Goal: Task Accomplishment & Management: Manage account settings

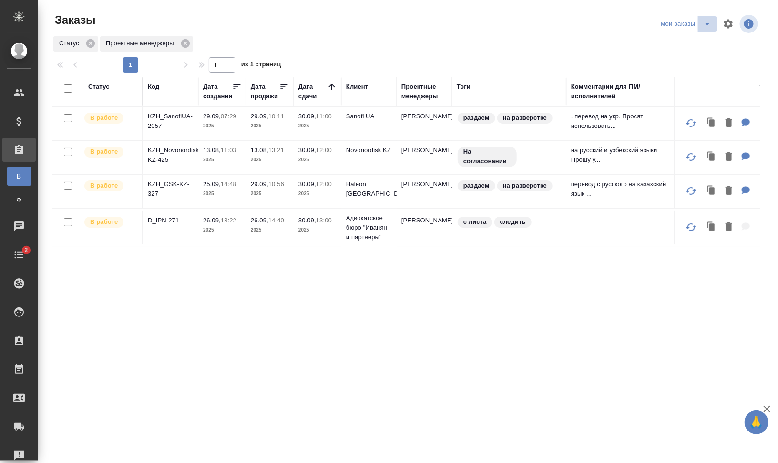
click at [709, 26] on icon "split button" at bounding box center [707, 23] width 11 height 11
click at [701, 44] on li "заказы команды" at bounding box center [687, 42] width 67 height 15
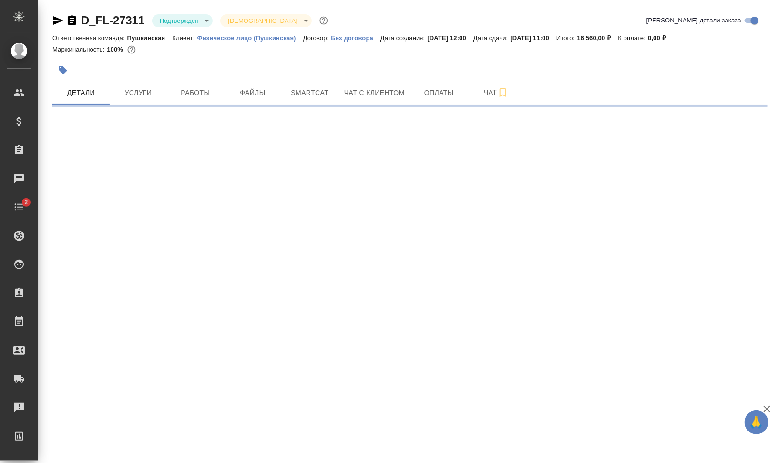
drag, startPoint x: 0, startPoint y: 0, endPoint x: 69, endPoint y: 19, distance: 71.7
click at [69, 19] on icon "button" at bounding box center [72, 20] width 9 height 10
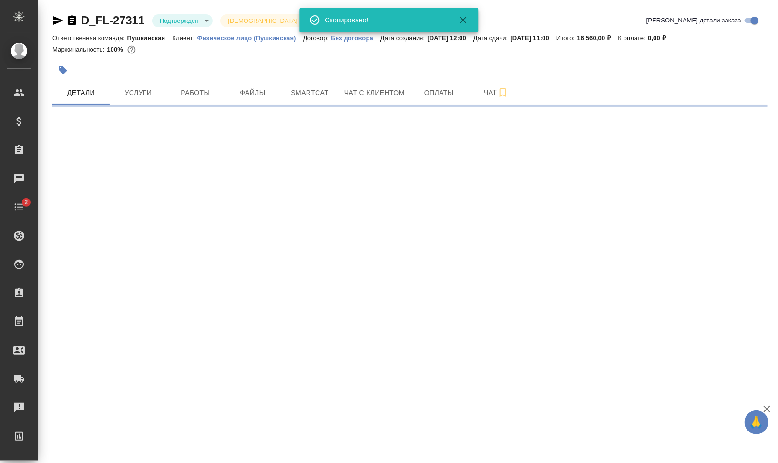
select select "RU"
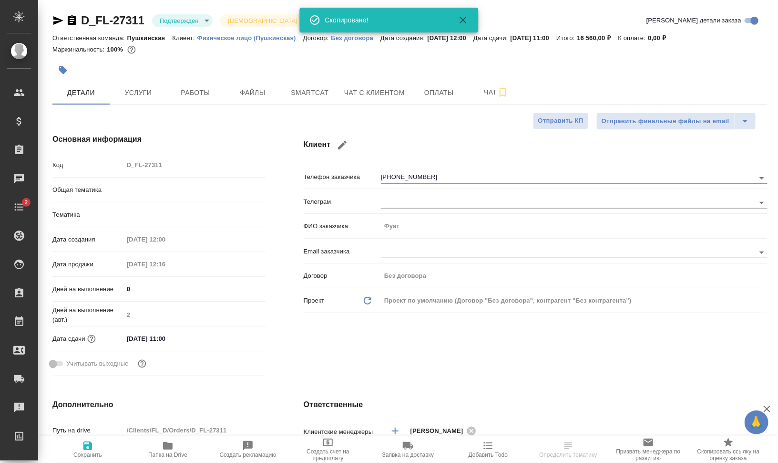
type textarea "x"
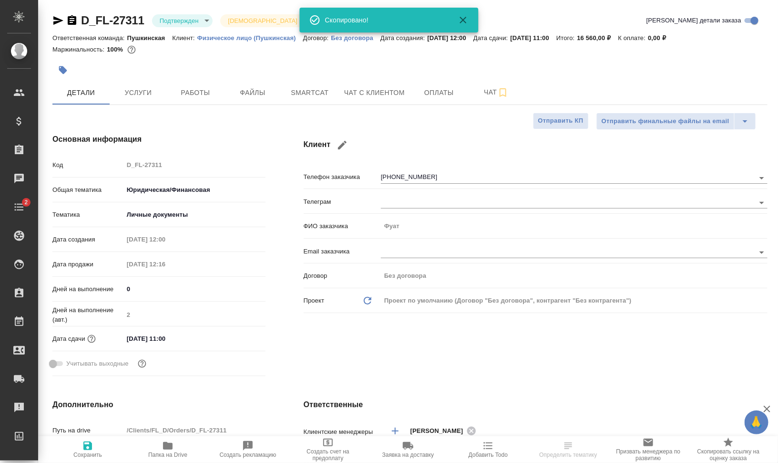
type textarea "x"
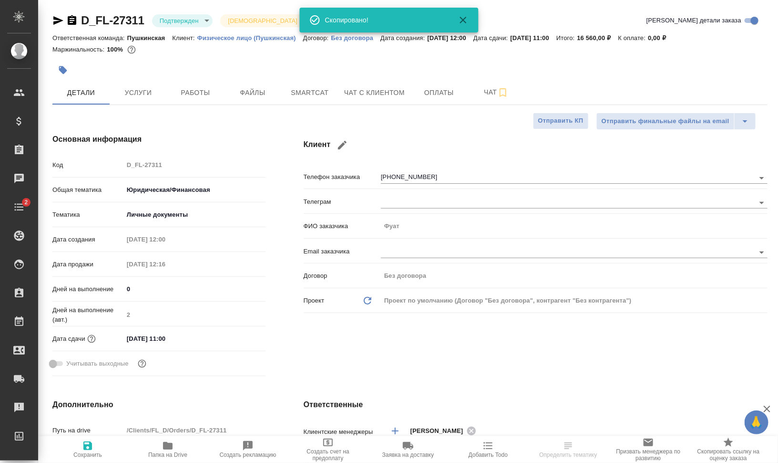
type textarea "x"
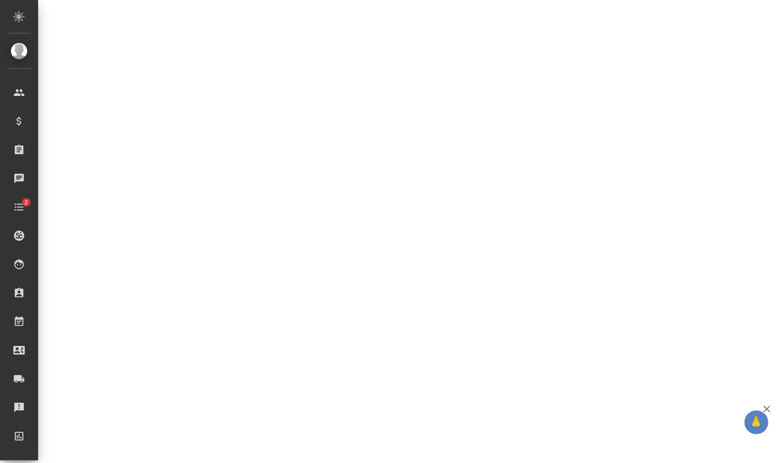
scroll to position [290, 0]
select select "RU"
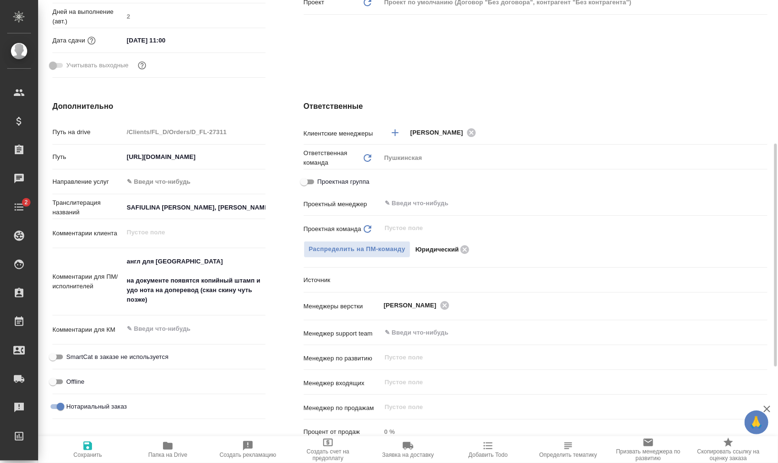
type textarea "x"
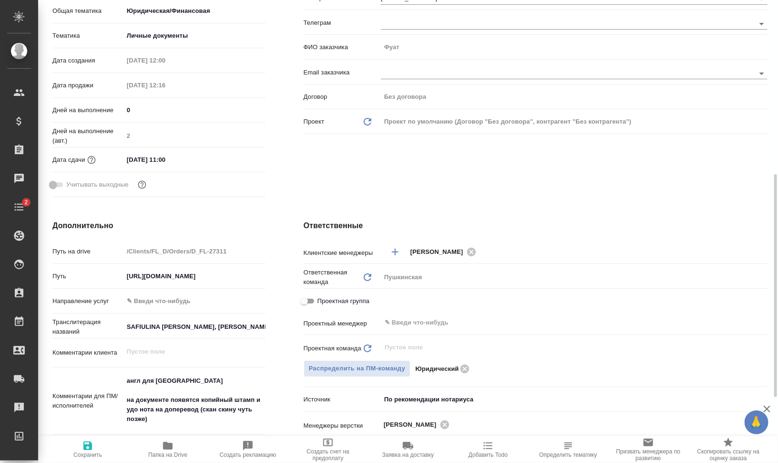
scroll to position [239, 0]
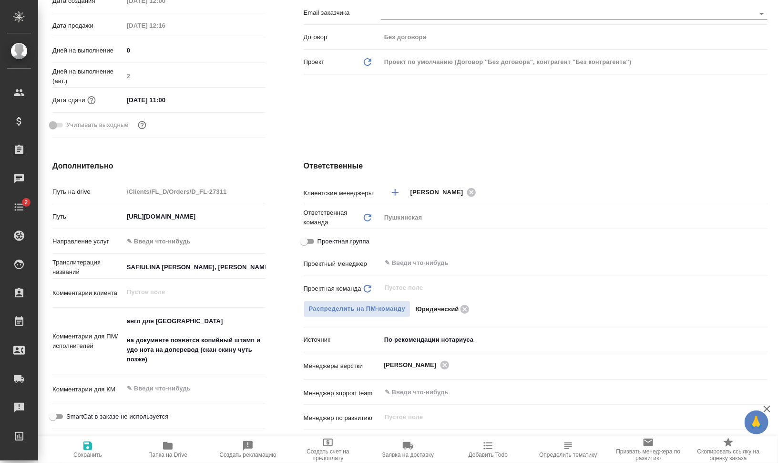
click at [162, 451] on span "Папка на Drive" at bounding box center [167, 454] width 39 height 7
type textarea "x"
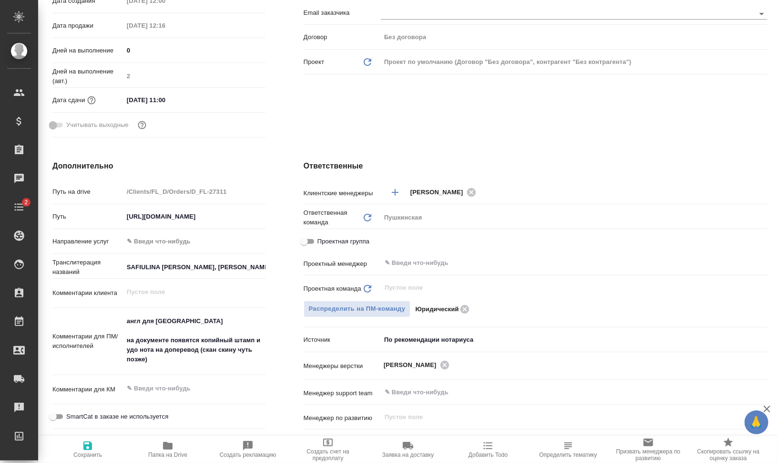
type textarea "x"
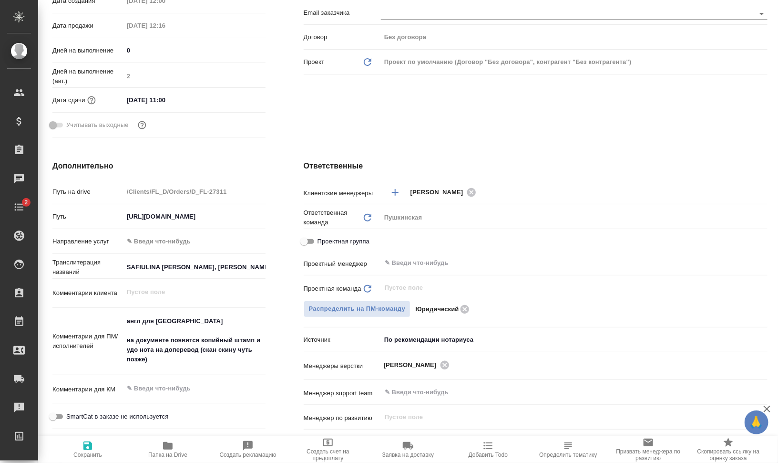
type textarea "x"
click at [427, 253] on div "Проектная группа" at bounding box center [536, 243] width 464 height 21
click at [432, 258] on input "text" at bounding box center [558, 262] width 349 height 11
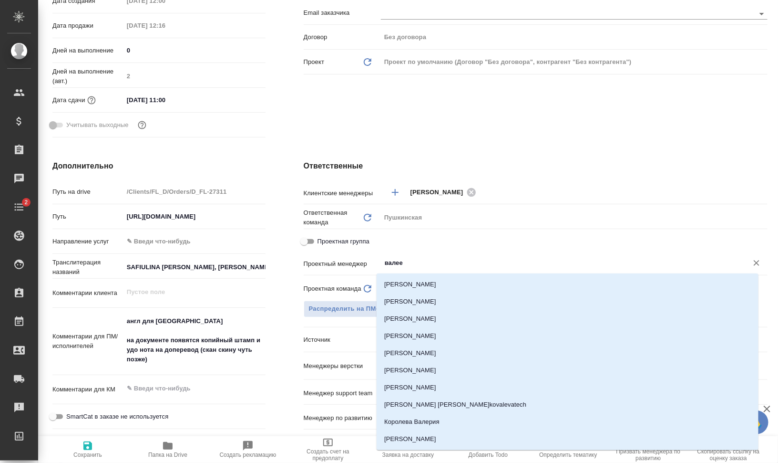
type input "[PERSON_NAME]"
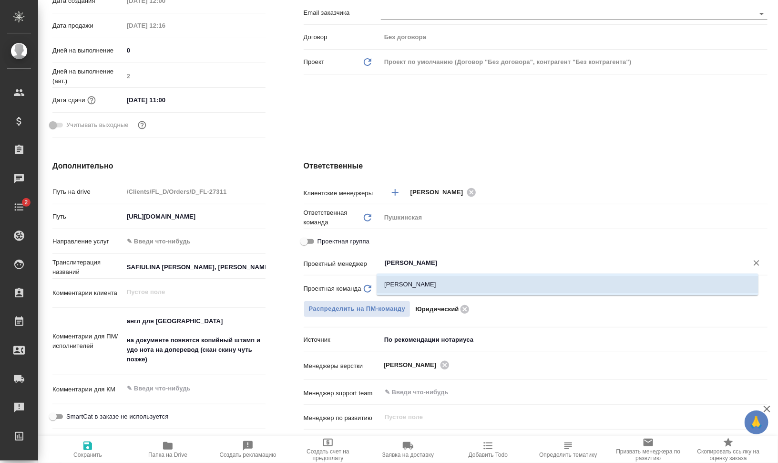
click at [440, 281] on li "[PERSON_NAME]" at bounding box center [568, 284] width 382 height 17
type textarea "x"
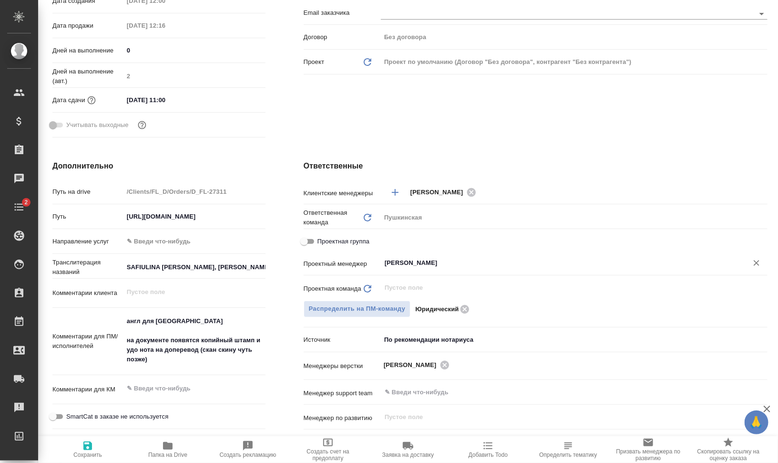
type input "[PERSON_NAME]"
click at [94, 451] on span "Сохранить" at bounding box center [87, 449] width 69 height 18
type textarea "x"
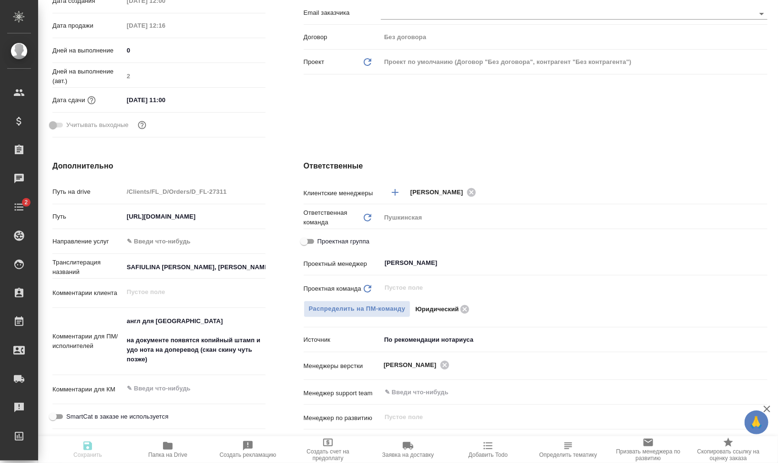
type textarea "x"
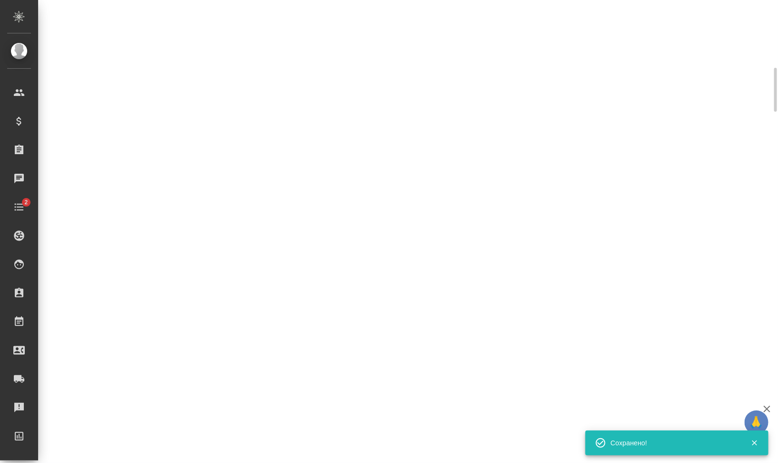
scroll to position [171, 0]
select select "RU"
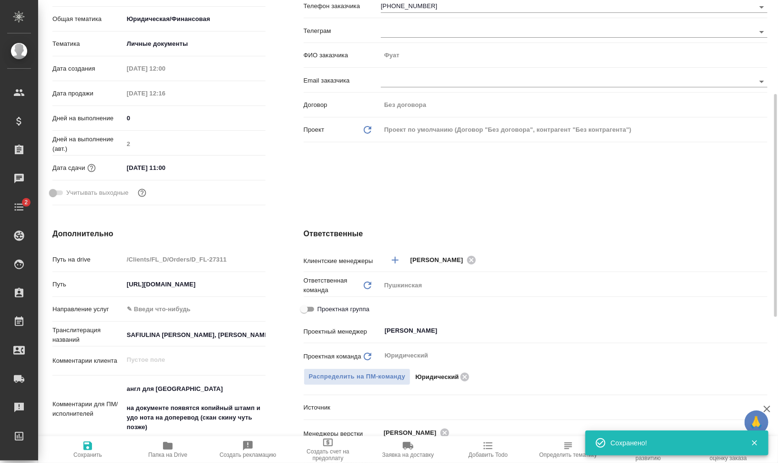
scroll to position [179, 0]
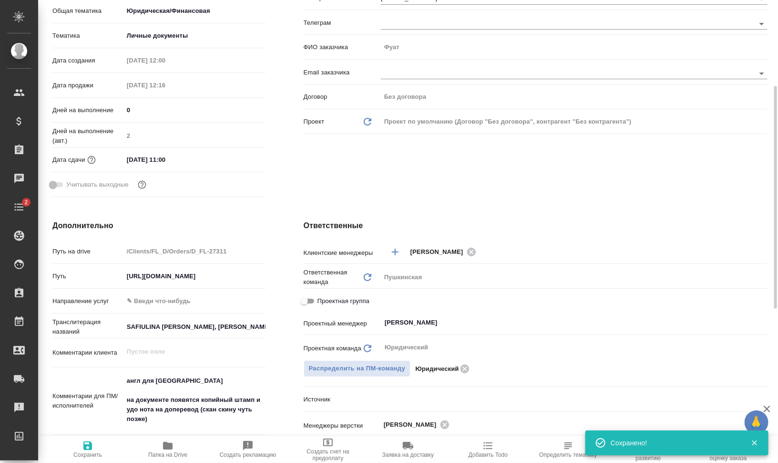
type textarea "x"
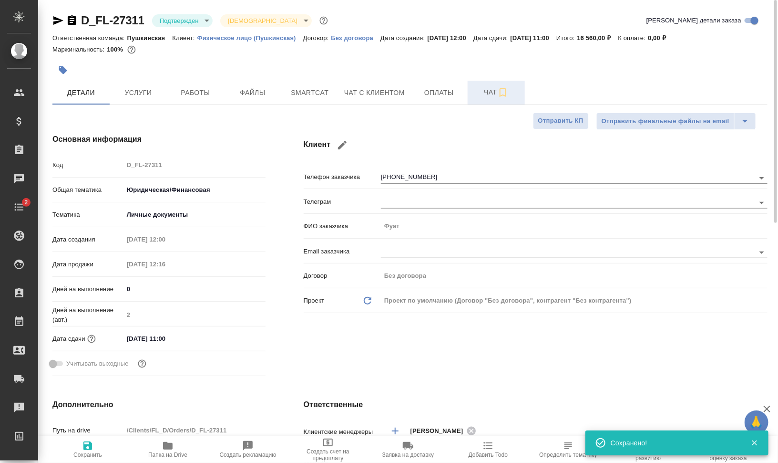
click at [501, 93] on icon "button" at bounding box center [503, 92] width 11 height 11
type textarea "x"
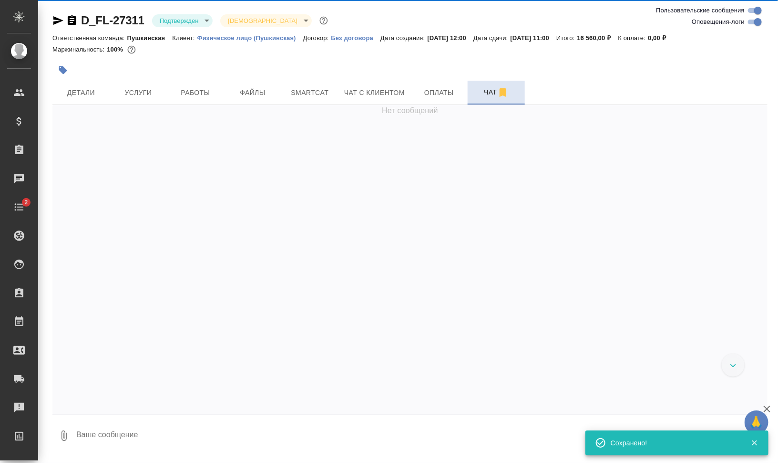
click at [486, 93] on span "Чат" at bounding box center [497, 92] width 46 height 12
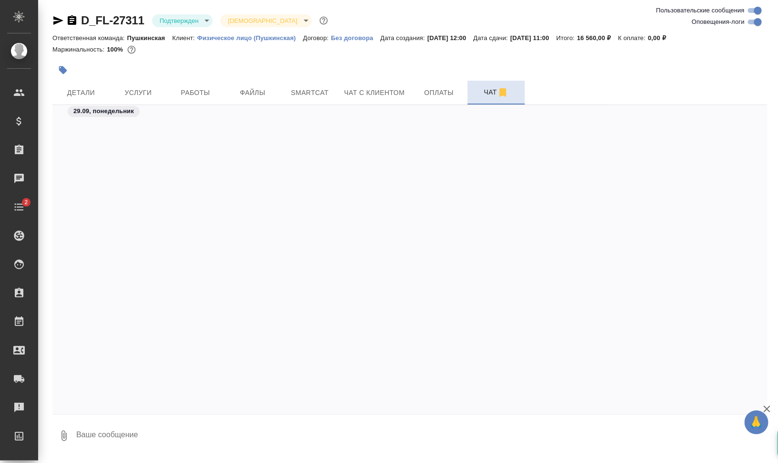
scroll to position [787, 0]
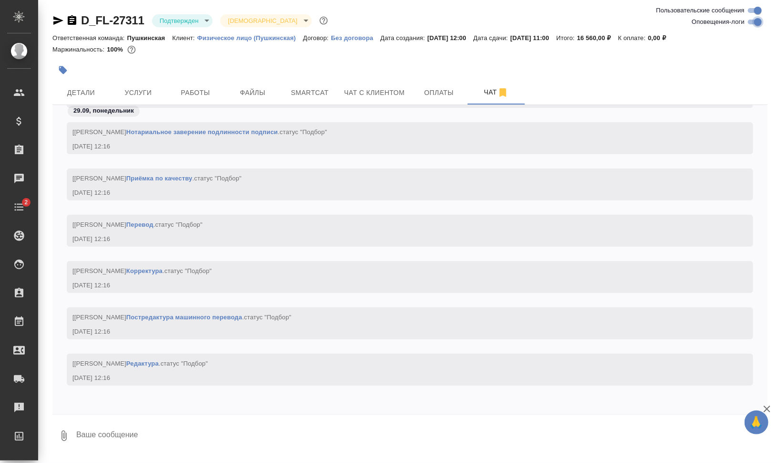
click at [754, 18] on input "Оповещения-логи" at bounding box center [758, 21] width 34 height 11
checkbox input "false"
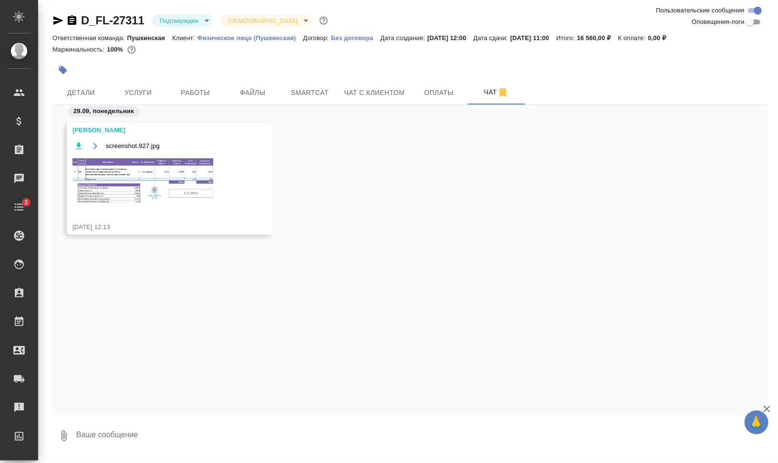
click at [141, 167] on img at bounding box center [144, 180] width 143 height 49
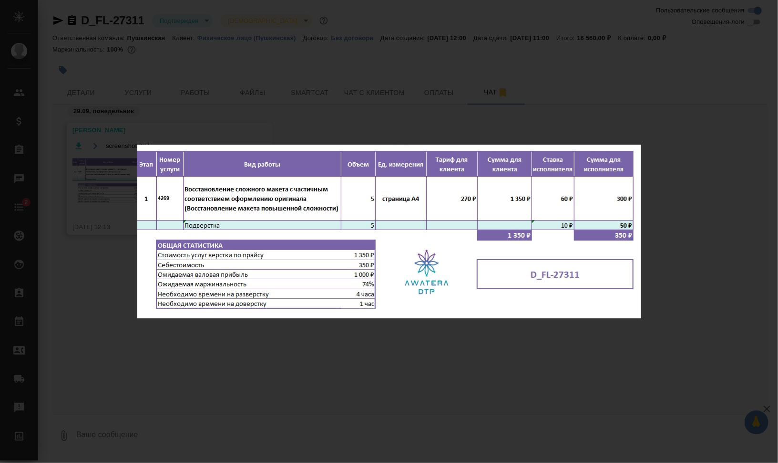
click at [703, 287] on div "screenshot.927.jpg 1 of 1" at bounding box center [389, 231] width 778 height 463
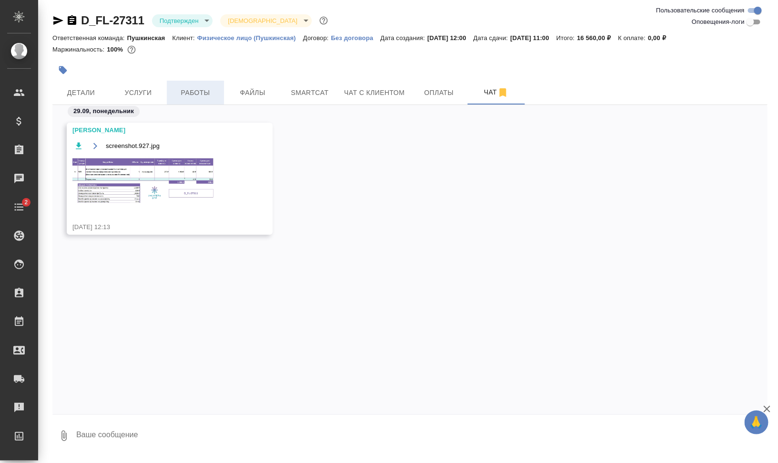
click at [207, 86] on button "Работы" at bounding box center [195, 93] width 57 height 24
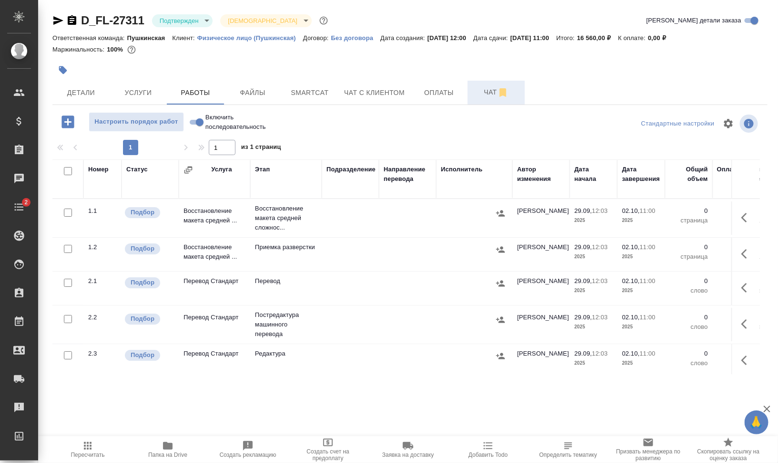
click at [491, 86] on span "Чат" at bounding box center [497, 92] width 46 height 12
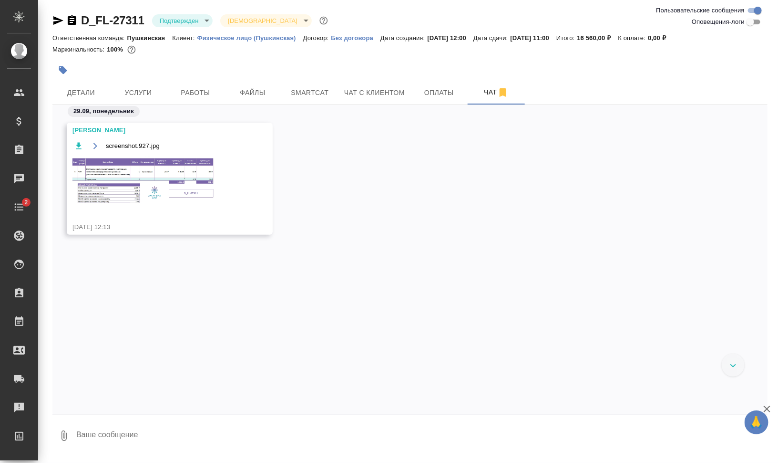
click at [288, 442] on textarea at bounding box center [421, 435] width 693 height 32
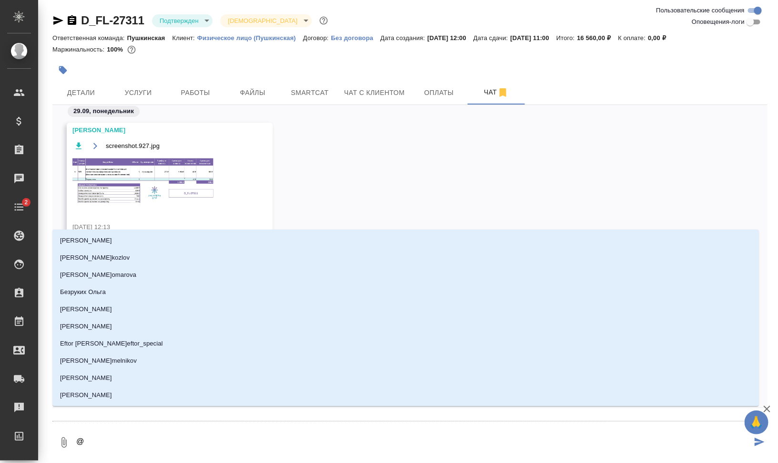
type textarea "@а"
type input "а"
type textarea "@ар"
type input "ар"
type textarea "@арс"
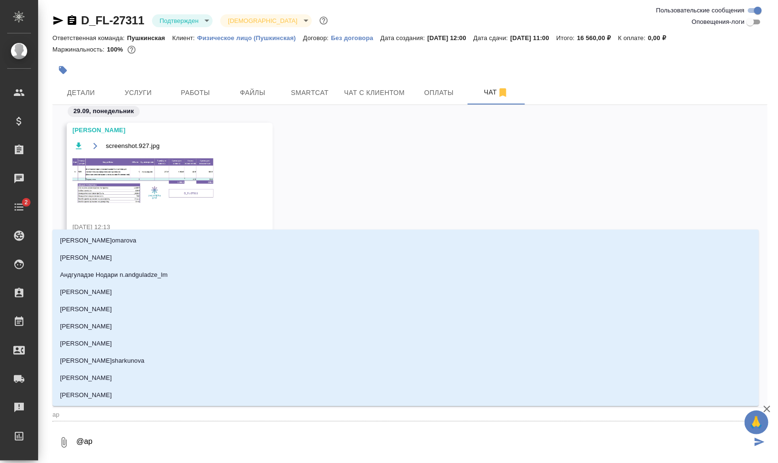
type input "арс"
type textarea "@арсе"
type input "арсе"
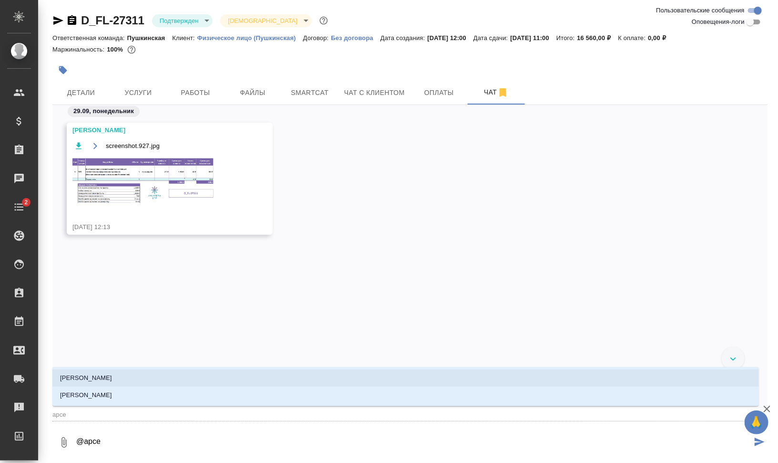
click at [237, 378] on li "[PERSON_NAME]" at bounding box center [405, 377] width 707 height 17
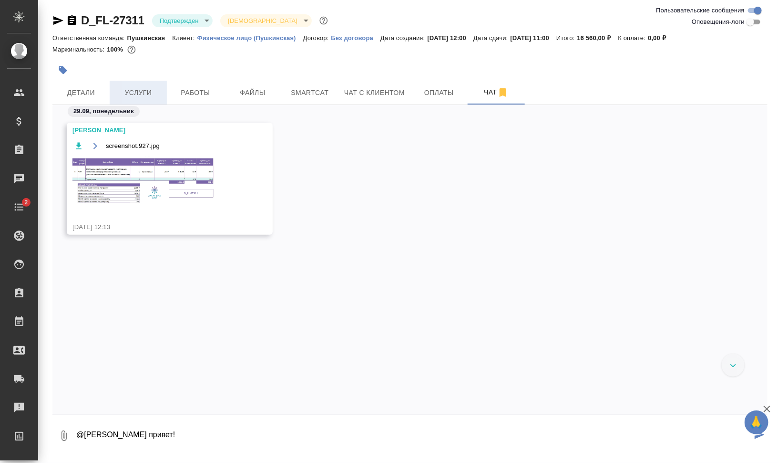
type textarea "@Арсеньева Вера привет!"
click at [134, 81] on button "Услуги" at bounding box center [138, 93] width 57 height 24
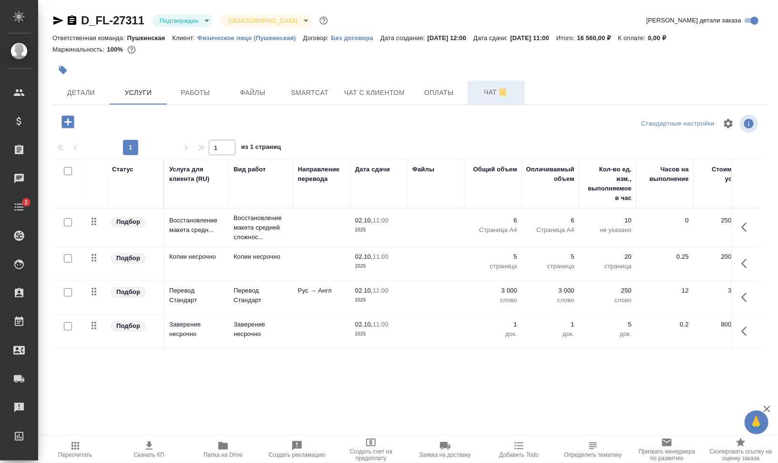
click at [488, 90] on span "Чат" at bounding box center [497, 92] width 46 height 12
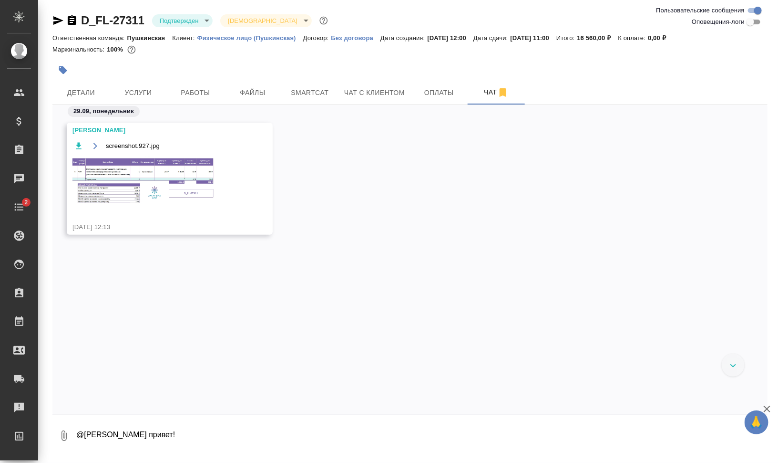
click at [167, 184] on img at bounding box center [144, 180] width 143 height 49
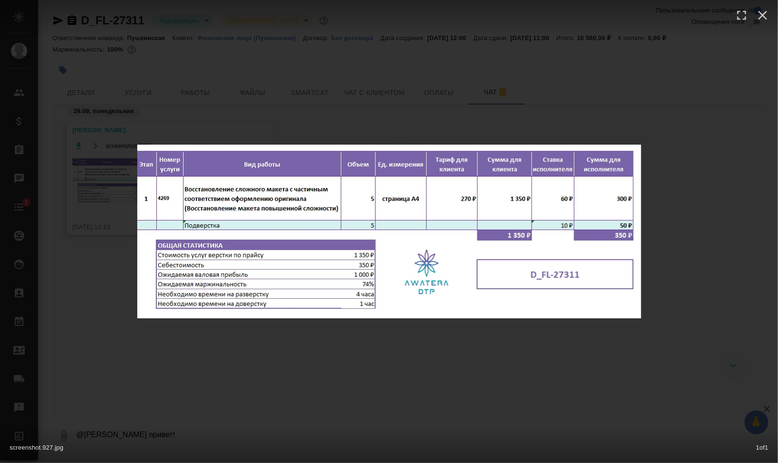
click at [440, 361] on div "screenshot.927.jpg 1 of 1" at bounding box center [389, 231] width 778 height 463
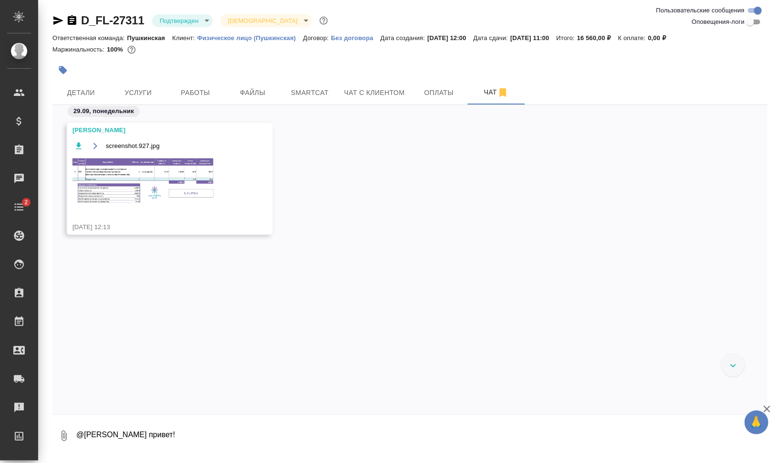
click at [260, 431] on textarea "@Арсеньева Вера привет!" at bounding box center [421, 435] width 693 height 32
drag, startPoint x: 357, startPoint y: 429, endPoint x: 413, endPoint y: 427, distance: 55.8
click at [413, 427] on textarea "@Арсеньева Вера привет! Тут точно сложный макет и 4 часа времени нужно? Договор" at bounding box center [413, 435] width 677 height 32
drag, startPoint x: 394, startPoint y: 432, endPoint x: 357, endPoint y: 435, distance: 36.4
click at [357, 435] on textarea "@Арсеньева Вера привет! Тут точно сложный макет и 4 часа времени нужно? Сложно" at bounding box center [413, 435] width 677 height 32
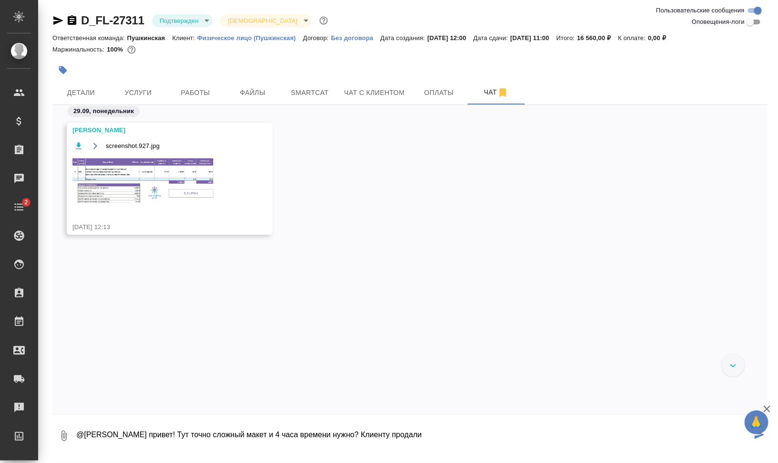
type textarea "@Арсеньева Вера привет! Тут точно сложный макет и 4 часа времени нужно? Клиенту…"
click at [169, 167] on img at bounding box center [144, 180] width 143 height 49
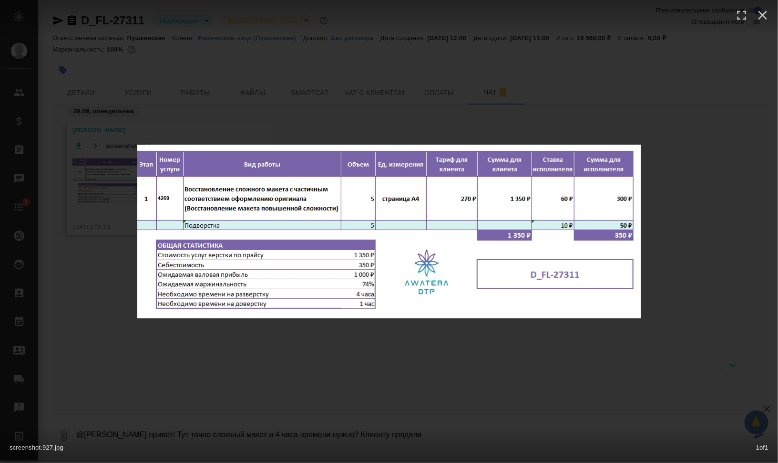
click at [702, 227] on div "screenshot.927.jpg 1 of 1" at bounding box center [389, 231] width 778 height 463
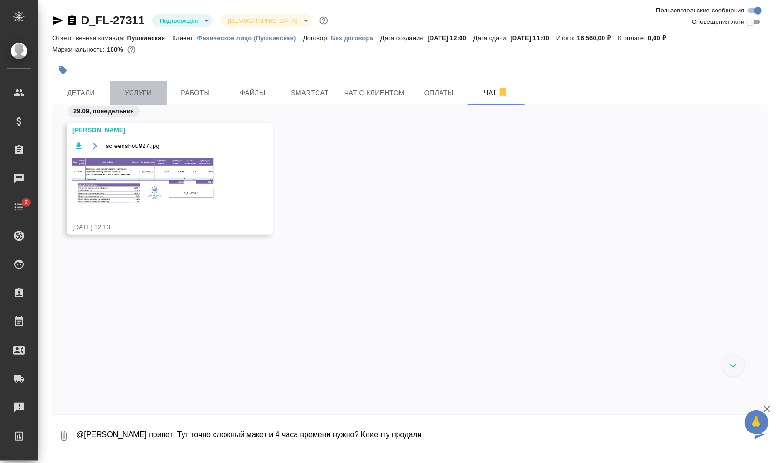
click at [134, 87] on span "Услуги" at bounding box center [138, 93] width 46 height 12
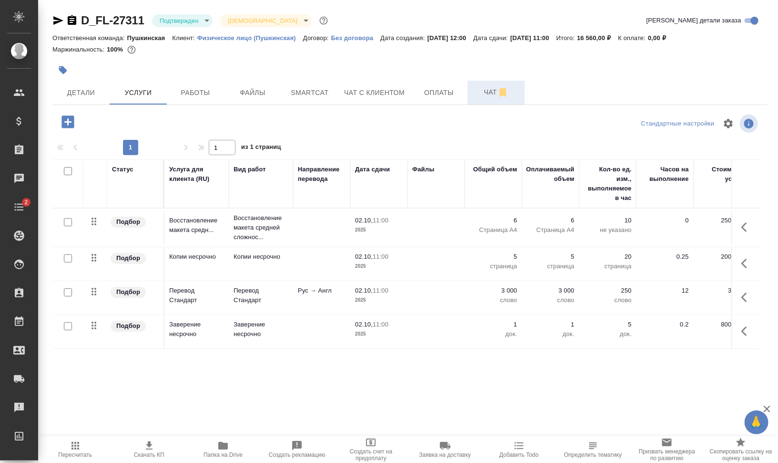
click at [473, 99] on button "Чат" at bounding box center [496, 93] width 57 height 24
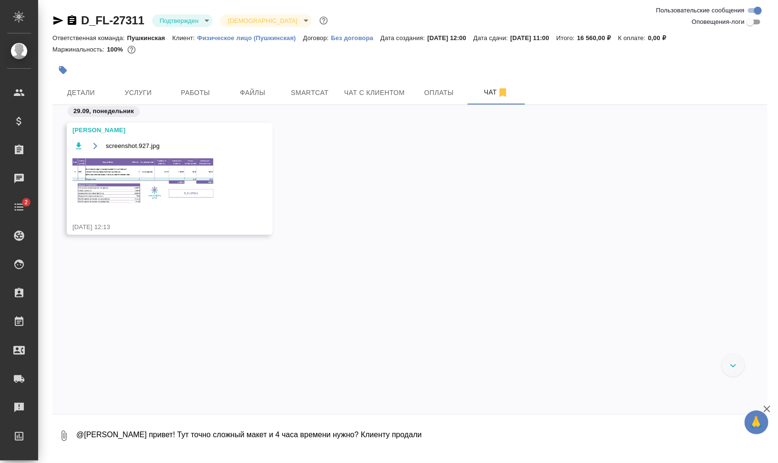
drag, startPoint x: 436, startPoint y: 436, endPoint x: 354, endPoint y: 431, distance: 81.2
click at [355, 431] on textarea "@Арсеньева Вера привет! Тут точно сложный макет и 4 часа времени нужно? Клиенту…" at bounding box center [421, 435] width 693 height 32
click at [348, 431] on textarea "@Арсеньева Вера привет! Тут точно сложный макет и 4 часа времени нужно? Клиенту…" at bounding box center [421, 435] width 693 height 32
drag, startPoint x: 405, startPoint y: 431, endPoint x: 539, endPoint y: 434, distance: 134.1
click at [539, 434] on textarea "@Арсеньева Вера привет! Тут точно сложный макет и 4 часа времени нужно на 5 стр…" at bounding box center [413, 435] width 677 height 32
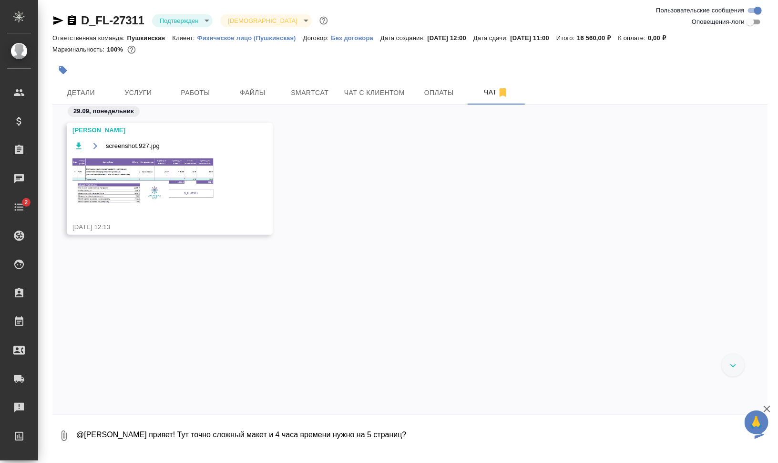
drag, startPoint x: 420, startPoint y: 426, endPoint x: 77, endPoint y: 405, distance: 343.7
click at [77, 405] on div "29.09, понедельник Арсеньева Вера screenshot.927.jpg 29.09.25, 12:13 0 @Арсенье…" at bounding box center [410, 278] width 716 height 347
click at [293, 424] on textarea "@Арсеньева Вера привет! Тут точно сложный макет и 4 часа времени нужно на 5 стр…" at bounding box center [413, 435] width 677 height 32
click at [264, 434] on textarea "@Арсеньева Вера привет! Тут точно сложный макет и 4 часа времени нужно на 5 стр…" at bounding box center [413, 435] width 677 height 32
click at [438, 449] on textarea "@Арсеньева Вера привет! Тут точно сложный макет и 4 часа времени нужно на 5 стр…" at bounding box center [413, 435] width 677 height 32
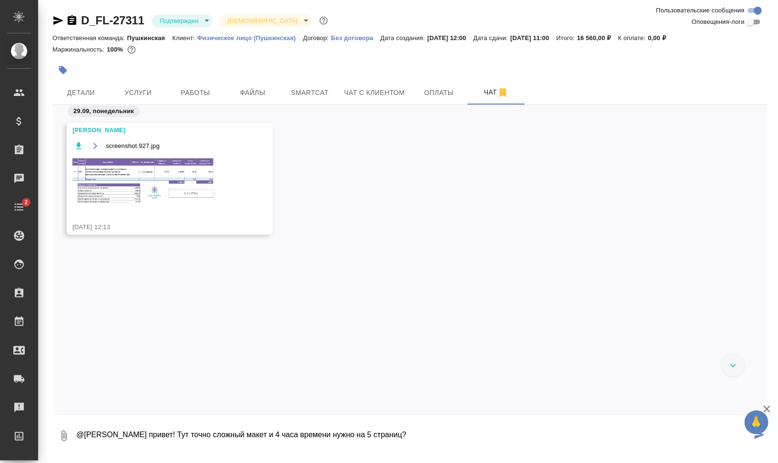
click at [446, 435] on textarea "@Арсеньева Вера привет! Тут точно сложный макет и 4 часа времени нужно на 5 стр…" at bounding box center [413, 435] width 677 height 32
drag, startPoint x: 408, startPoint y: 431, endPoint x: 404, endPoint y: 432, distance: 5.0
click at [404, 432] on textarea "@Арсеньева Вера привет! Тут точно сложный макет и 4 часа времени нужно на 5 стр…" at bounding box center [413, 435] width 677 height 32
drag, startPoint x: 509, startPoint y: 426, endPoint x: 427, endPoint y: 421, distance: 81.7
click at [427, 421] on textarea "@Арсеньева Вера привет! Тут точно сложный макет и 4 часа времени нужно на 5 стр…" at bounding box center [413, 435] width 677 height 32
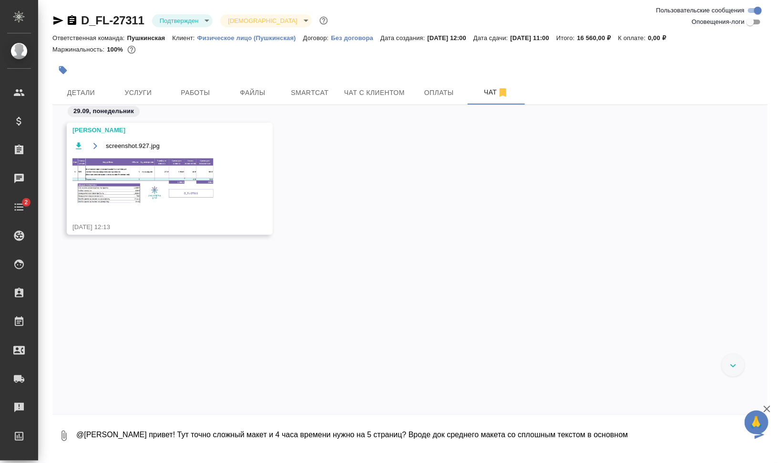
click at [478, 435] on textarea "@Арсеньева Вера привет! Тут точно сложный макет и 4 часа времени нужно на 5 стр…" at bounding box center [413, 435] width 677 height 32
click at [668, 436] on textarea "@Арсеньева Вера привет! Тут точно сложный макет и 4 часа времени нужно на 5 стр…" at bounding box center [413, 435] width 677 height 32
click at [438, 436] on textarea "@Арсеньева Вера привет! Тут точно сложный макет и 4 часа времени нужно на 5 стр…" at bounding box center [413, 435] width 677 height 32
type textarea "@Арсеньева Вера привет! Тут точно сложный макет и 4 часа времени нужно на 5 стр…"
click at [768, 408] on icon "button" at bounding box center [767, 408] width 7 height 7
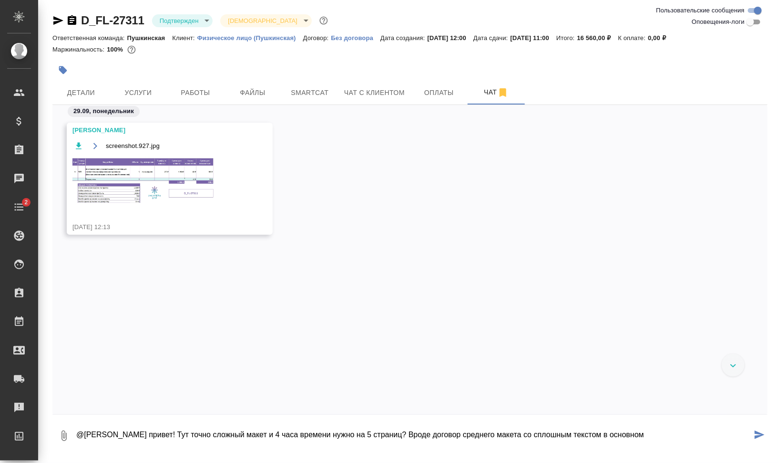
click at [761, 430] on icon "submit" at bounding box center [760, 434] width 10 height 9
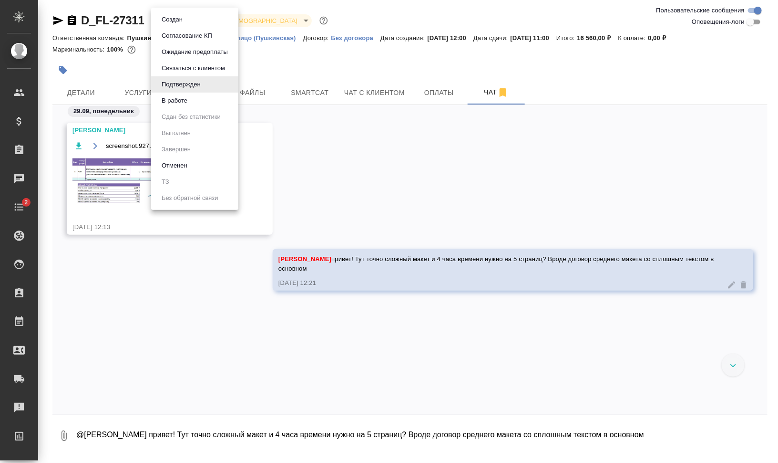
click at [201, 25] on body ".cls-1 fill:#fff; AWATERA Валеев Динар Клиенты Спецификации Заказы 0 Чаты 2 Tod…" at bounding box center [389, 269] width 778 height 539
click at [202, 101] on li "В работе" at bounding box center [194, 101] width 87 height 16
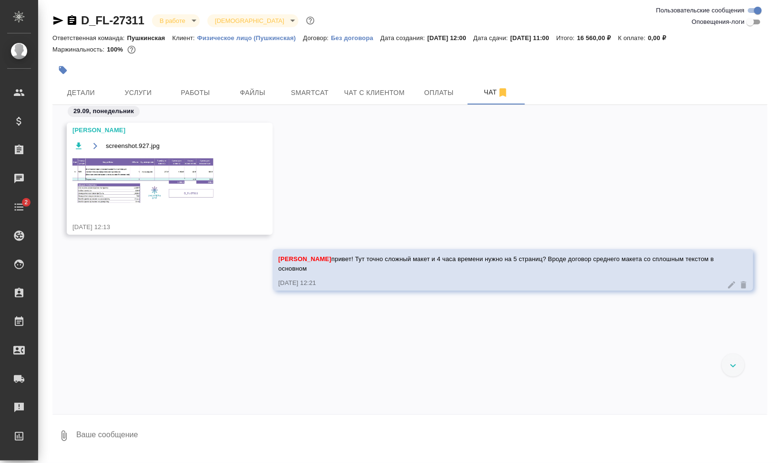
click at [64, 69] on icon "button" at bounding box center [63, 70] width 8 height 8
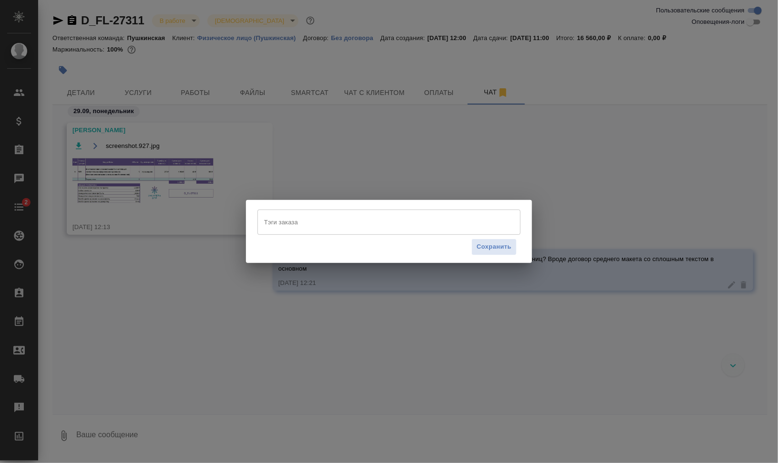
click at [353, 227] on input "Тэги заказа" at bounding box center [380, 222] width 237 height 16
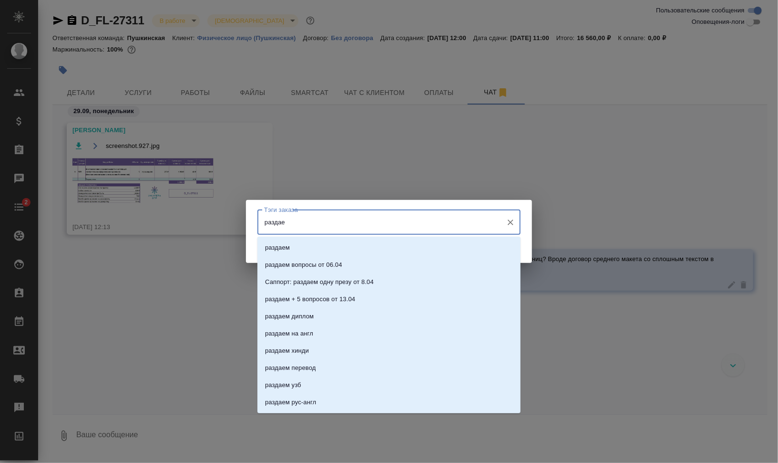
type input "раздаем"
click at [344, 250] on li "раздаем" at bounding box center [389, 247] width 263 height 17
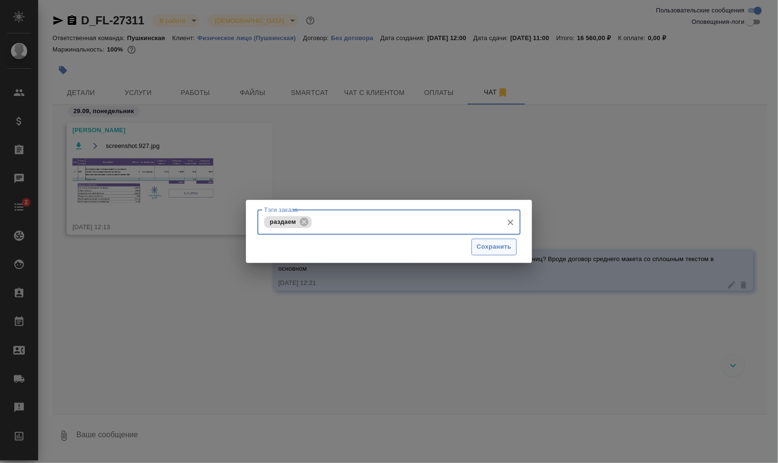
click at [497, 249] on span "Сохранить" at bounding box center [494, 246] width 35 height 11
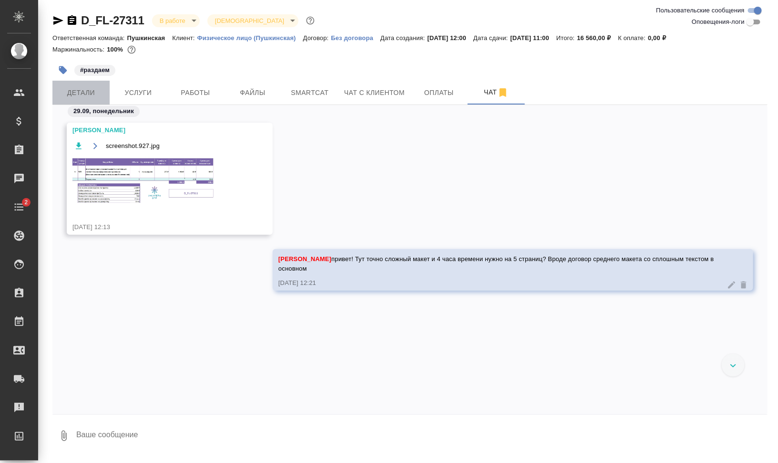
click at [84, 89] on span "Детали" at bounding box center [81, 93] width 46 height 12
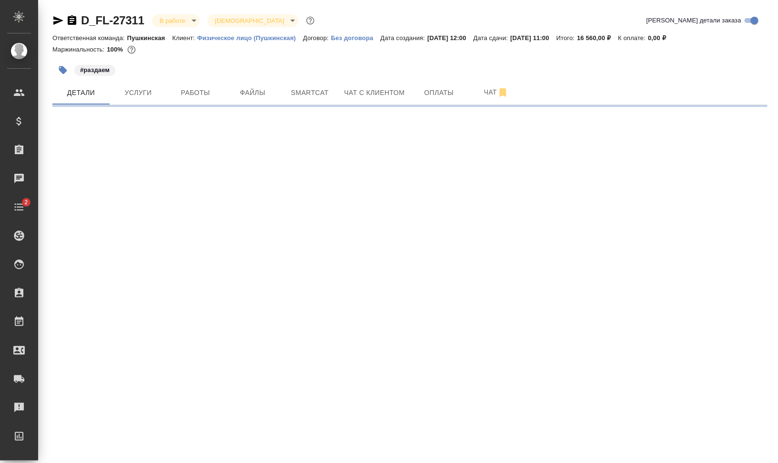
select select "RU"
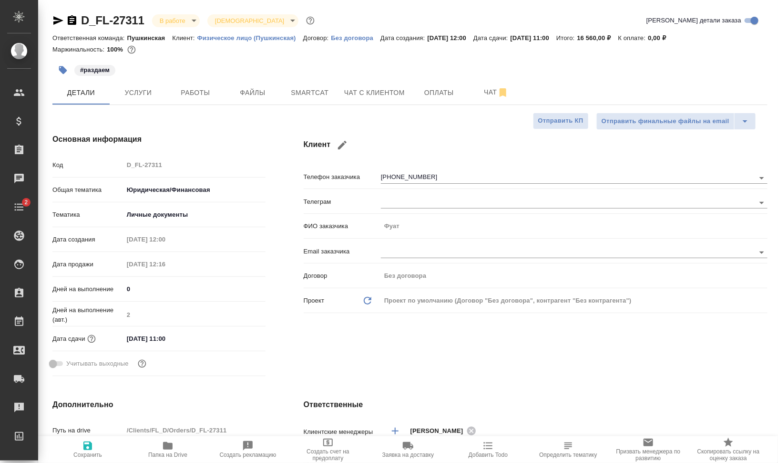
type textarea "x"
click at [203, 215] on body ".cls-1 fill:#fff; AWATERA Валеев Динар Клиенты Спецификации Заказы 0 Чаты 2 Tod…" at bounding box center [389, 269] width 778 height 539
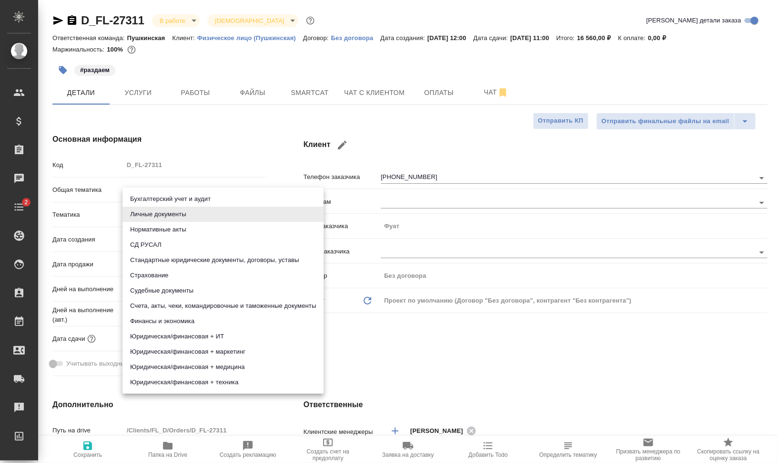
click at [186, 261] on li "Стандартные юридические документы, договоры, уставы" at bounding box center [223, 259] width 201 height 15
type input "5f647205b73bc97568ca66bf"
type textarea "x"
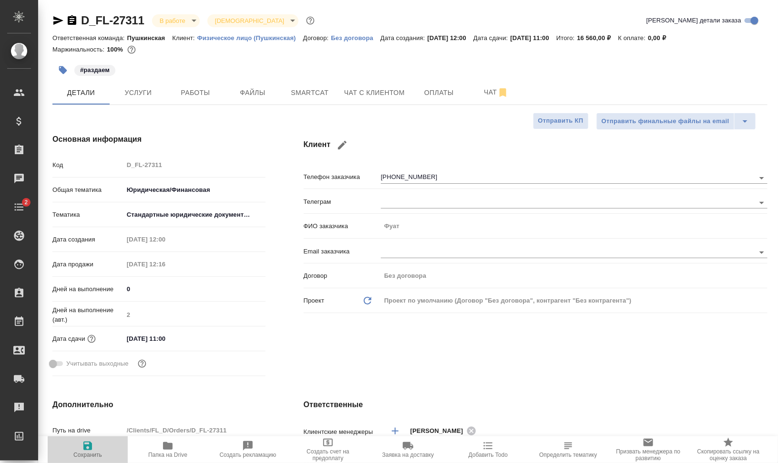
click at [80, 451] on span "Сохранить" at bounding box center [87, 454] width 29 height 7
type textarea "x"
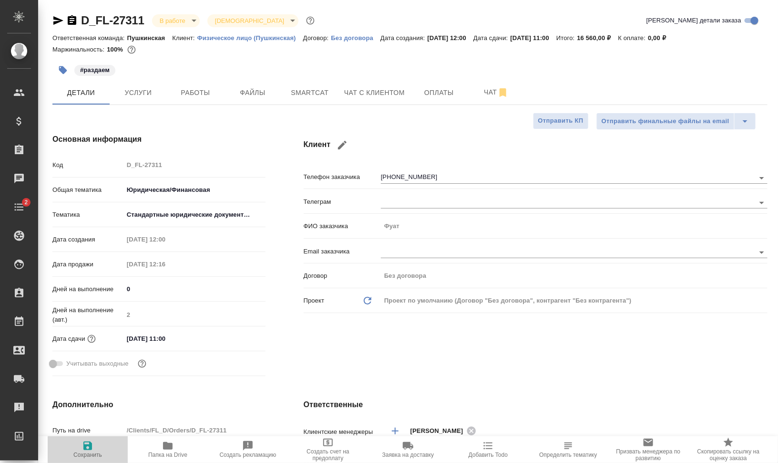
type textarea "x"
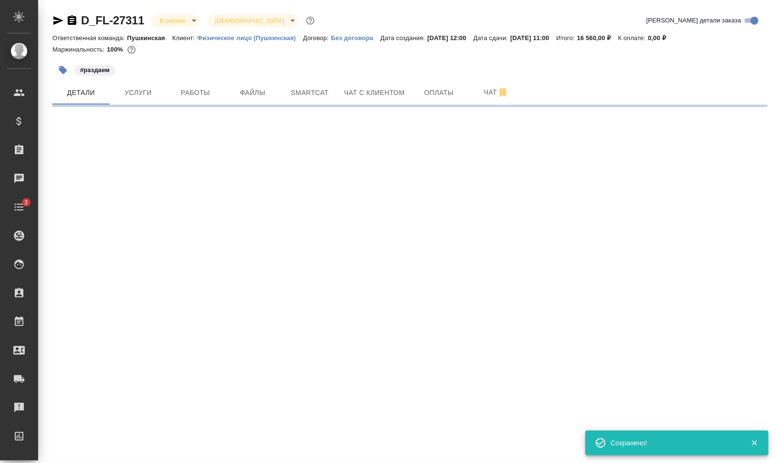
select select "RU"
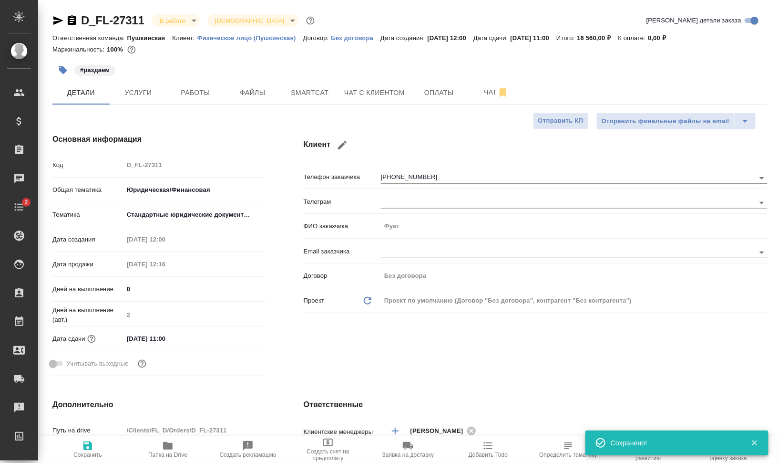
type textarea "x"
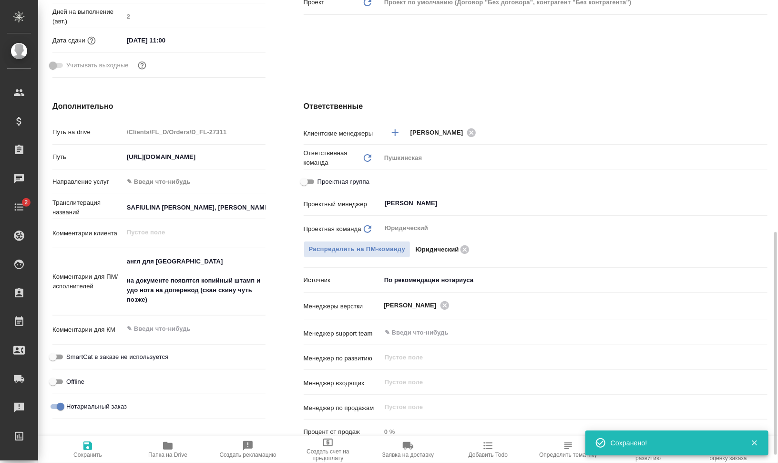
scroll to position [358, 0]
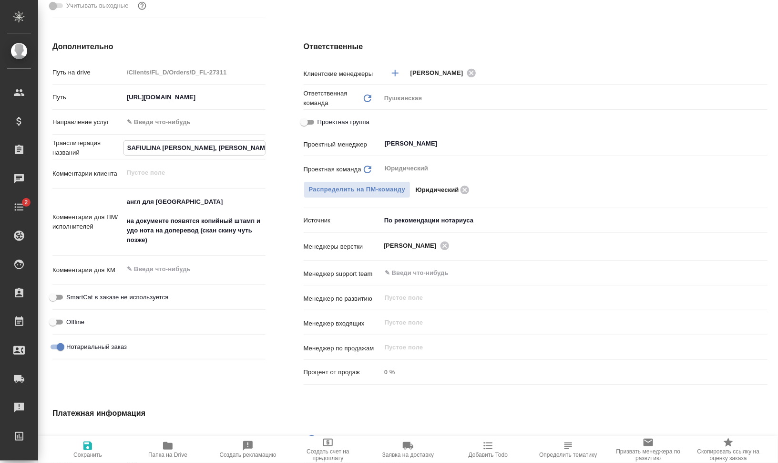
drag, startPoint x: 242, startPoint y: 146, endPoint x: 105, endPoint y: 145, distance: 136.9
click at [105, 145] on div "Транслитерация названий SAFIULINA ELENA, SAFIULIN FUAT" at bounding box center [158, 146] width 213 height 17
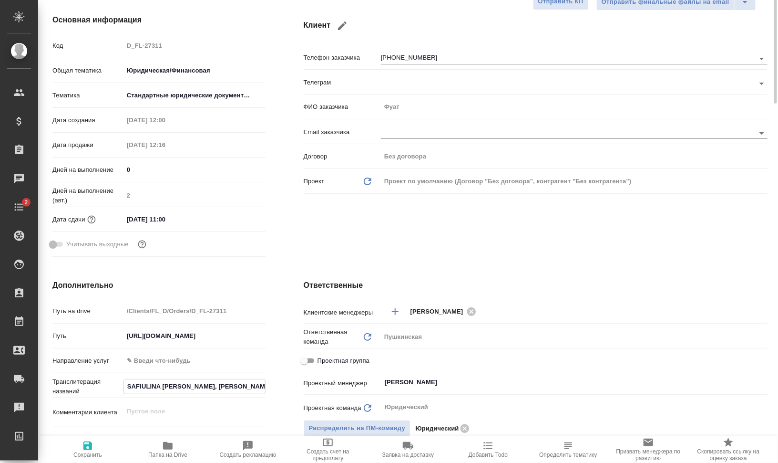
scroll to position [0, 0]
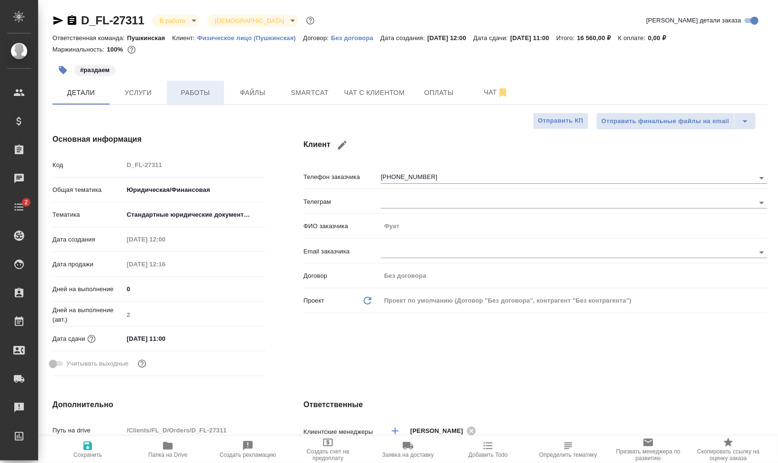
click at [207, 87] on span "Работы" at bounding box center [196, 93] width 46 height 12
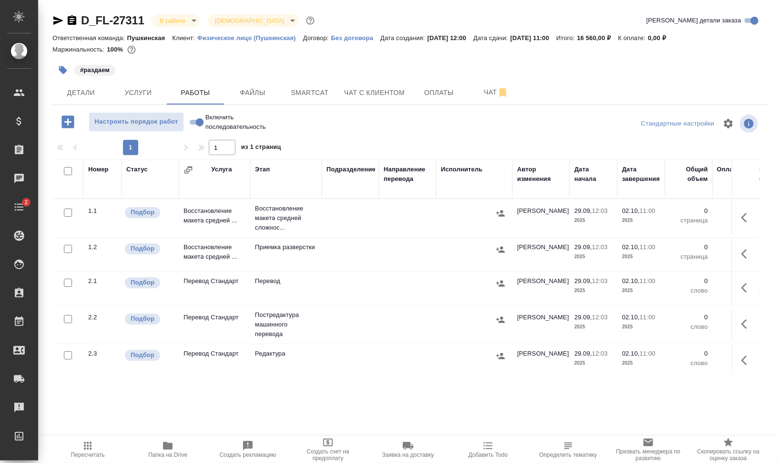
click at [68, 172] on input "checkbox" at bounding box center [68, 171] width 8 height 8
checkbox input "true"
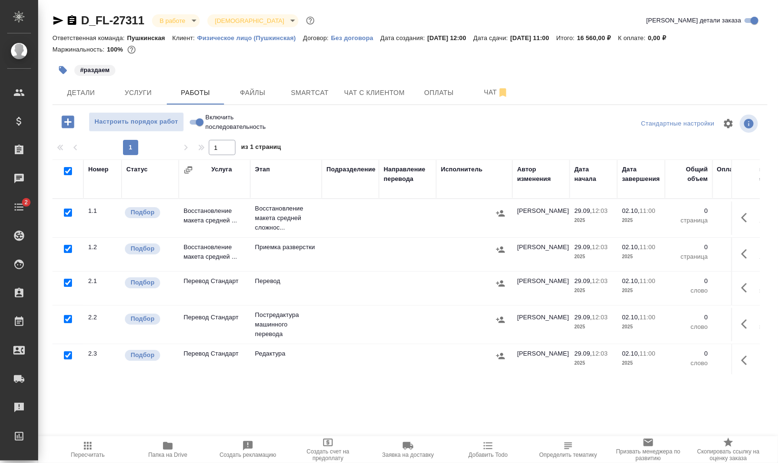
checkbox input "true"
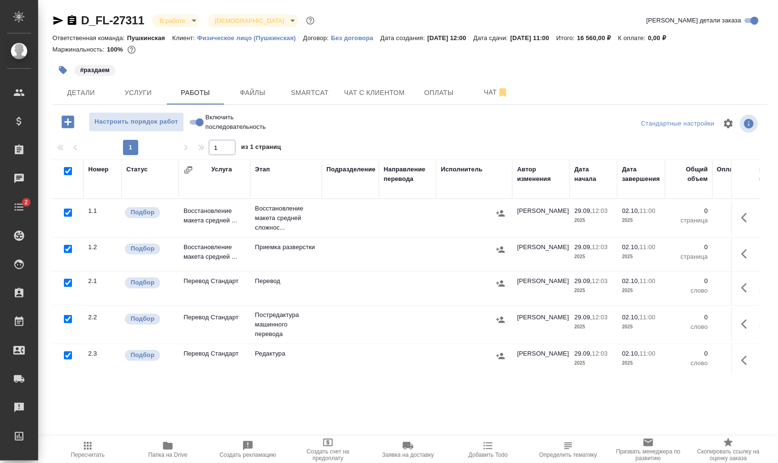
checkbox input "true"
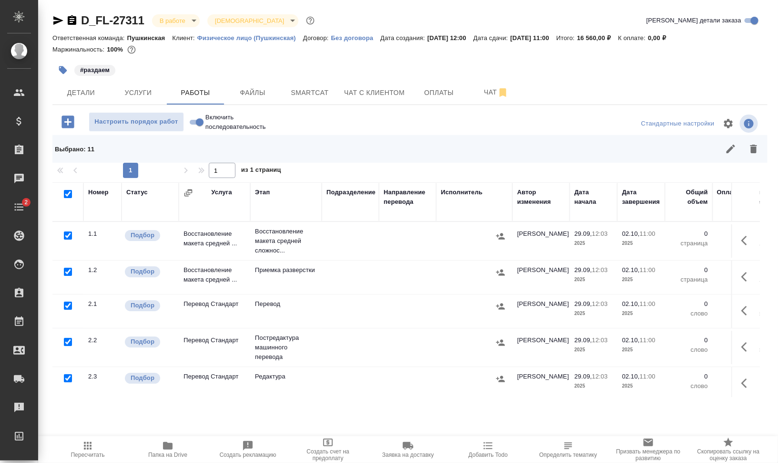
click at [66, 232] on input "checkbox" at bounding box center [68, 235] width 8 height 8
checkbox input "false"
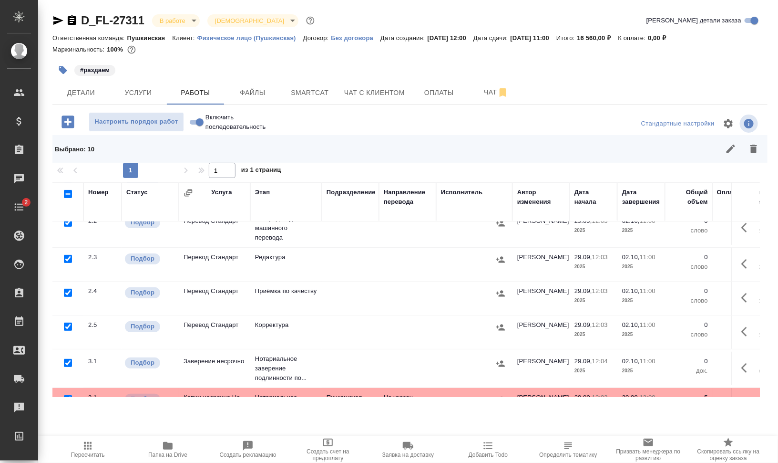
scroll to position [179, 0]
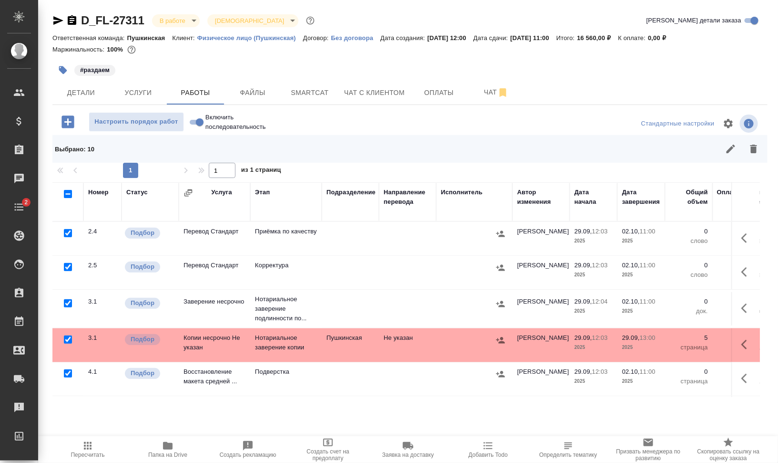
click at [70, 265] on input "checkbox" at bounding box center [68, 267] width 8 height 8
checkbox input "false"
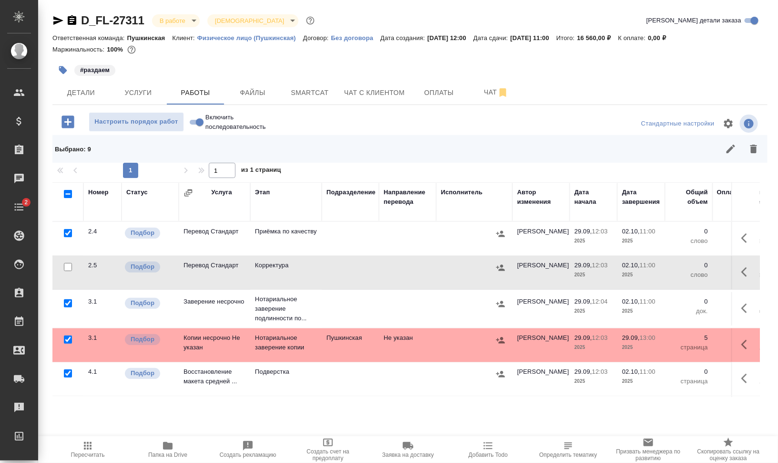
click at [67, 300] on input "checkbox" at bounding box center [68, 303] width 8 height 8
checkbox input "false"
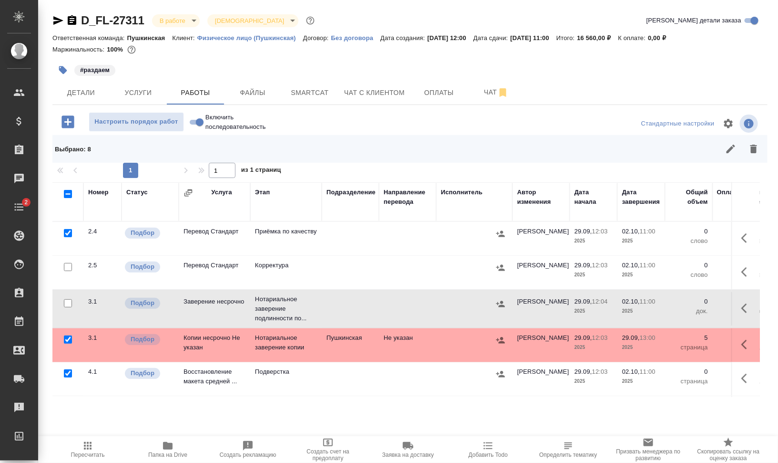
click at [69, 338] on input "checkbox" at bounding box center [68, 339] width 8 height 8
checkbox input "false"
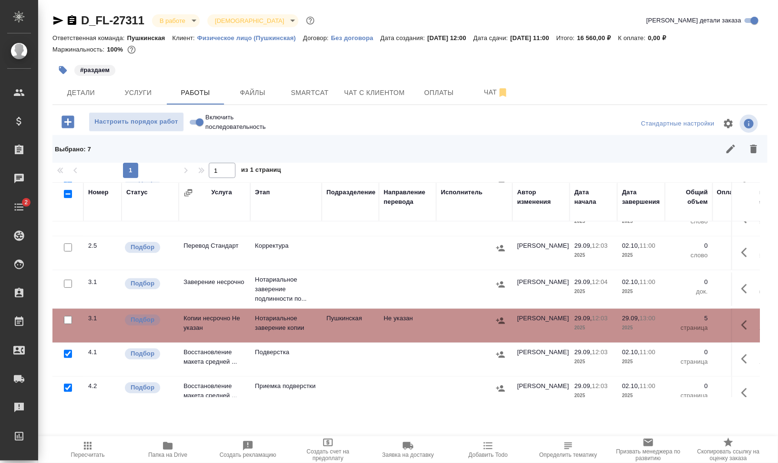
scroll to position [218, 0]
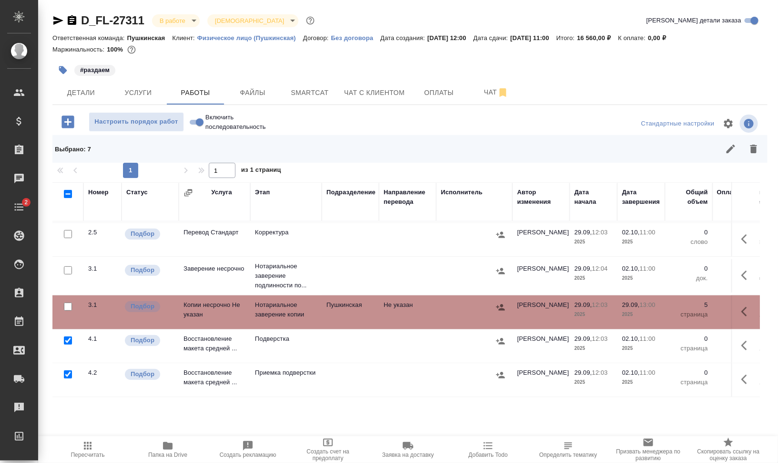
click at [752, 149] on icon "button" at bounding box center [754, 149] width 7 height 9
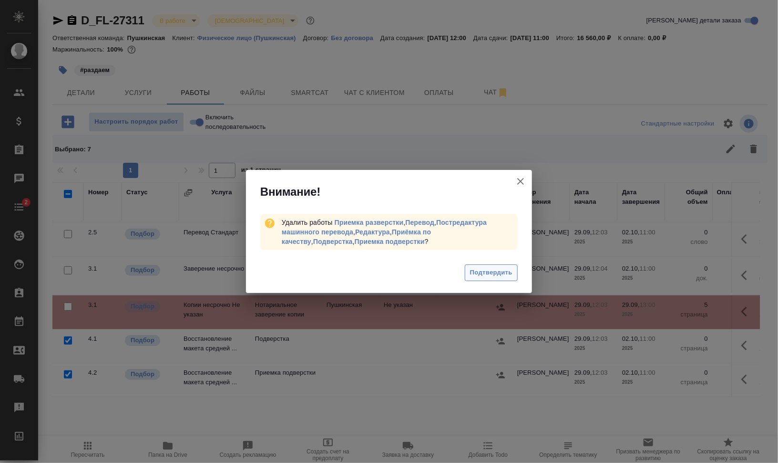
click at [501, 273] on span "Подтвердить" at bounding box center [491, 272] width 42 height 11
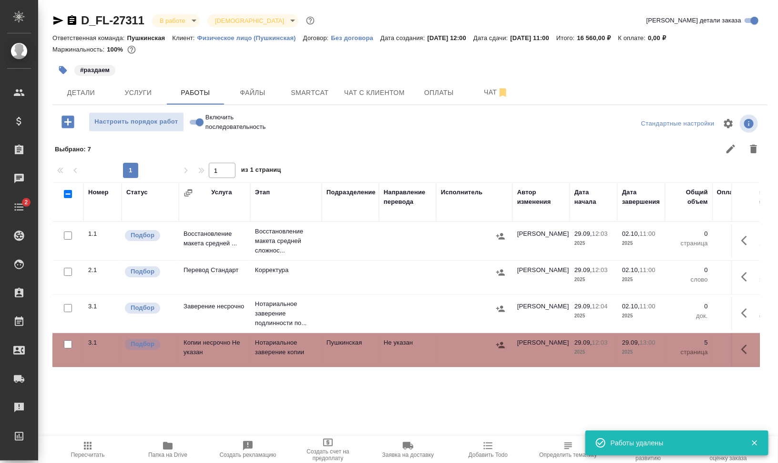
scroll to position [0, 0]
click at [747, 234] on button "button" at bounding box center [747, 240] width 23 height 23
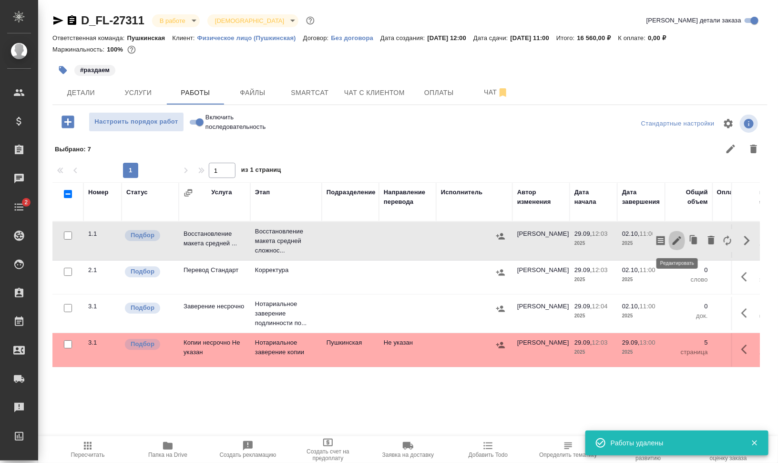
click at [673, 240] on icon "button" at bounding box center [677, 240] width 11 height 11
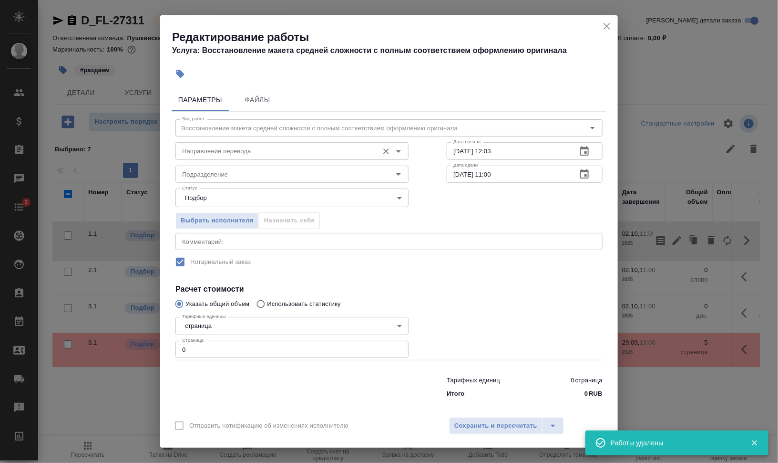
click at [183, 152] on input "Направление перевода" at bounding box center [276, 150] width 196 height 11
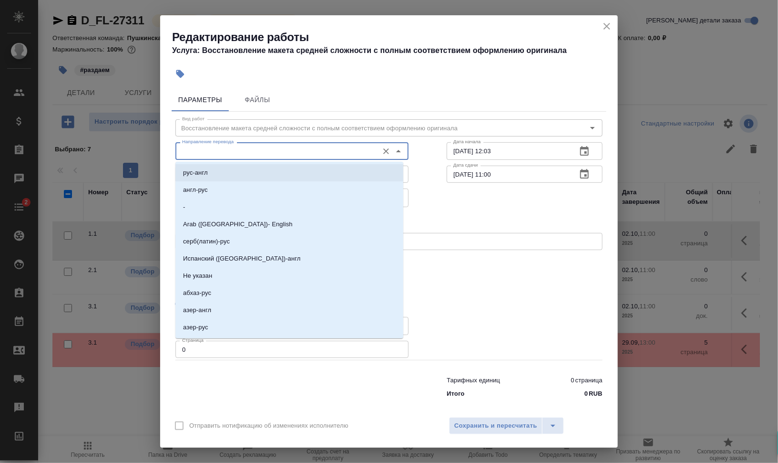
click at [212, 172] on li "рус-англ" at bounding box center [290, 172] width 228 height 17
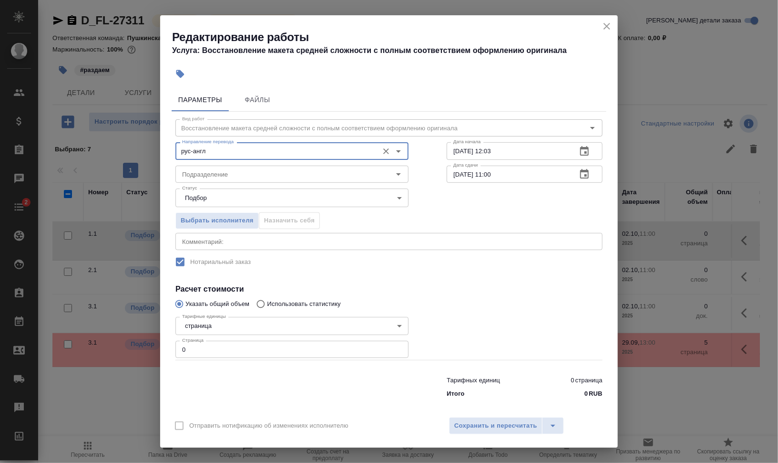
type input "рус-англ"
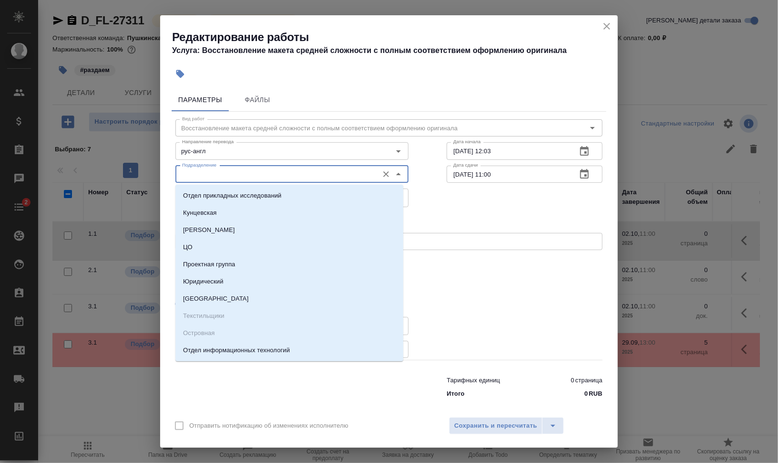
click at [234, 169] on input "Подразделение" at bounding box center [276, 173] width 196 height 11
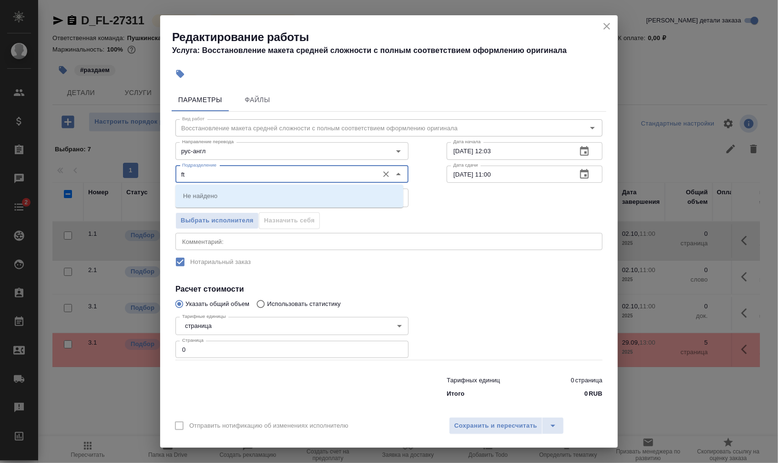
type input "f"
click at [227, 196] on p "Верстки и дизайна" at bounding box center [210, 196] width 55 height 10
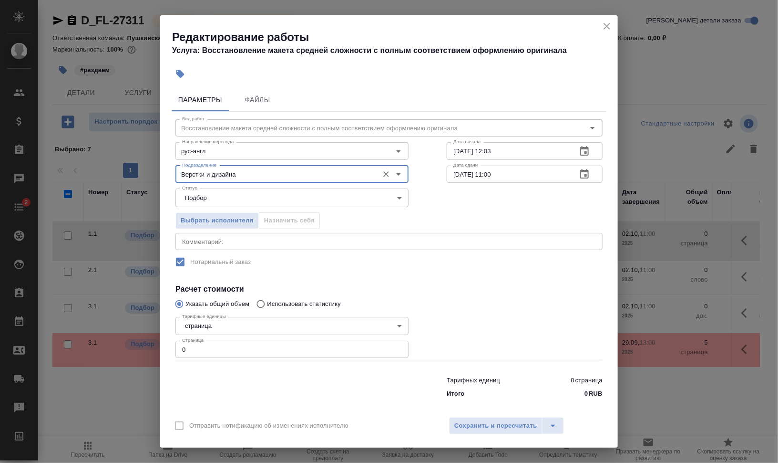
type input "Верстки и дизайна"
drag, startPoint x: 178, startPoint y: 345, endPoint x: 137, endPoint y: 340, distance: 41.3
click at [139, 340] on div "Редактирование работы Услуга: Восстановление макета средней сложности с полным …" at bounding box center [389, 231] width 778 height 463
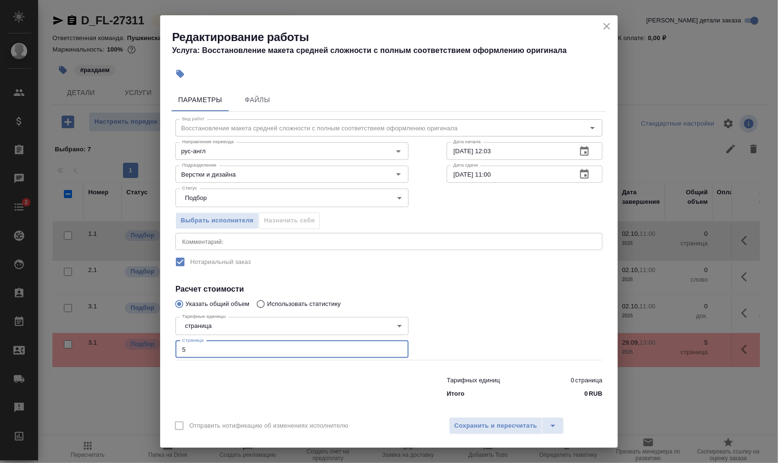
type input "5"
drag, startPoint x: 489, startPoint y: 150, endPoint x: 514, endPoint y: 152, distance: 24.9
click at [514, 152] on input "29.09.2025 12:03" at bounding box center [508, 150] width 123 height 17
click at [506, 152] on input "29.09.2025 12:03" at bounding box center [508, 150] width 123 height 17
type input "29.09.2025 12:25"
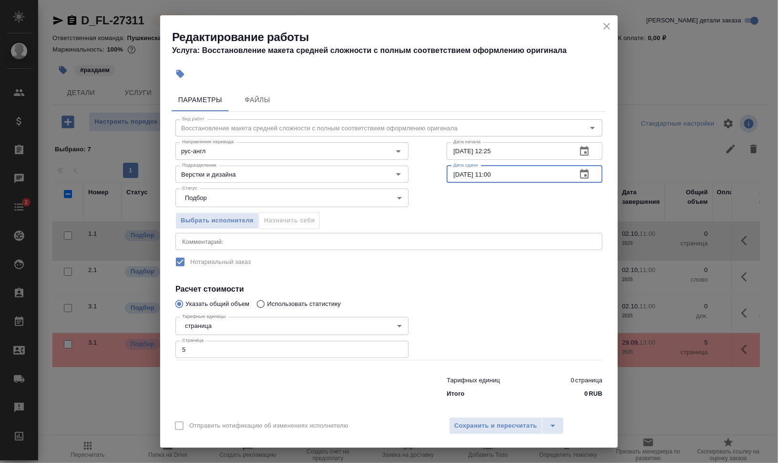
drag, startPoint x: 454, startPoint y: 170, endPoint x: 441, endPoint y: 173, distance: 12.7
click at [447, 173] on input "02.10.2025 11:00" at bounding box center [508, 174] width 123 height 17
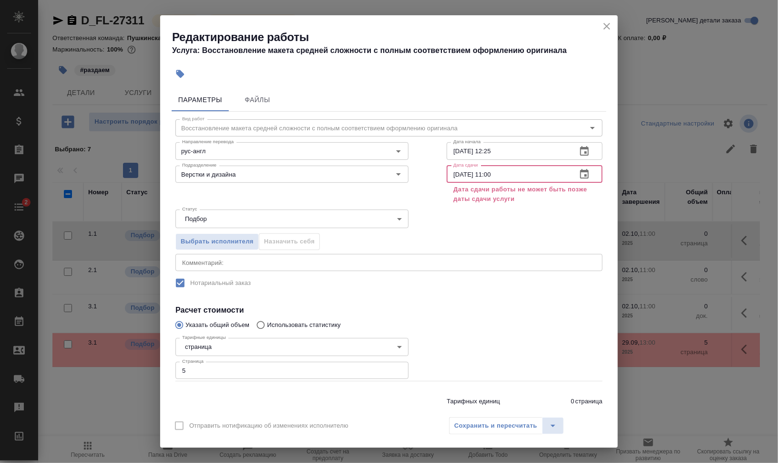
drag, startPoint x: 463, startPoint y: 169, endPoint x: 457, endPoint y: 169, distance: 5.3
click at [457, 169] on input "29.10.2025 11:00" at bounding box center [508, 174] width 123 height 17
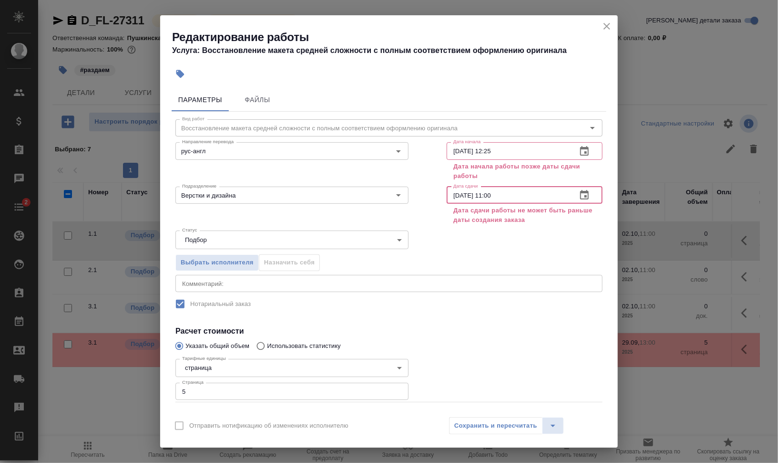
drag, startPoint x: 487, startPoint y: 191, endPoint x: 565, endPoint y: 197, distance: 79.0
click at [562, 196] on div "29.09.2025 11:00 Дата сдачи" at bounding box center [525, 195] width 156 height 17
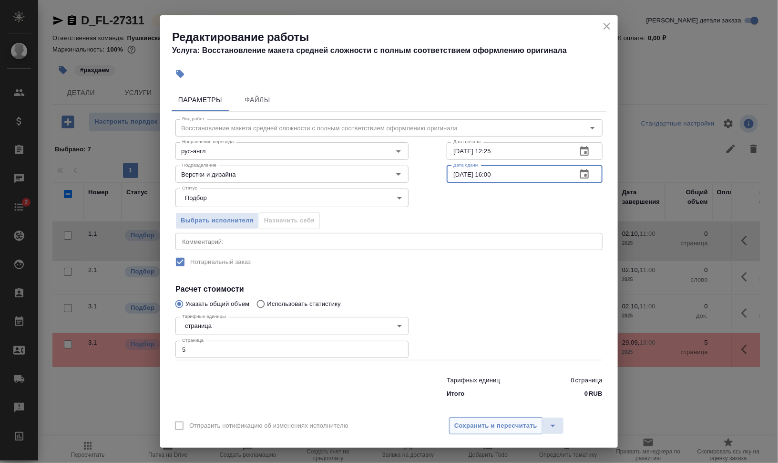
type input "29.09.2025 16:00"
click at [494, 428] on span "Сохранить и пересчитать" at bounding box center [496, 425] width 83 height 11
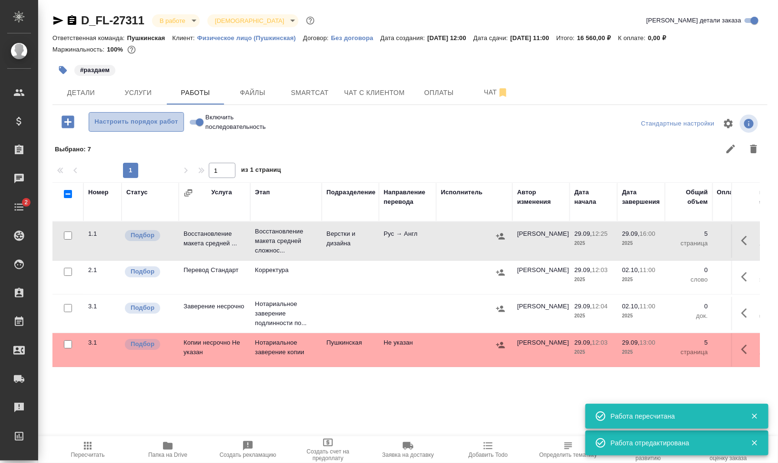
click at [108, 118] on span "Настроить порядок работ" at bounding box center [136, 121] width 85 height 11
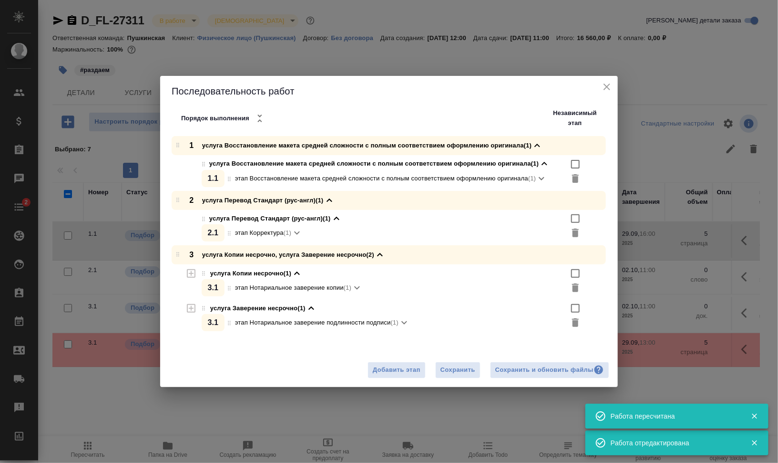
click at [529, 378] on div "Добавить этап Сохранить Сохранить и обновить файлы" at bounding box center [389, 370] width 458 height 34
click at [535, 370] on div "Сохранить и обновить файлы" at bounding box center [550, 369] width 109 height 11
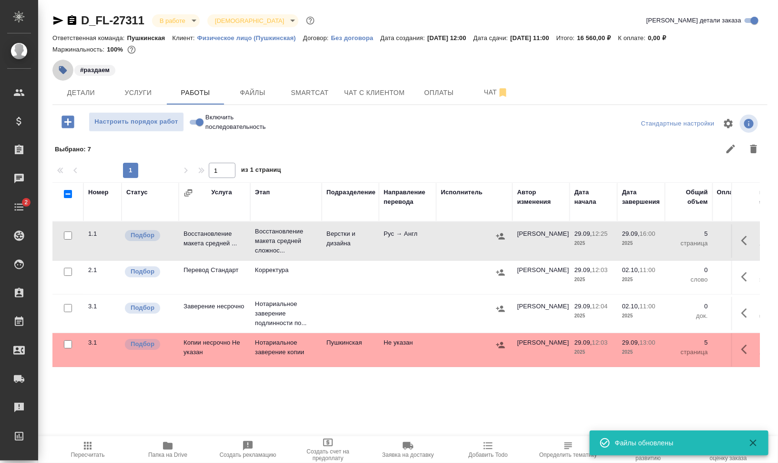
click at [62, 70] on icon "button" at bounding box center [63, 70] width 8 height 8
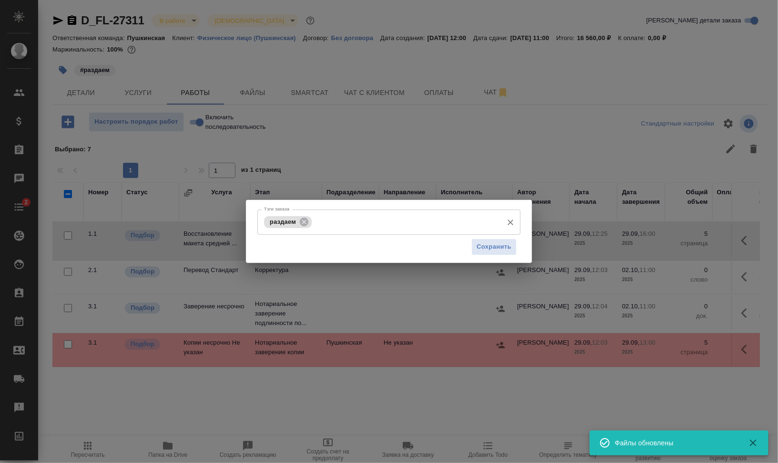
click at [363, 221] on input "Тэги заказа" at bounding box center [406, 222] width 184 height 16
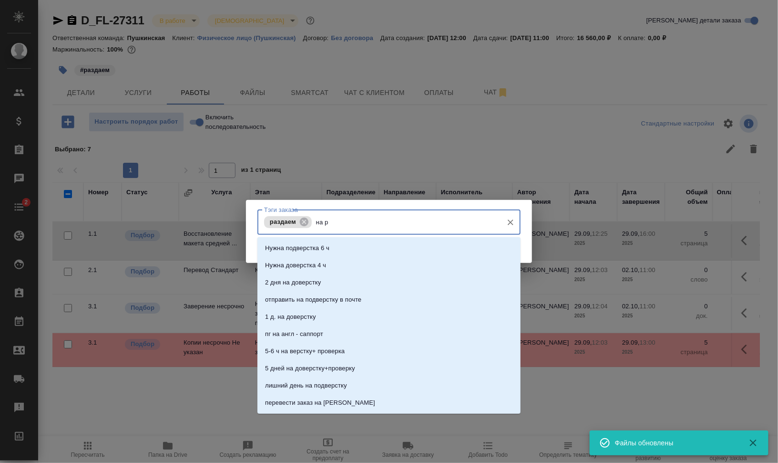
type input "на ра"
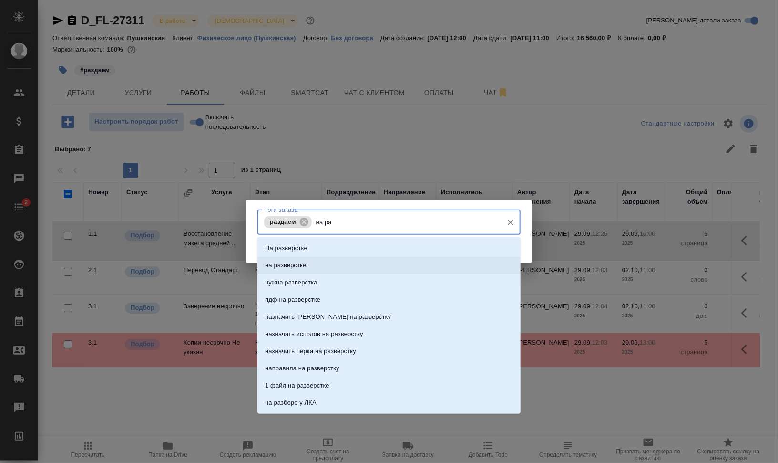
click at [352, 265] on li "на разверстке" at bounding box center [389, 265] width 263 height 17
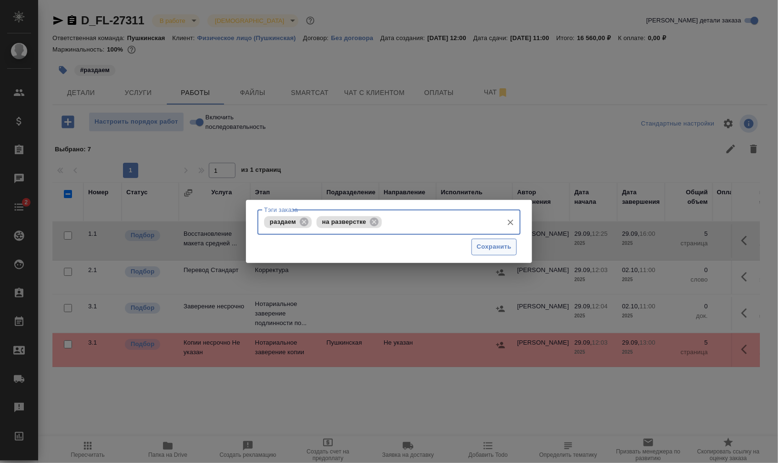
click at [477, 247] on span "Сохранить" at bounding box center [494, 246] width 35 height 11
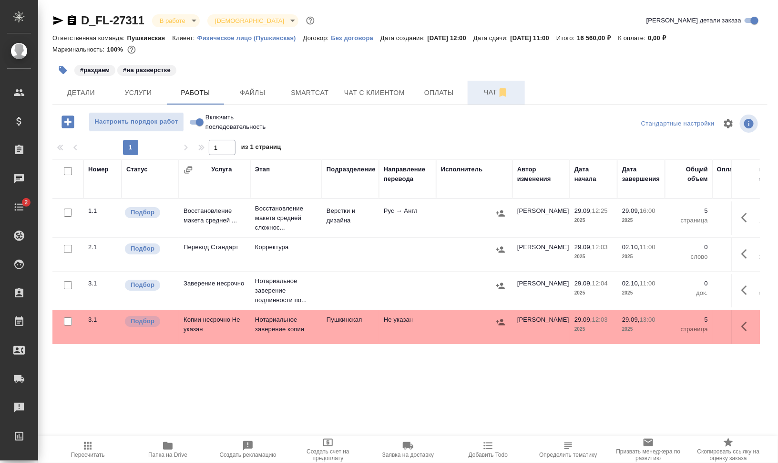
click at [486, 93] on span "Чат" at bounding box center [497, 92] width 46 height 12
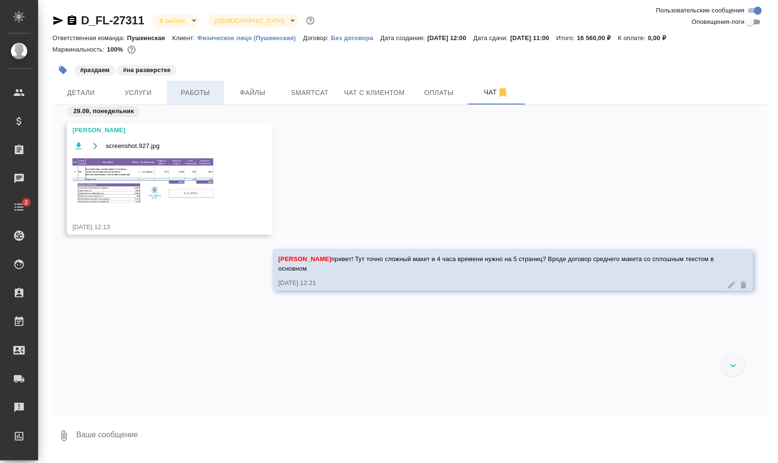
click at [205, 98] on button "Работы" at bounding box center [195, 93] width 57 height 24
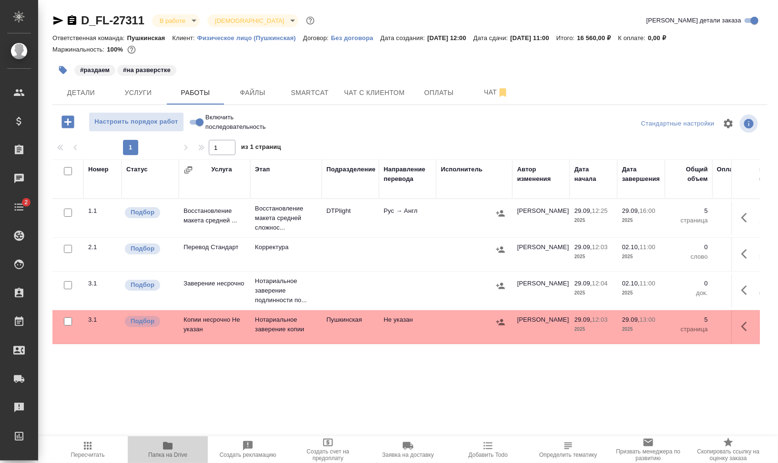
click at [165, 444] on icon "button" at bounding box center [168, 446] width 10 height 8
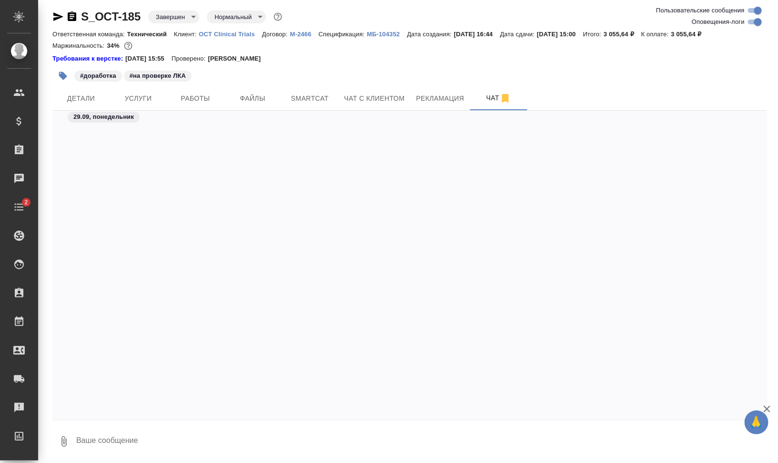
scroll to position [58158, 0]
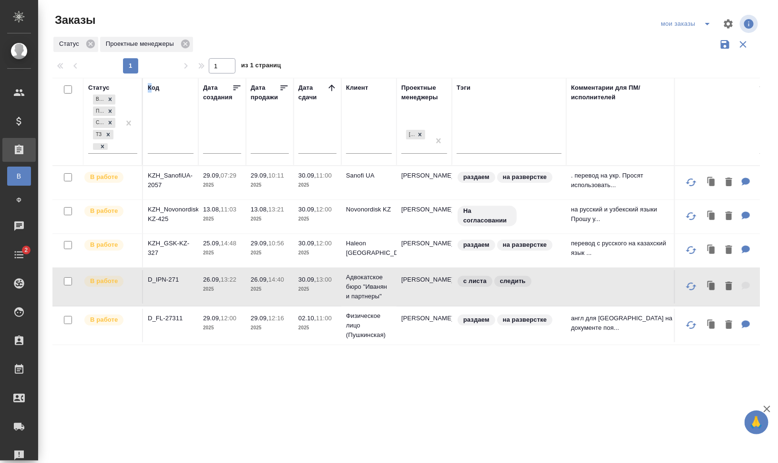
click at [150, 86] on div "Код" at bounding box center [153, 88] width 11 height 10
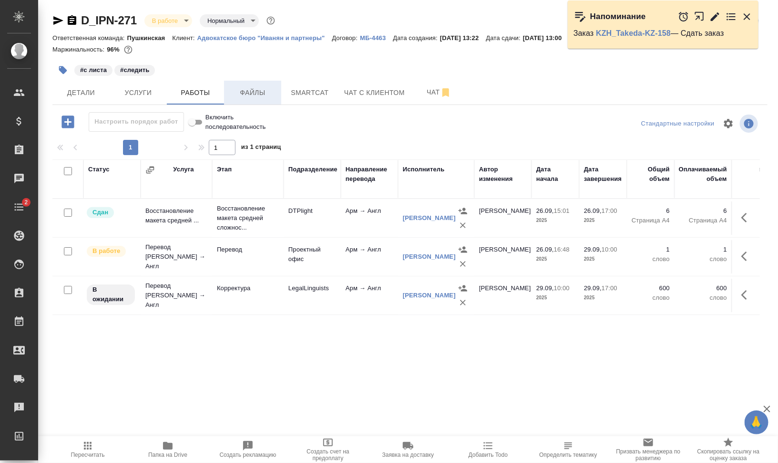
click at [247, 90] on span "Файлы" at bounding box center [253, 93] width 46 height 12
click at [187, 91] on span "Работы" at bounding box center [196, 93] width 46 height 12
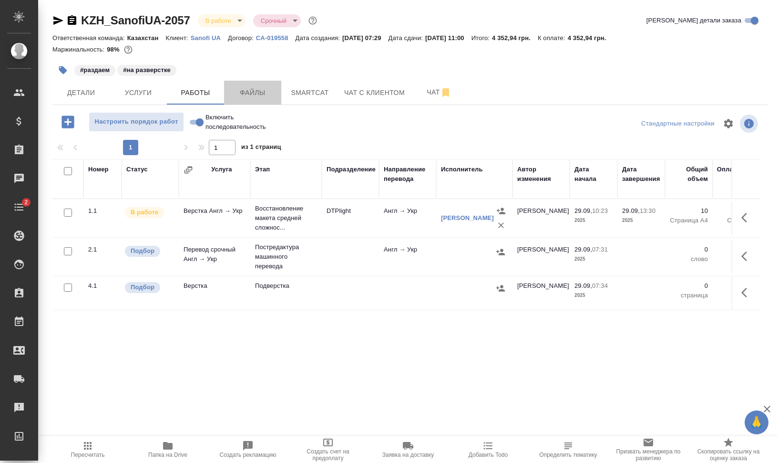
click at [252, 91] on span "Файлы" at bounding box center [253, 93] width 46 height 12
click at [184, 92] on span "Работы" at bounding box center [196, 93] width 46 height 12
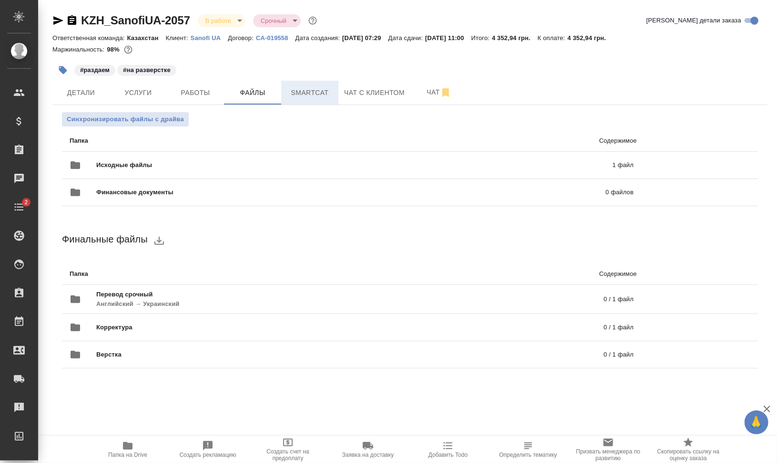
click at [307, 92] on span "Smartcat" at bounding box center [310, 93] width 46 height 12
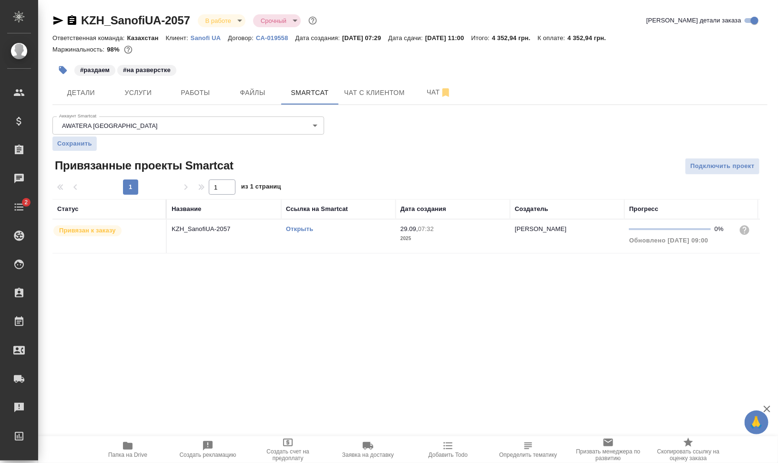
click at [296, 231] on link "Открыть" at bounding box center [299, 228] width 27 height 7
click at [295, 227] on link "Открыть" at bounding box center [299, 228] width 27 height 7
click at [141, 450] on span "Папка на Drive" at bounding box center [127, 449] width 69 height 18
click at [196, 89] on span "Работы" at bounding box center [196, 93] width 46 height 12
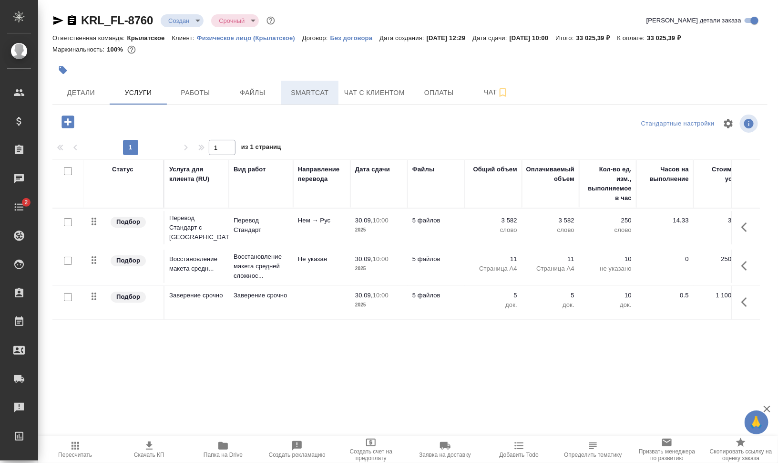
click at [318, 82] on button "Smartcat" at bounding box center [309, 93] width 57 height 24
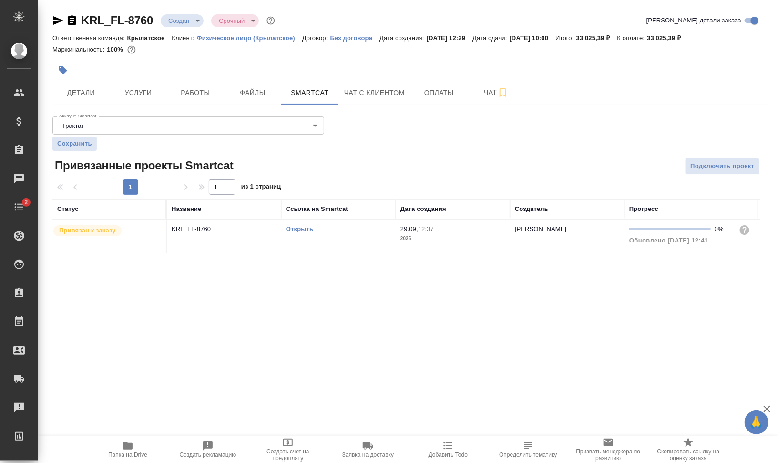
click at [311, 225] on link "Открыть" at bounding box center [299, 228] width 27 height 7
click at [294, 227] on link "Открыть" at bounding box center [299, 228] width 27 height 7
click at [125, 456] on span "Папка на Drive" at bounding box center [127, 454] width 39 height 7
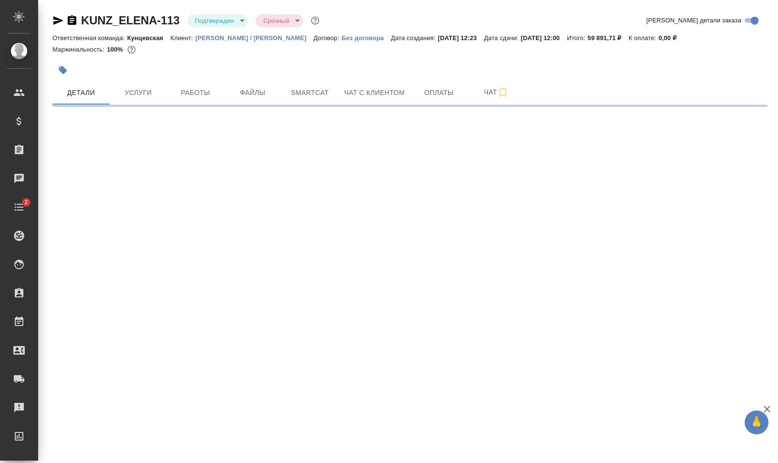
select select "RU"
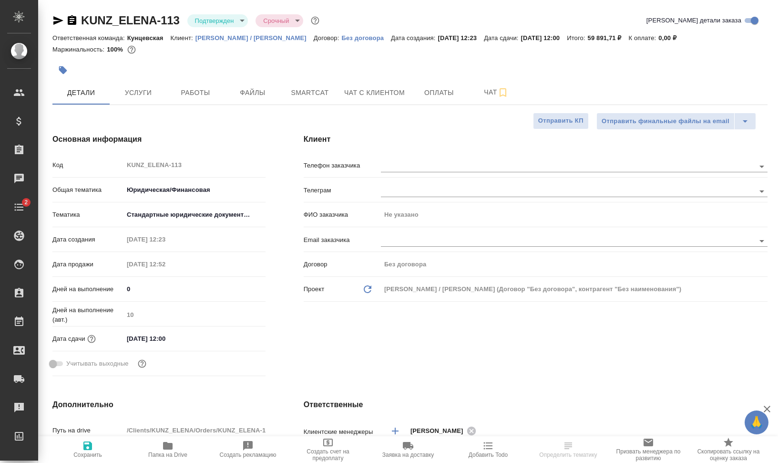
type textarea "x"
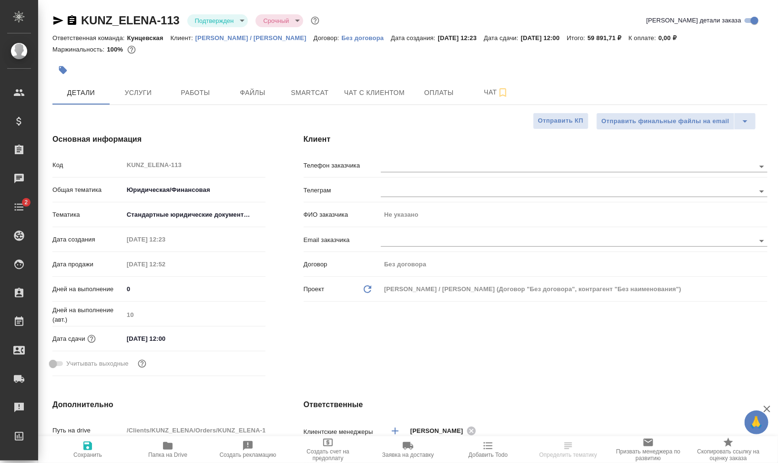
type textarea "x"
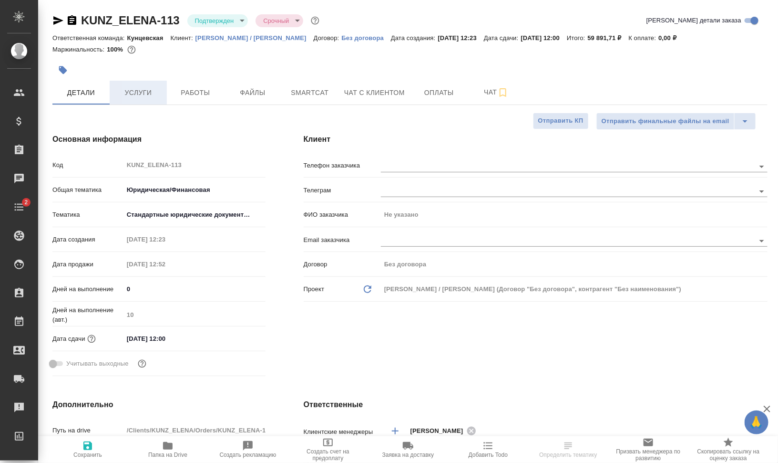
type textarea "x"
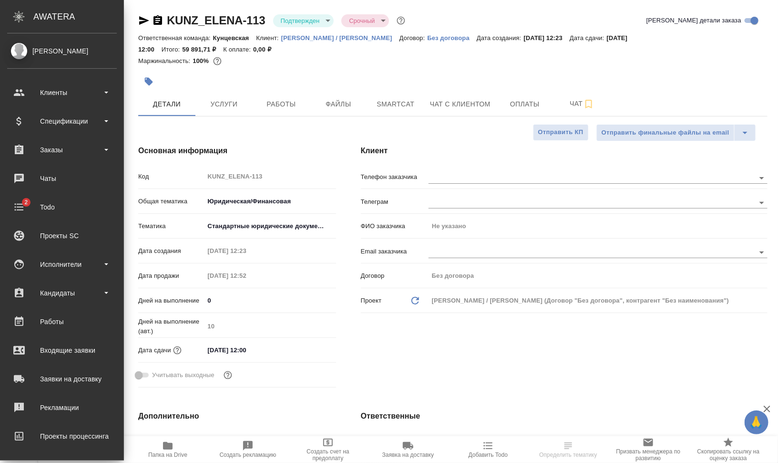
type textarea "x"
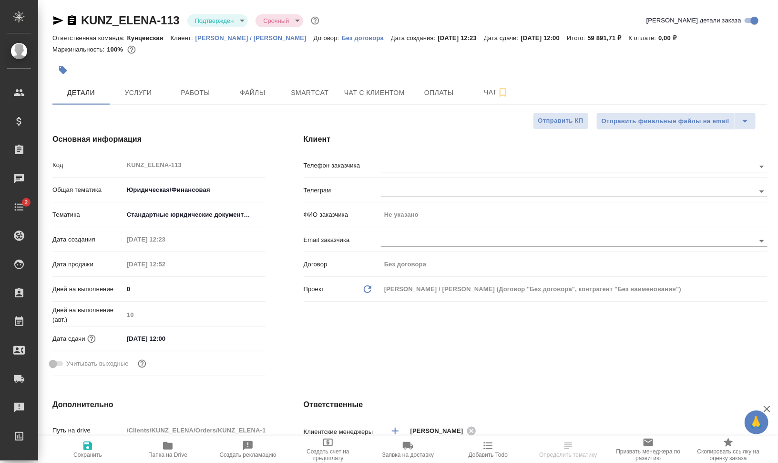
click at [75, 20] on icon "button" at bounding box center [72, 20] width 9 height 10
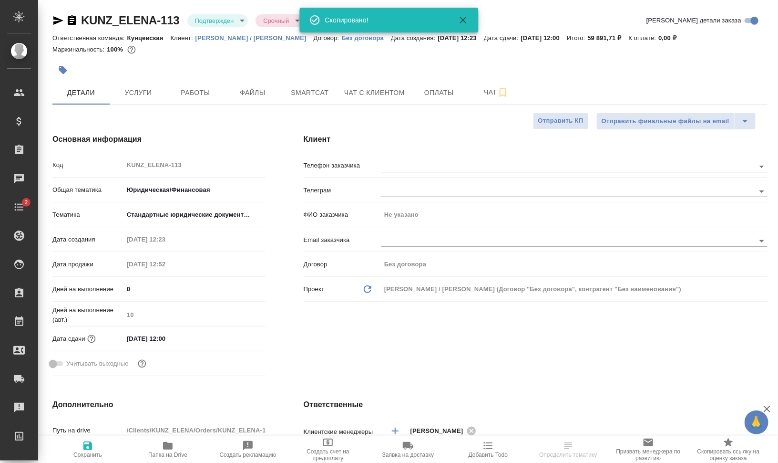
type textarea "x"
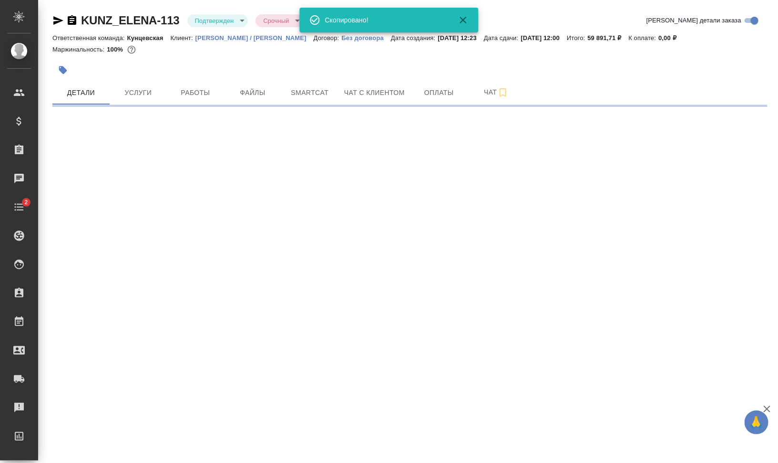
select select "RU"
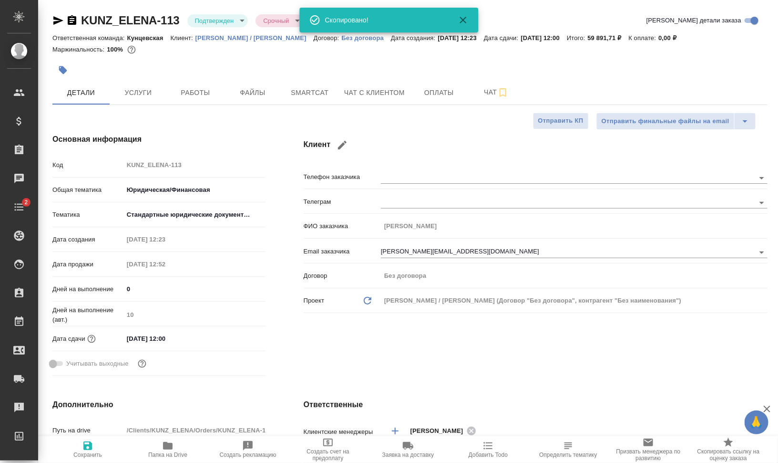
type textarea "x"
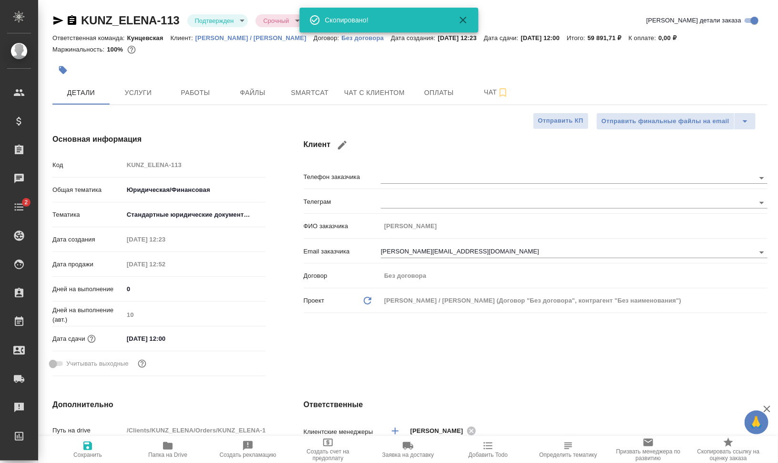
type textarea "x"
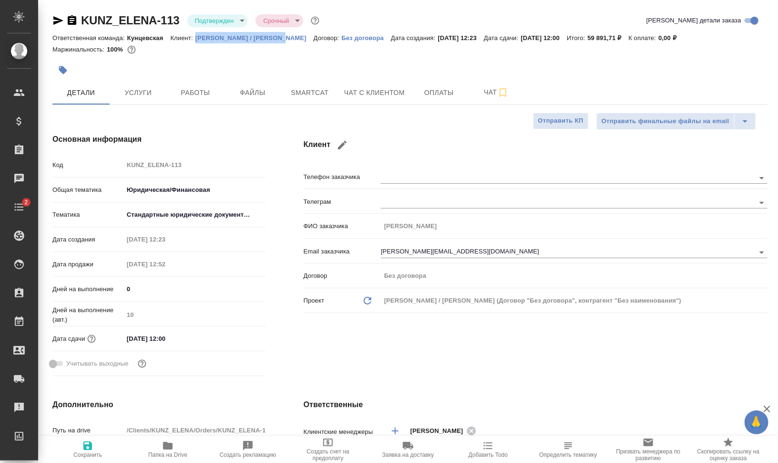
drag, startPoint x: 196, startPoint y: 37, endPoint x: 279, endPoint y: 40, distance: 83.5
click at [279, 40] on div "Ответственная команда: Кунцевская Клиент: Елена Снейп / Михаил Пак Договор: Без…" at bounding box center [410, 37] width 716 height 11
copy p "Елена Снейп / Михаил Пак"
type textarea "x"
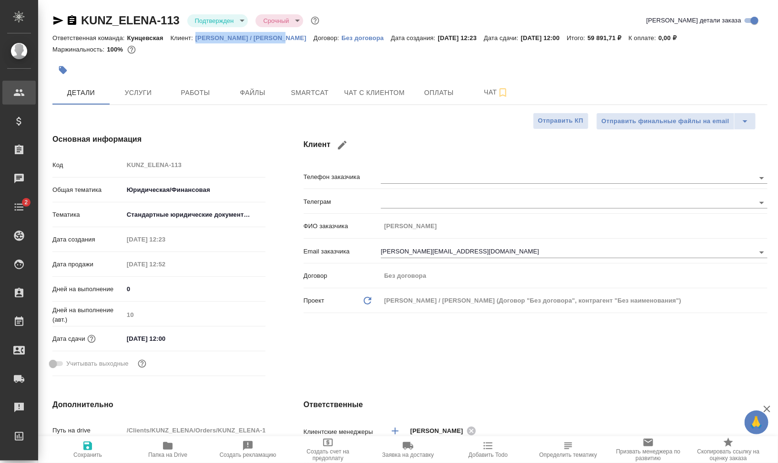
type textarea "x"
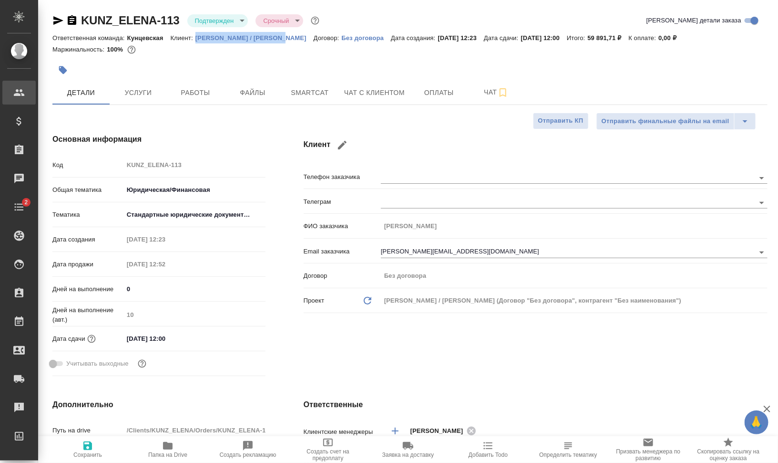
type textarea "x"
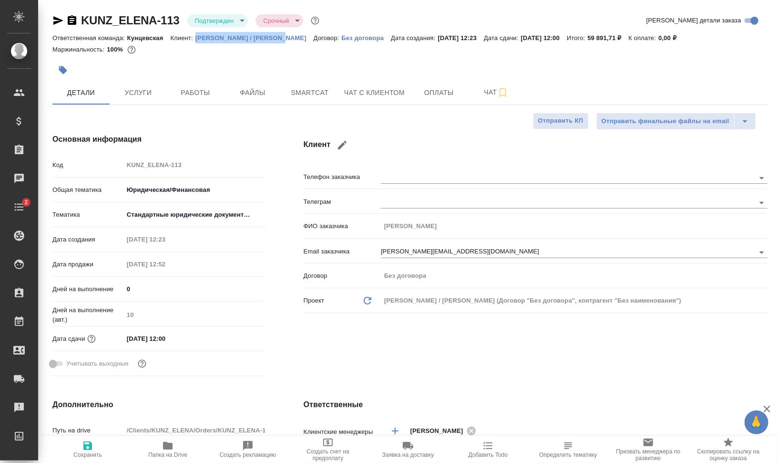
type textarea "x"
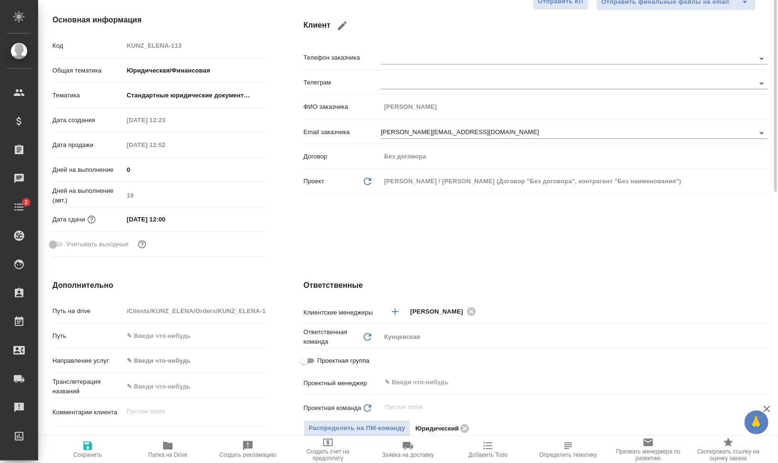
scroll to position [239, 0]
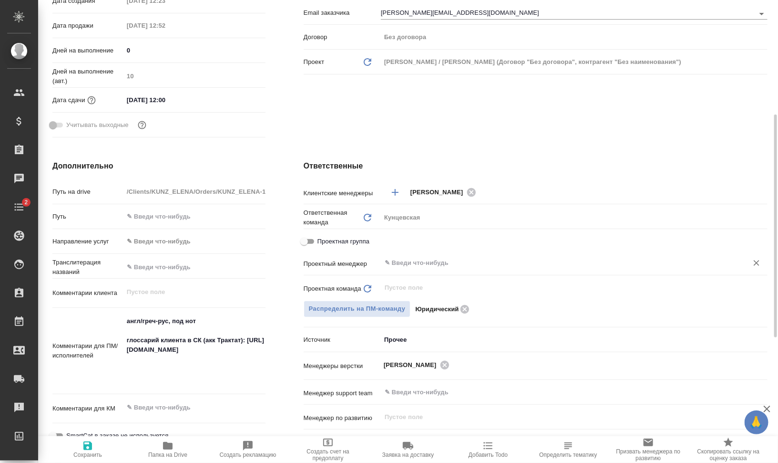
click at [495, 261] on input "text" at bounding box center [558, 262] width 349 height 11
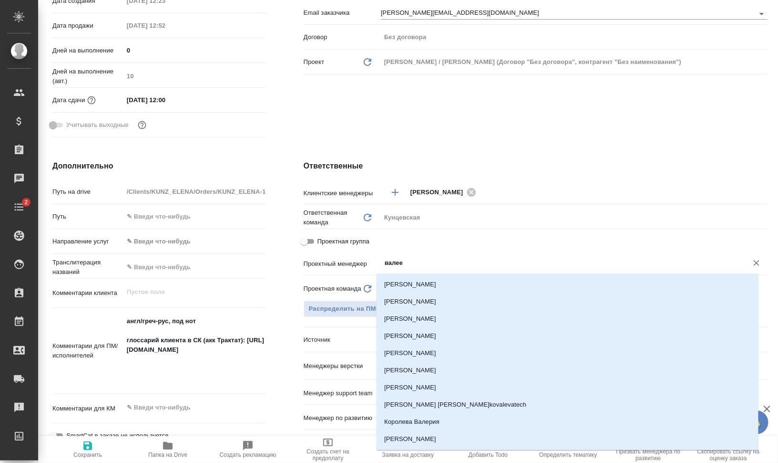
type input "[PERSON_NAME]"
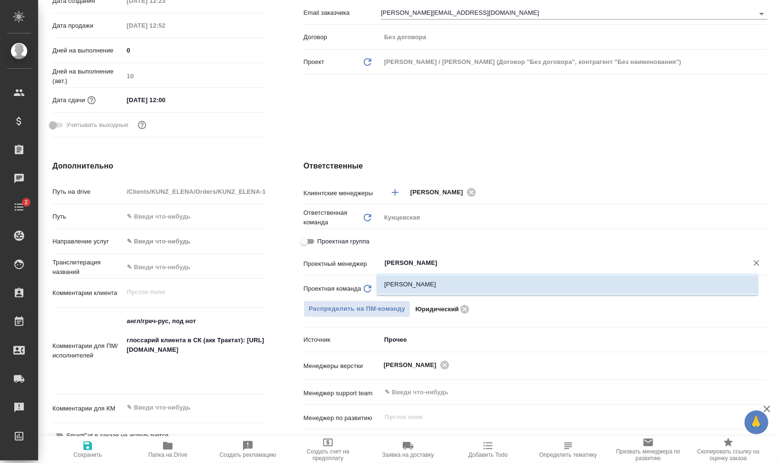
click at [480, 281] on li "[PERSON_NAME]" at bounding box center [568, 284] width 382 height 17
type textarea "x"
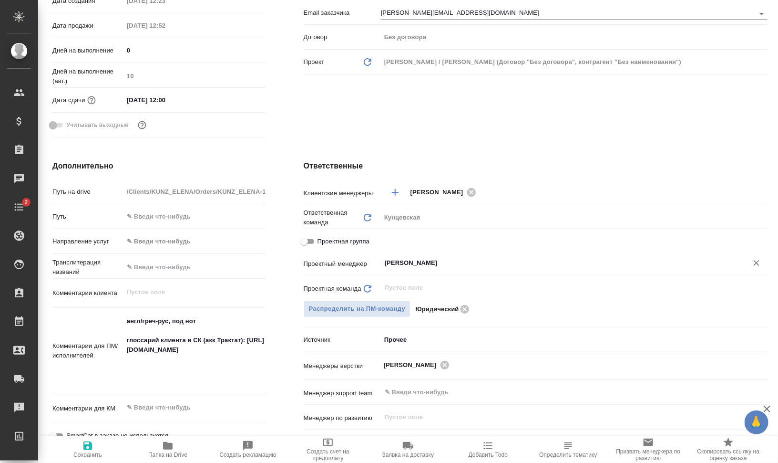
type input "[PERSON_NAME]"
click at [92, 447] on icon "button" at bounding box center [87, 445] width 9 height 9
type textarea "x"
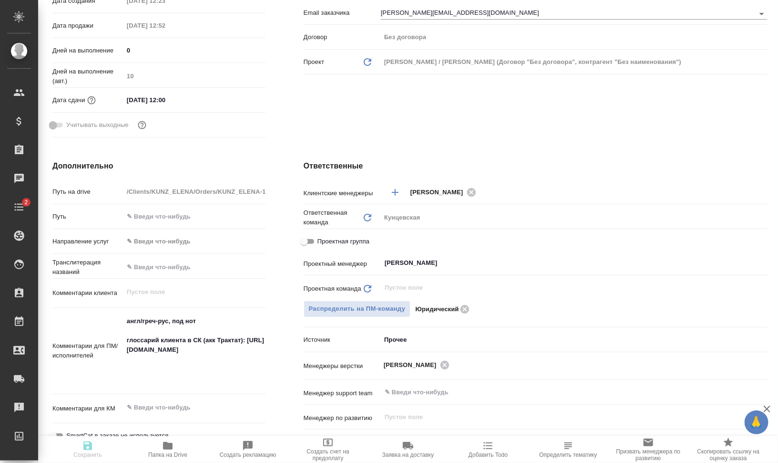
type textarea "x"
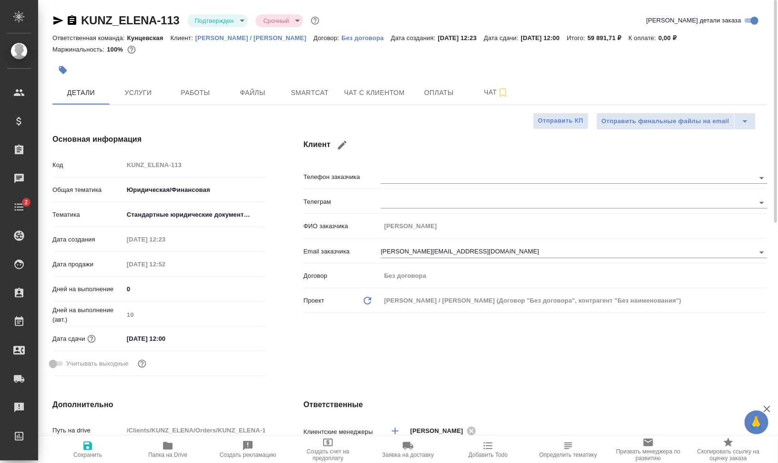
type textarea "x"
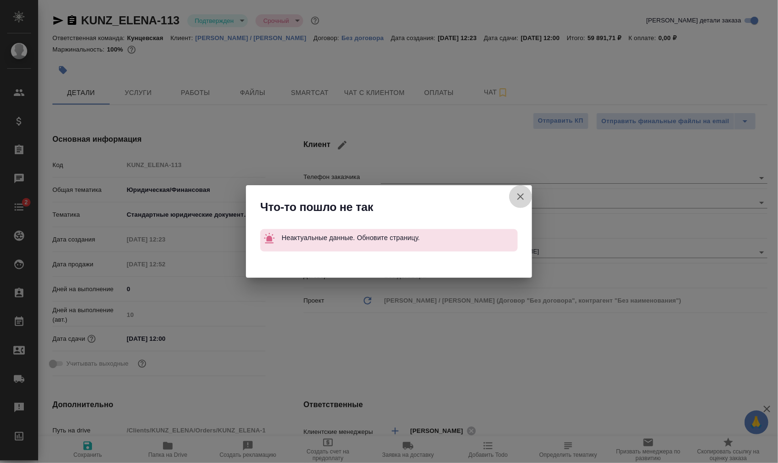
click at [522, 196] on icon "button" at bounding box center [521, 196] width 7 height 7
type textarea "x"
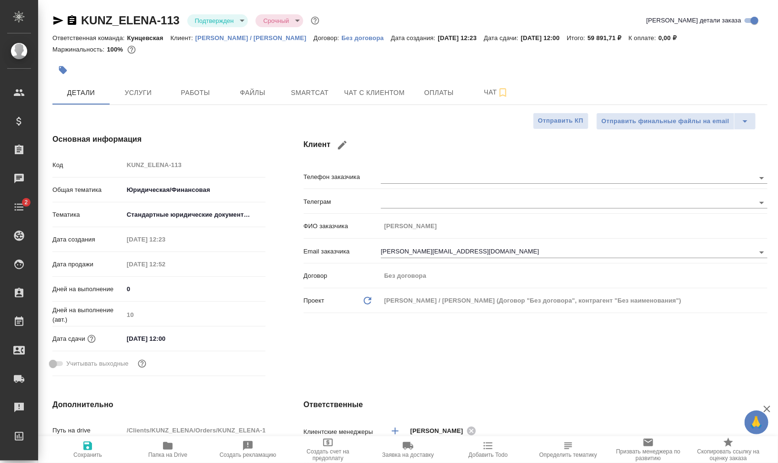
type textarea "x"
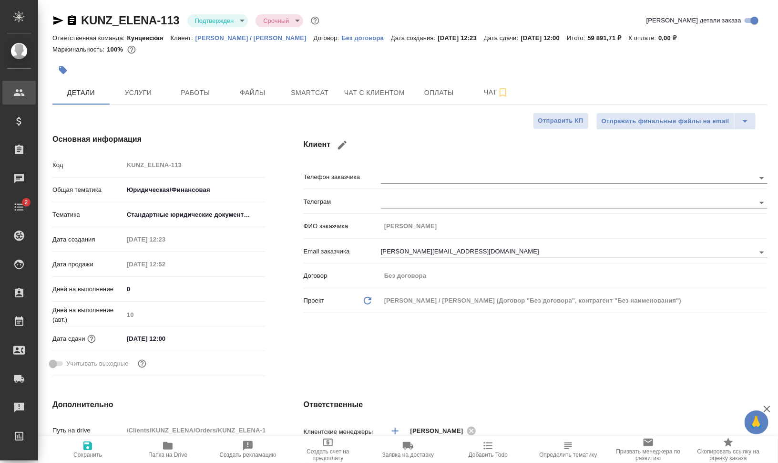
type textarea "x"
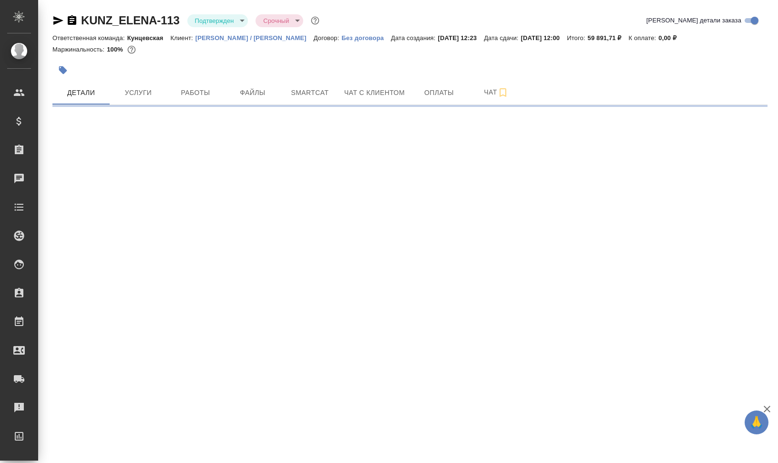
select select "RU"
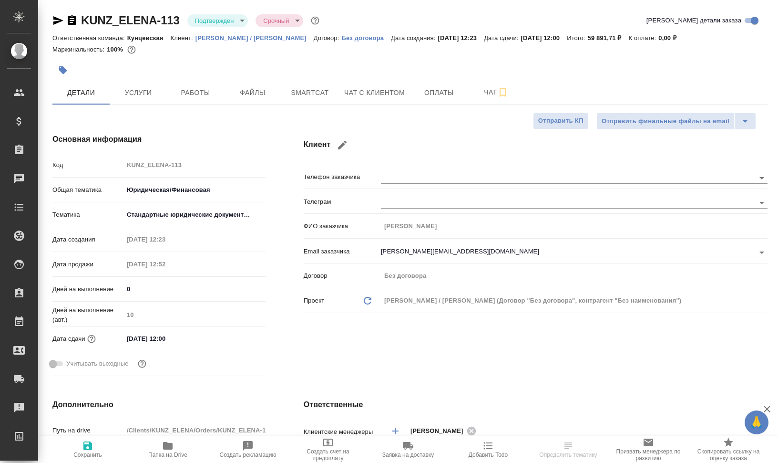
type textarea "x"
select select "RU"
type textarea "x"
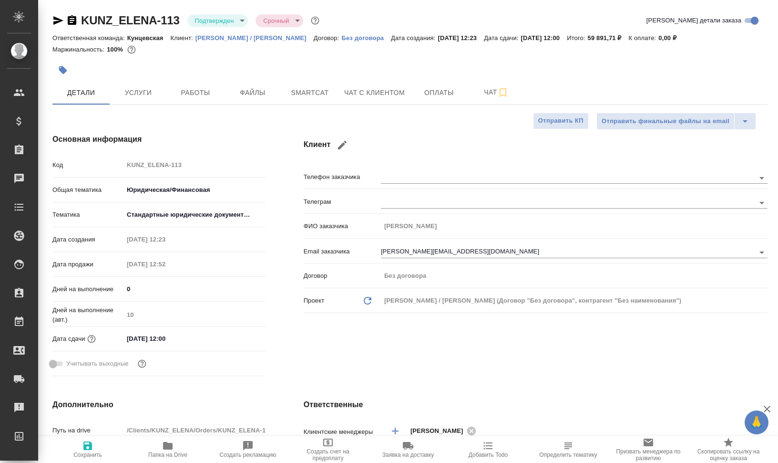
type textarea "x"
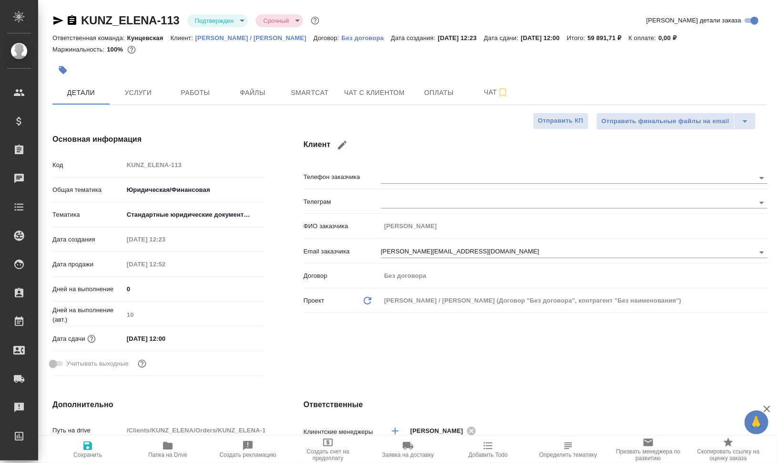
type textarea "x"
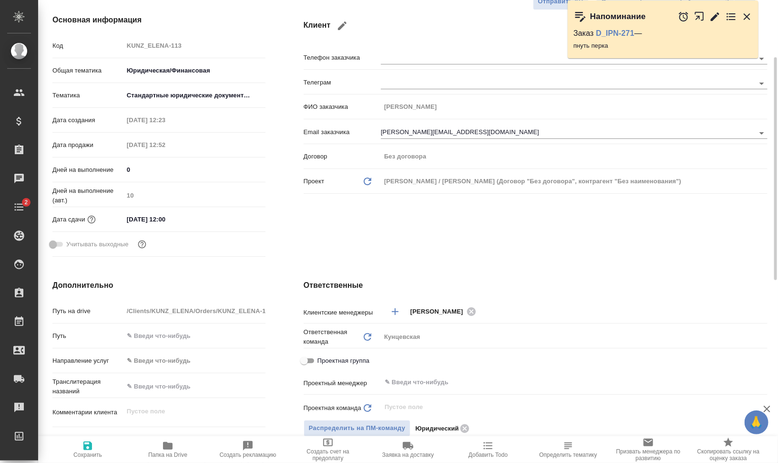
scroll to position [239, 0]
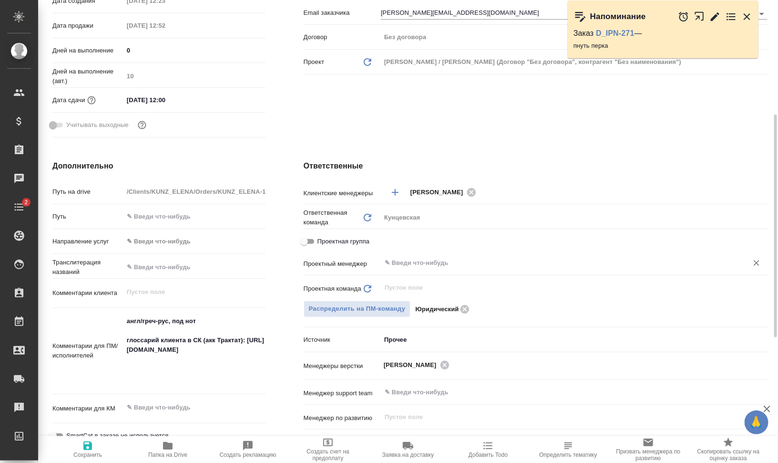
click at [480, 271] on div "​" at bounding box center [574, 262] width 387 height 17
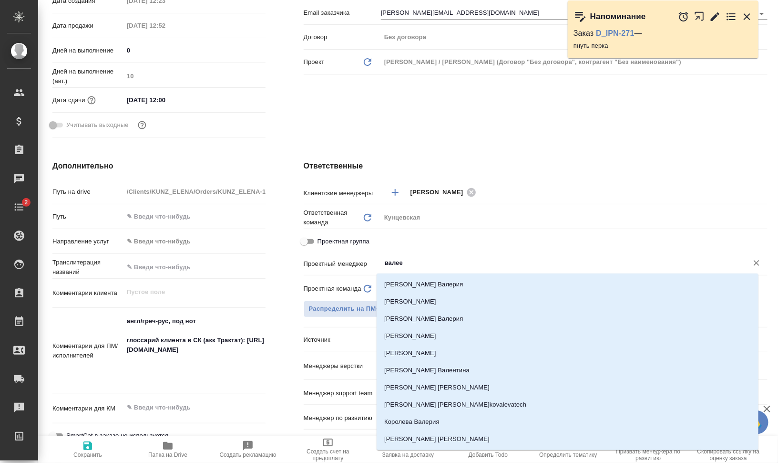
type input "[PERSON_NAME]"
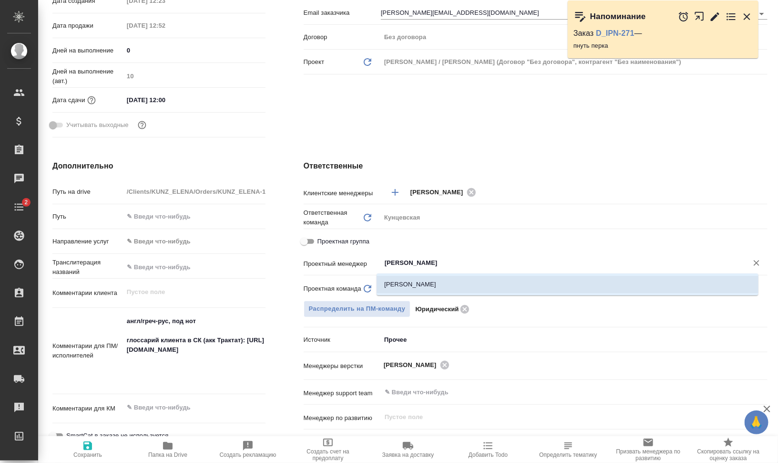
click at [489, 278] on li "[PERSON_NAME]" at bounding box center [568, 284] width 382 height 17
type textarea "x"
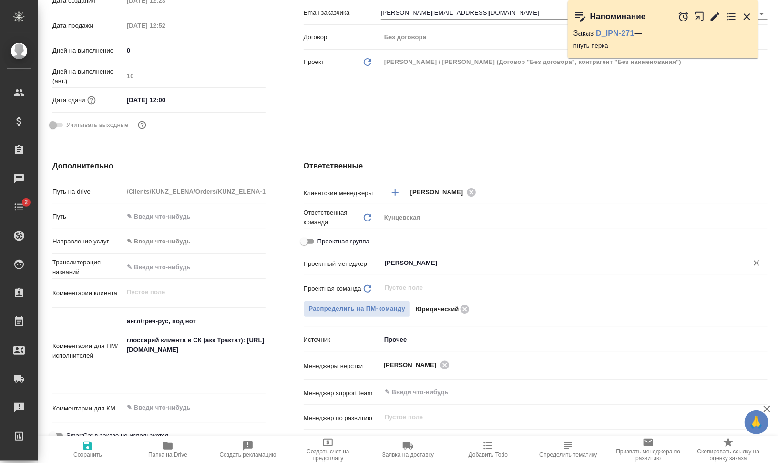
type input "[PERSON_NAME]"
click at [90, 448] on icon "button" at bounding box center [87, 445] width 9 height 9
type textarea "x"
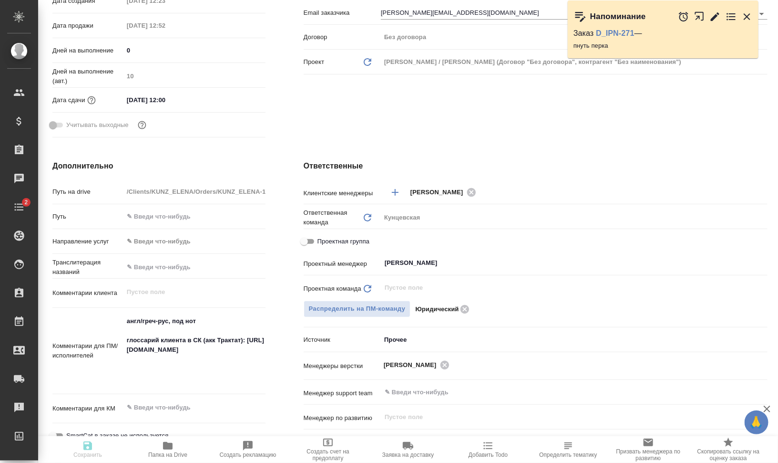
type textarea "x"
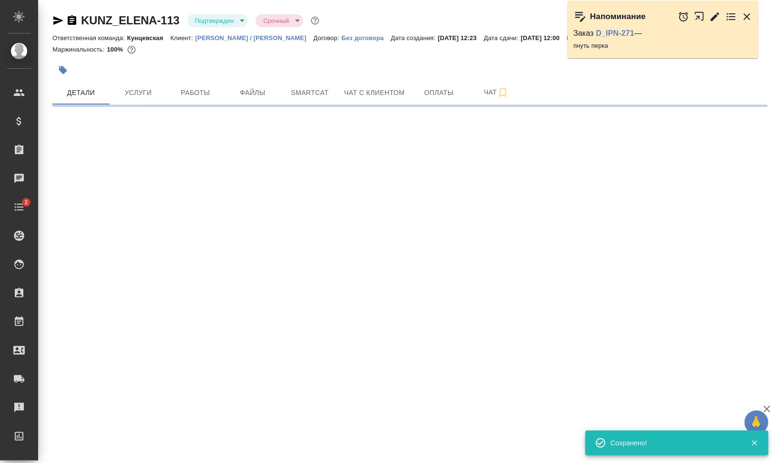
select select "RU"
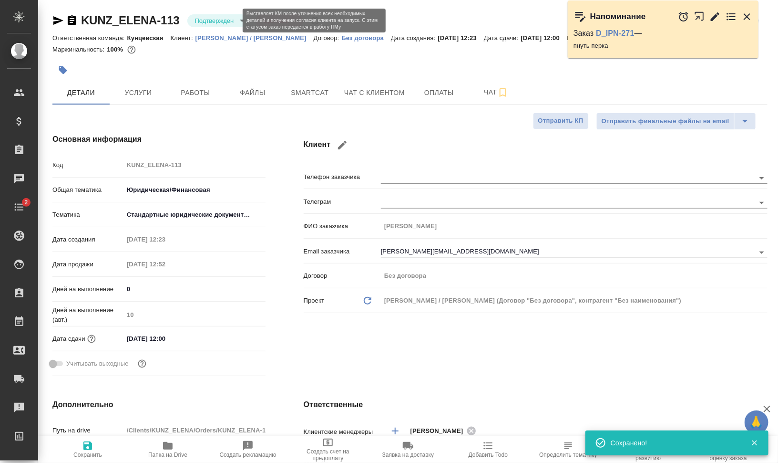
type textarea "x"
click at [215, 21] on body "🙏 .cls-1 fill:#fff; AWATERA Валеев Динар Клиенты Спецификации Заказы 0 Чаты 2 T…" at bounding box center [389, 269] width 778 height 539
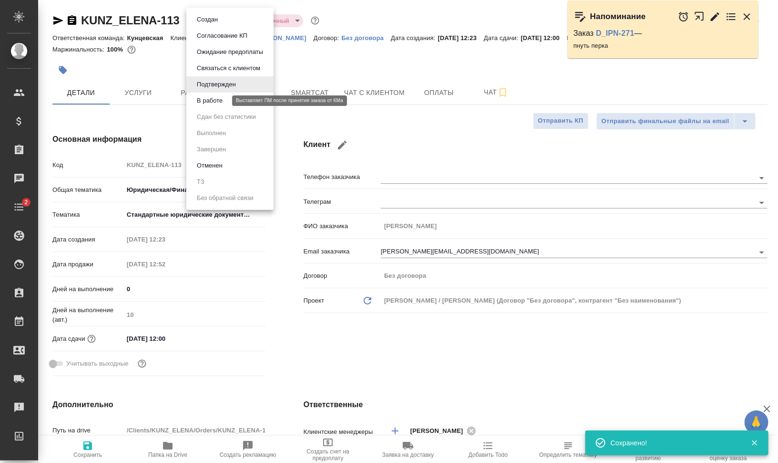
click at [204, 100] on button "В работе" at bounding box center [209, 100] width 31 height 10
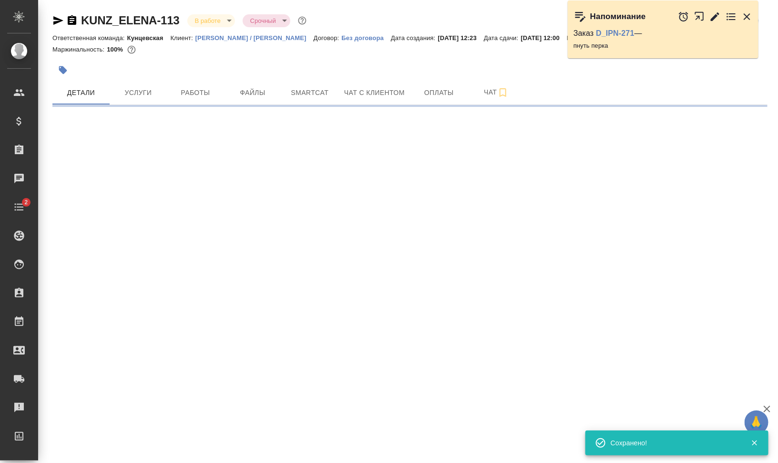
click at [61, 67] on icon "button" at bounding box center [63, 70] width 8 height 8
select select "RU"
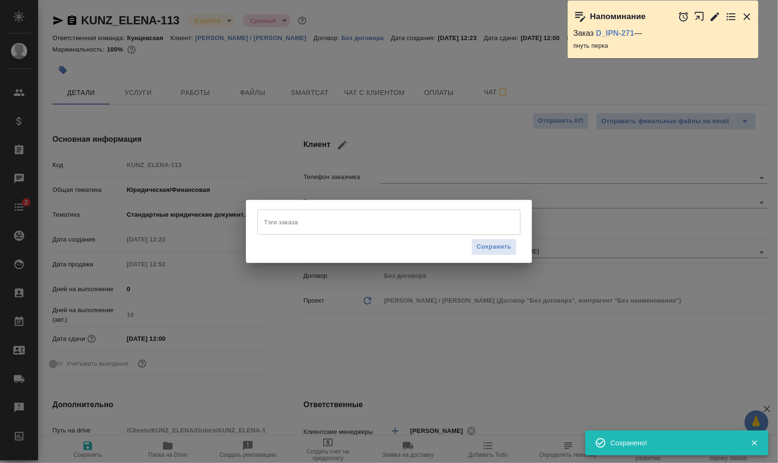
type textarea "x"
click at [346, 238] on div "Сохранить" at bounding box center [389, 247] width 263 height 24
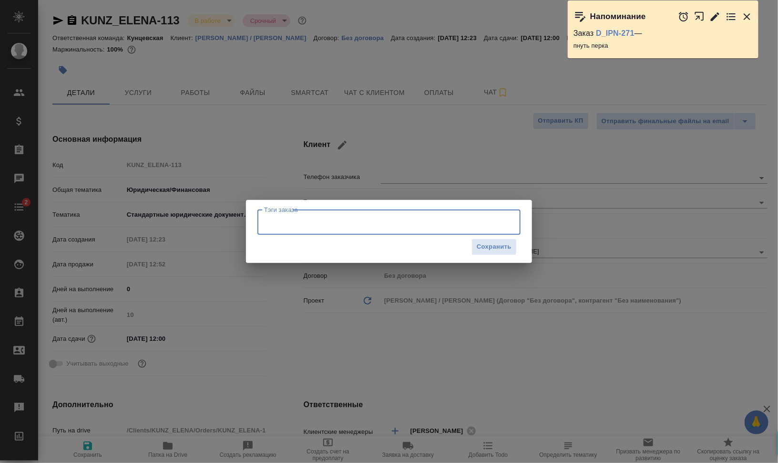
click at [346, 226] on input "Тэги заказа" at bounding box center [380, 222] width 237 height 16
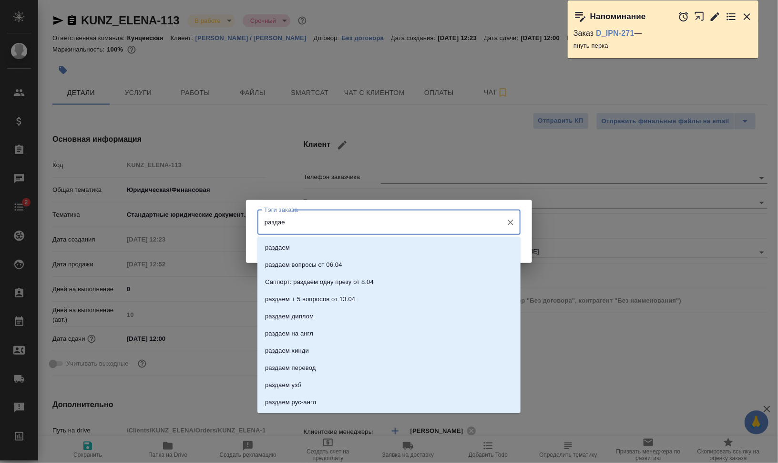
type input "раздаем"
click at [343, 241] on li "раздаем" at bounding box center [389, 247] width 263 height 17
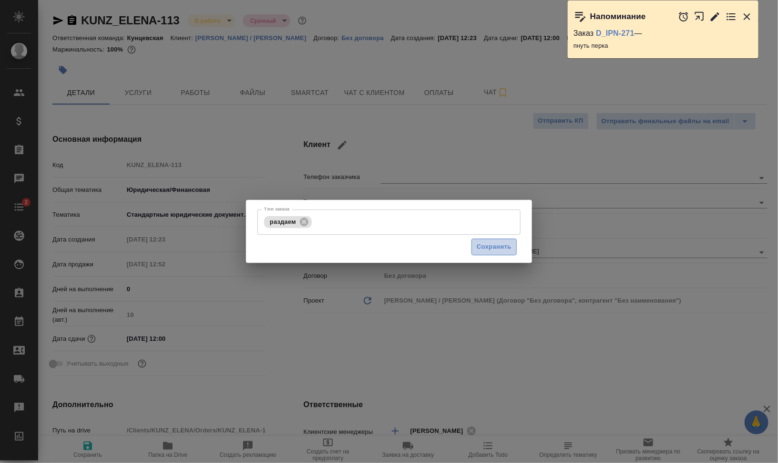
click at [494, 243] on span "Сохранить" at bounding box center [494, 246] width 35 height 11
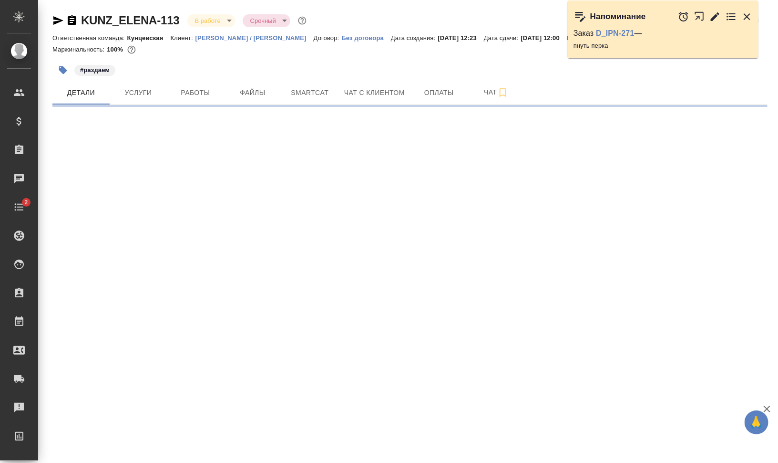
select select "RU"
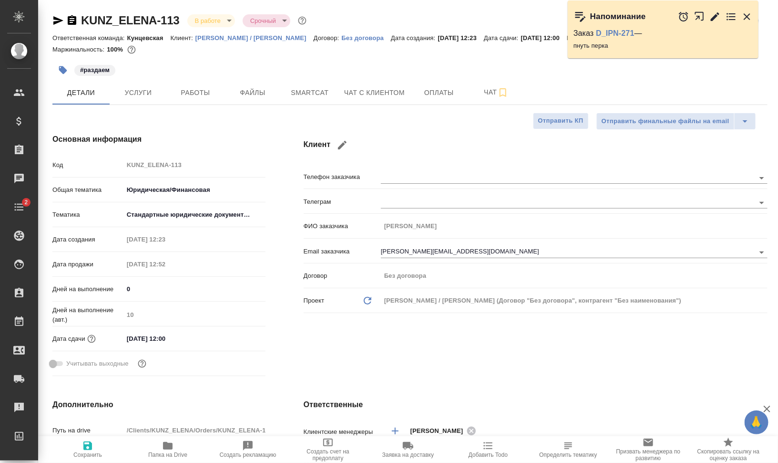
type textarea "x"
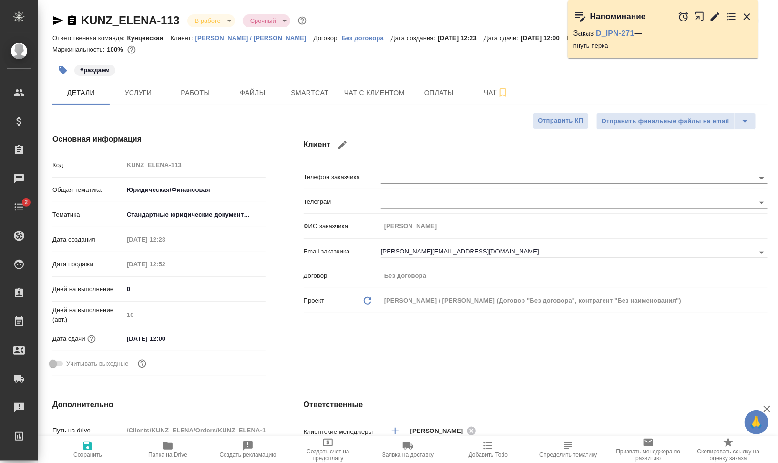
type textarea "x"
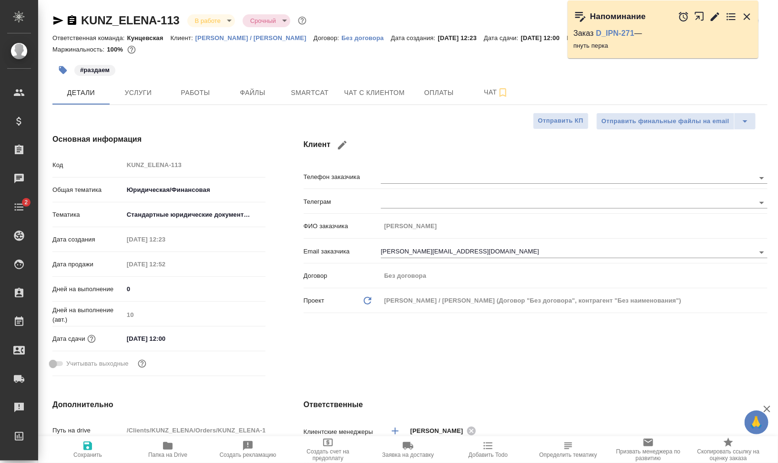
type textarea "x"
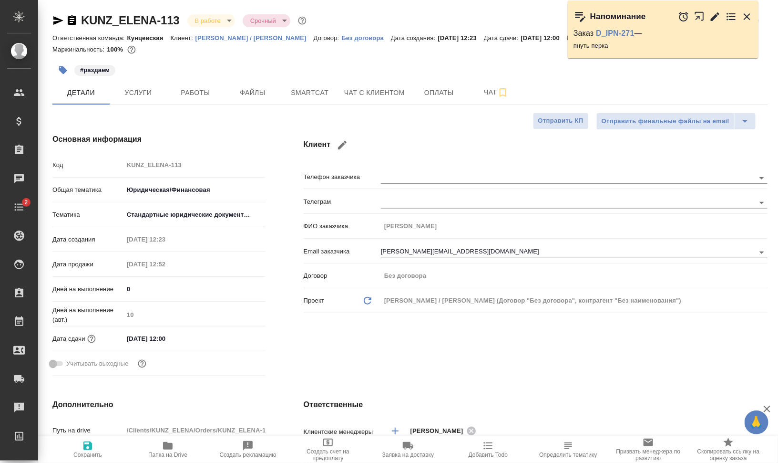
type textarea "x"
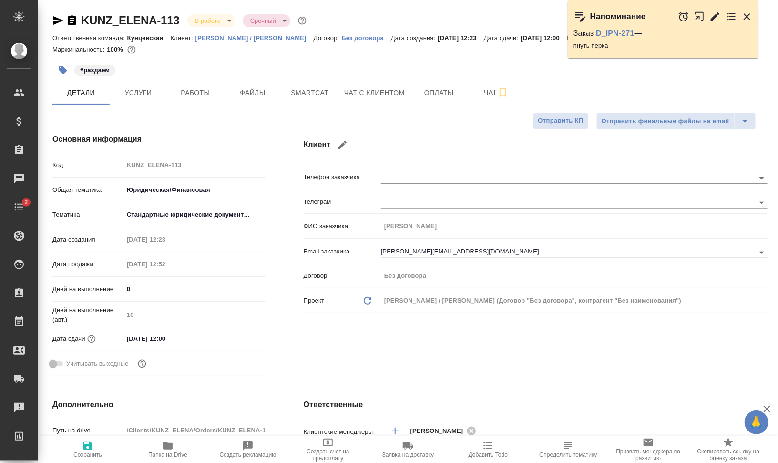
type textarea "x"
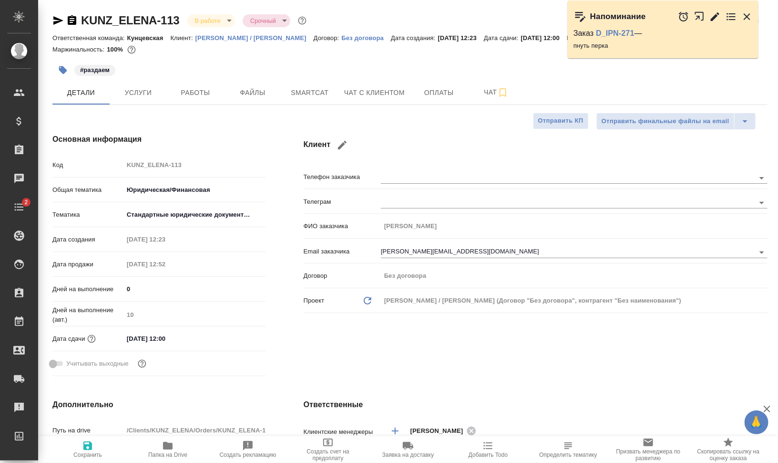
type textarea "x"
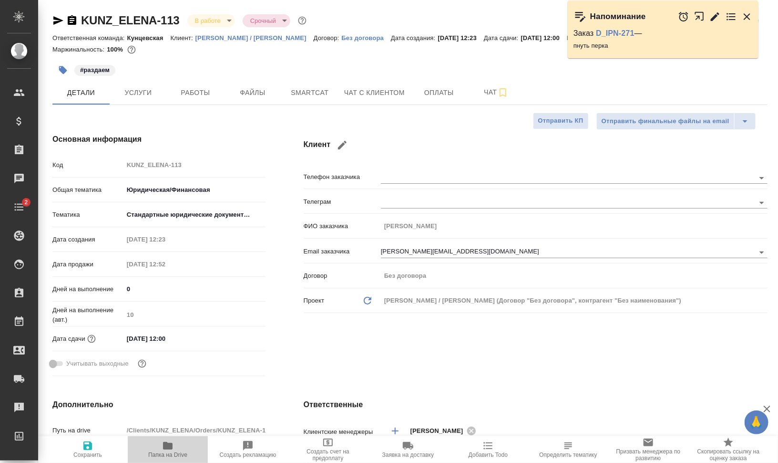
click at [164, 451] on span "Папка на Drive" at bounding box center [167, 454] width 39 height 7
type textarea "x"
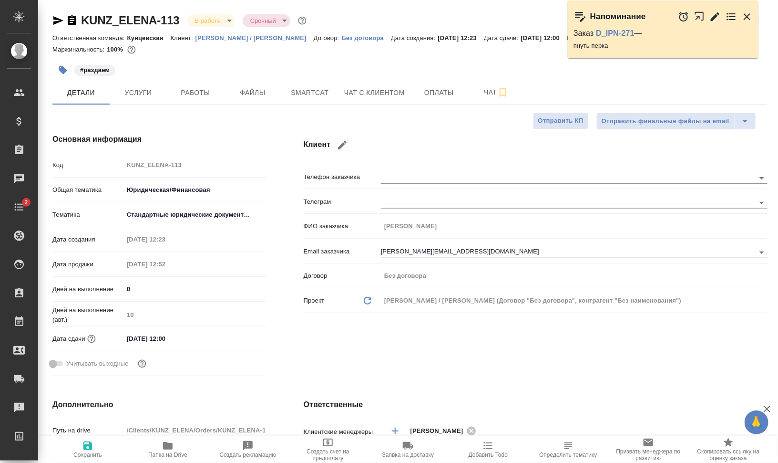
type textarea "x"
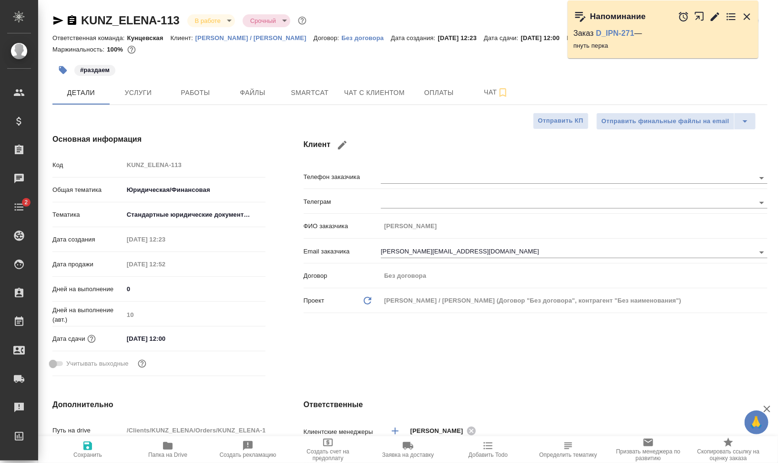
type textarea "x"
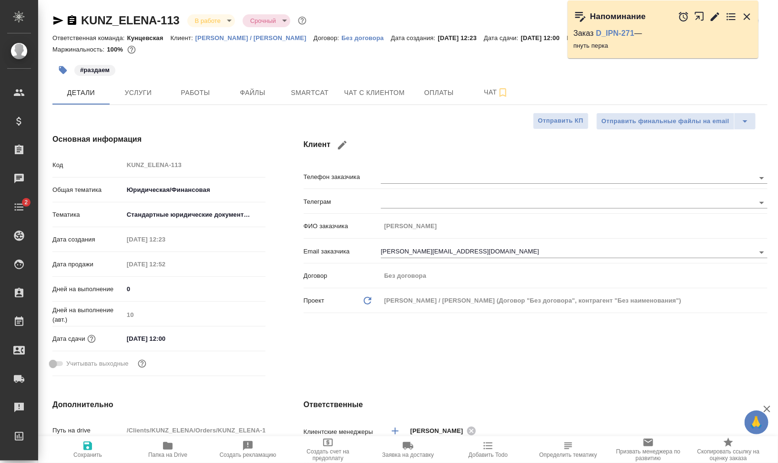
type textarea "x"
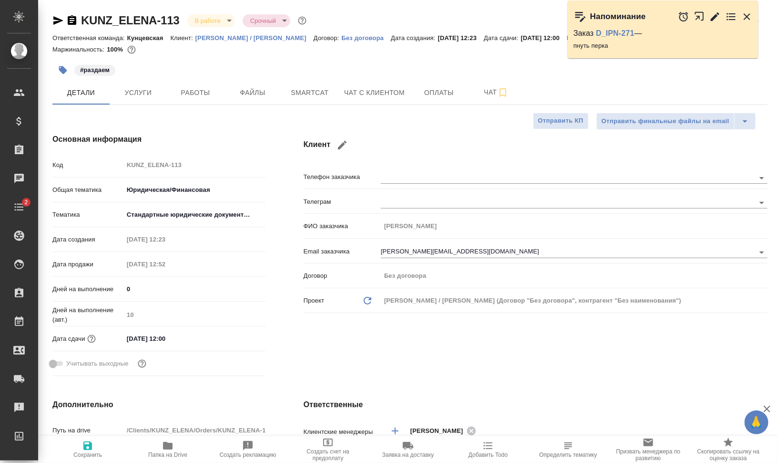
type textarea "x"
click at [502, 90] on icon "button" at bounding box center [503, 92] width 11 height 11
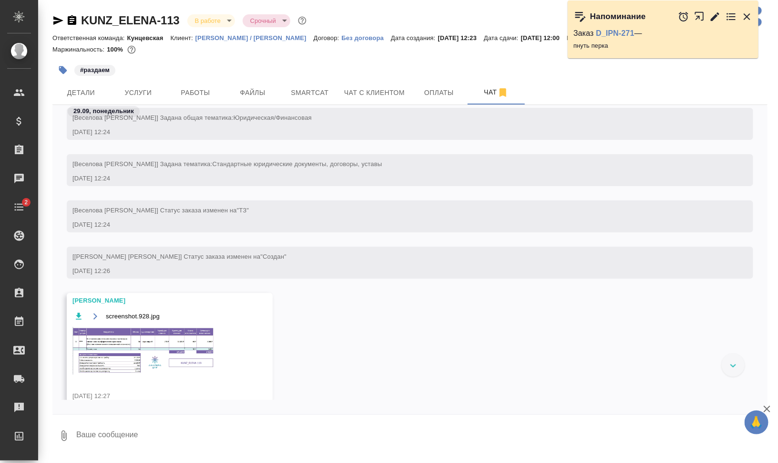
scroll to position [179, 0]
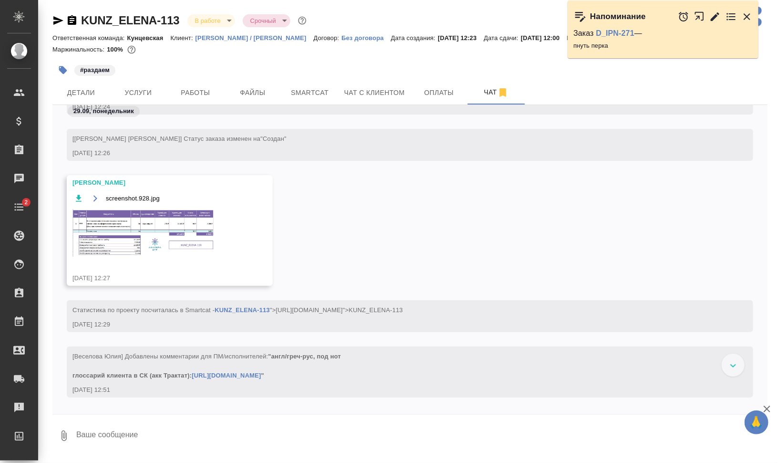
click at [141, 249] on img at bounding box center [144, 233] width 143 height 48
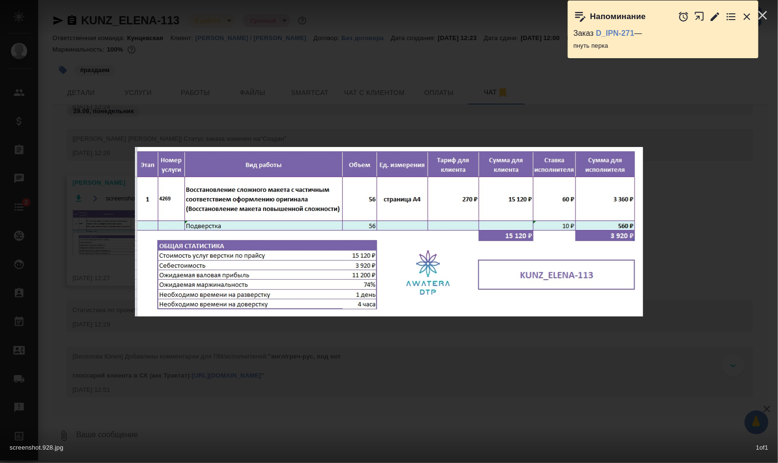
click at [709, 278] on div "screenshot.928.jpg 1 of 1" at bounding box center [389, 231] width 778 height 463
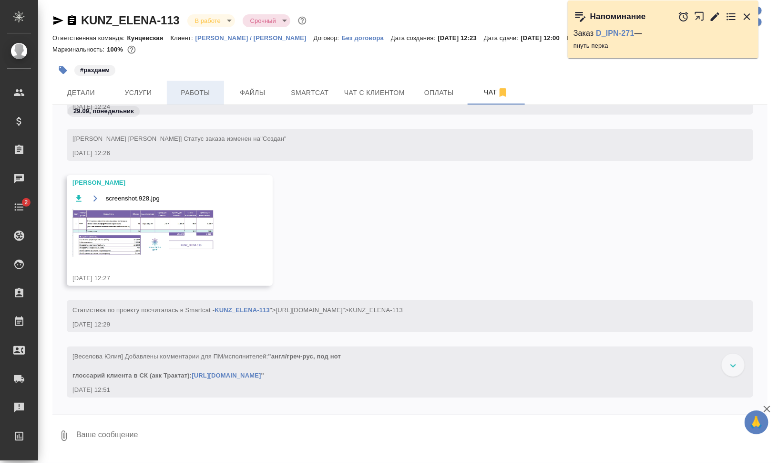
click at [207, 93] on span "Работы" at bounding box center [196, 93] width 46 height 12
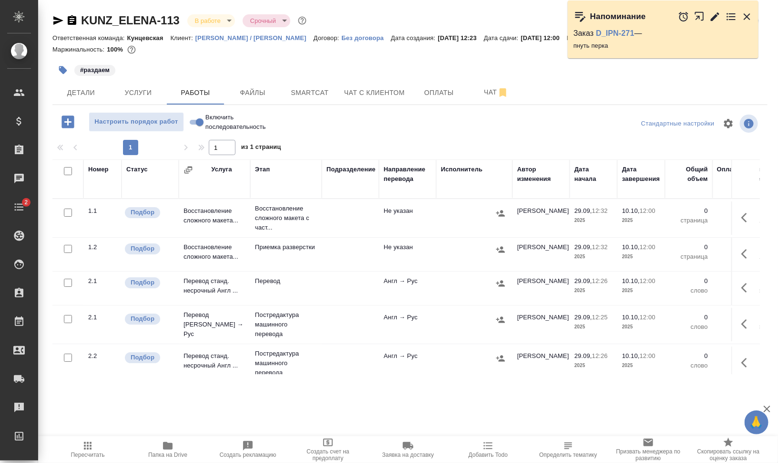
drag, startPoint x: 68, startPoint y: 169, endPoint x: 72, endPoint y: 175, distance: 6.6
click at [68, 169] on input "checkbox" at bounding box center [68, 171] width 8 height 8
checkbox input "true"
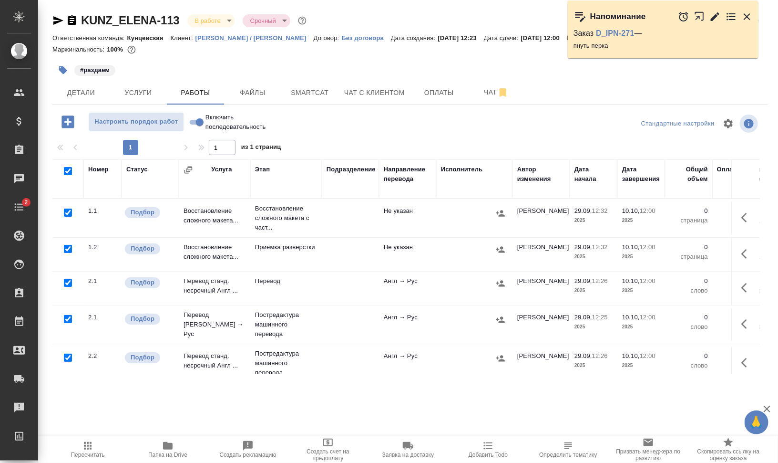
checkbox input "true"
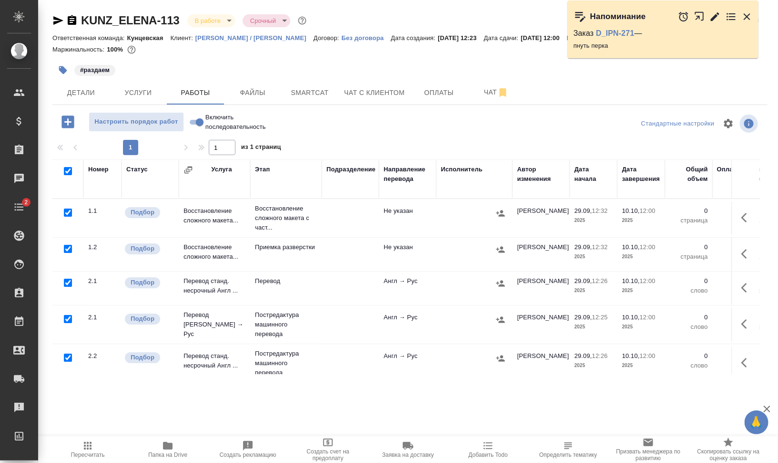
checkbox input "true"
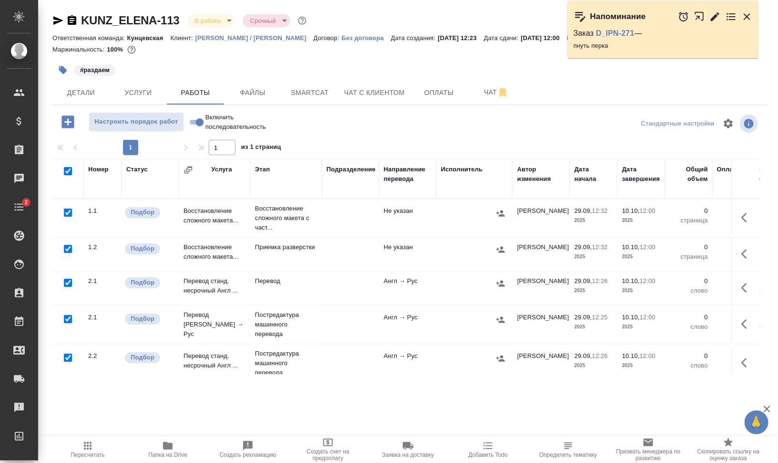
checkbox input "true"
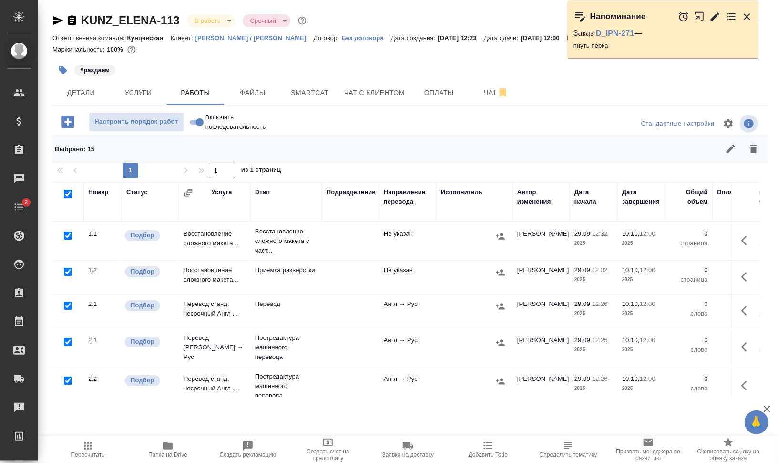
click at [69, 234] on input "checkbox" at bounding box center [68, 235] width 8 height 8
checkbox input "false"
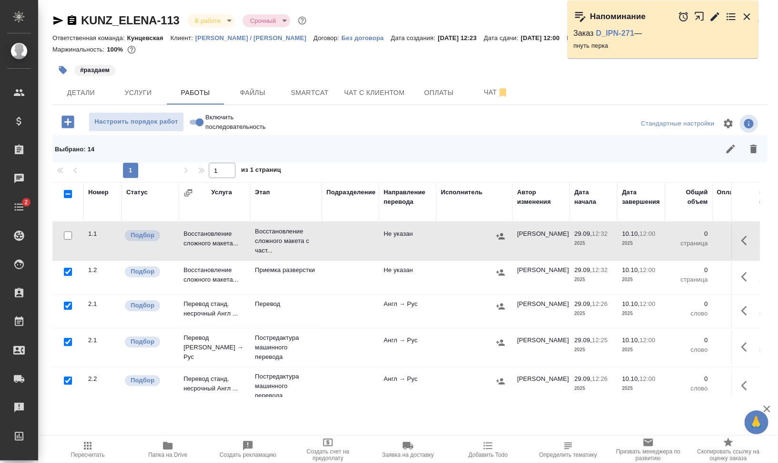
click at [68, 340] on input "checkbox" at bounding box center [68, 342] width 8 height 8
checkbox input "false"
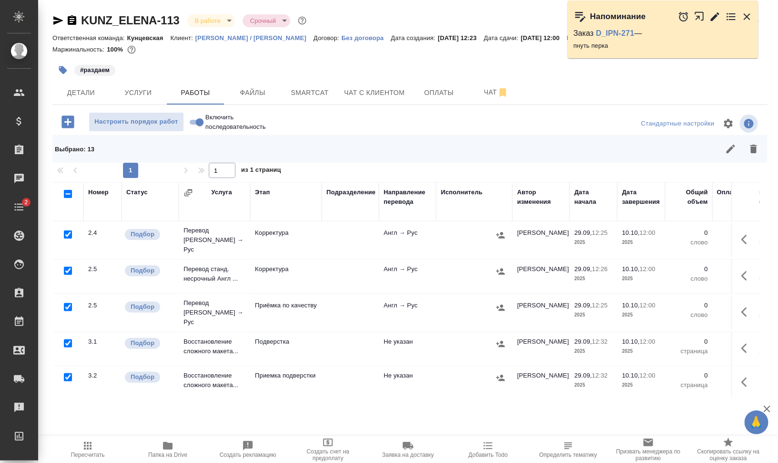
scroll to position [358, 0]
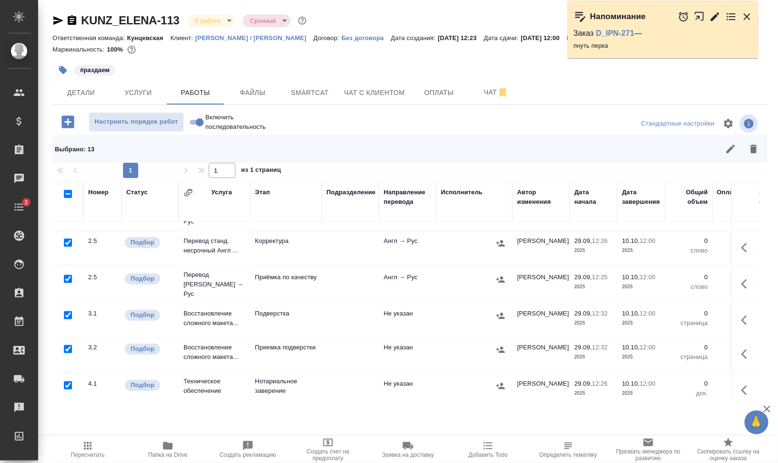
click at [65, 381] on input "checkbox" at bounding box center [68, 385] width 8 height 8
checkbox input "false"
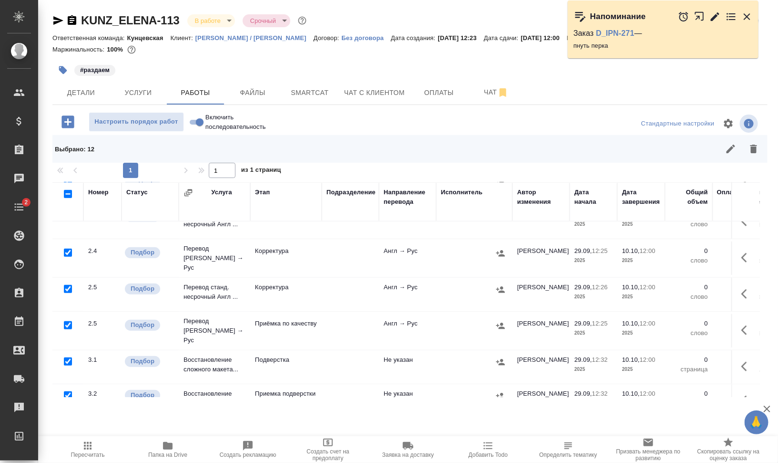
scroll to position [298, 0]
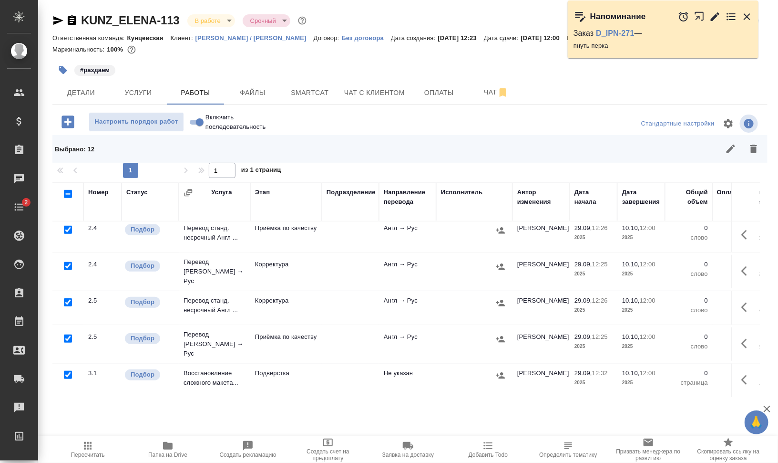
drag, startPoint x: 67, startPoint y: 352, endPoint x: 246, endPoint y: 344, distance: 178.6
click at [67, 371] on input "checkbox" at bounding box center [68, 375] width 8 height 8
checkbox input "false"
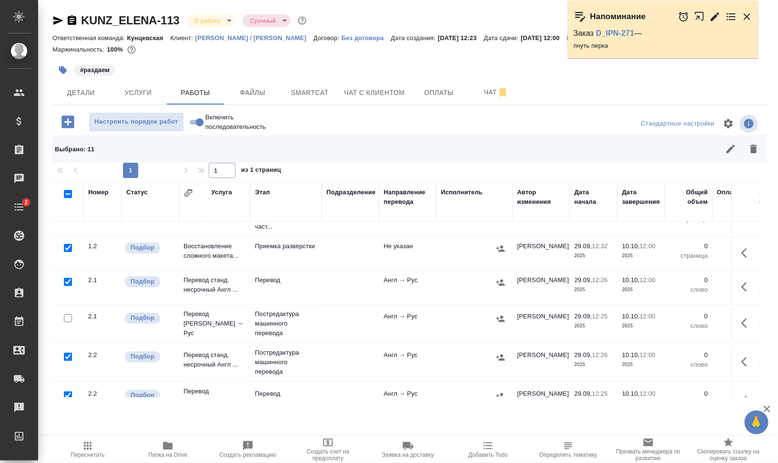
scroll to position [0, 0]
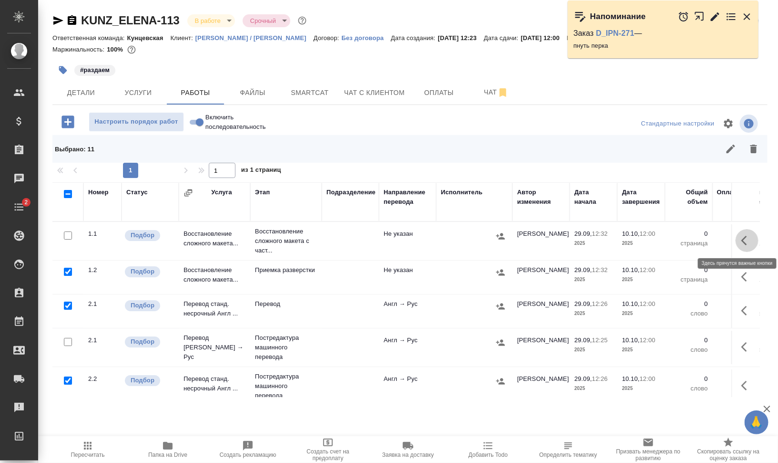
click at [745, 235] on button "button" at bounding box center [747, 240] width 23 height 23
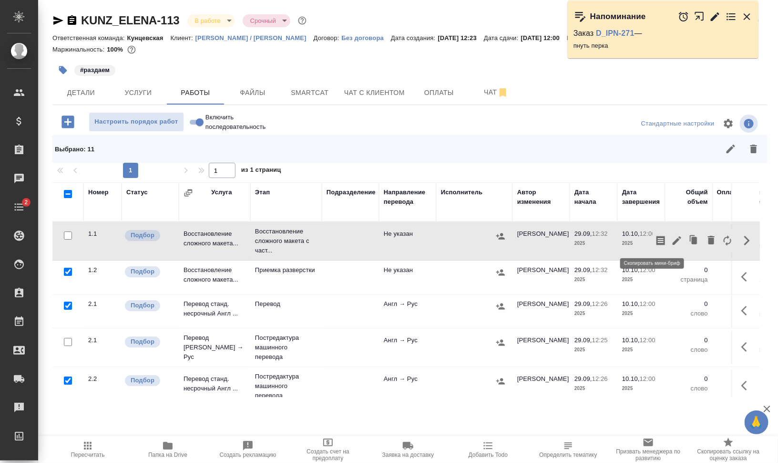
click at [658, 239] on button "button" at bounding box center [661, 240] width 16 height 23
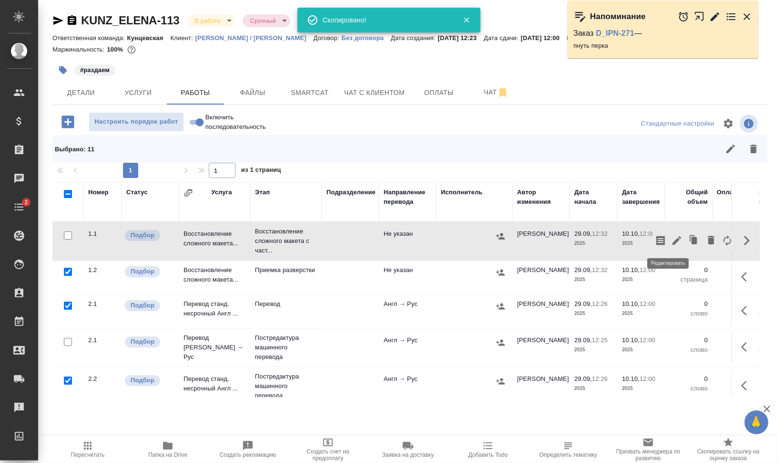
click at [672, 239] on icon "button" at bounding box center [677, 240] width 11 height 11
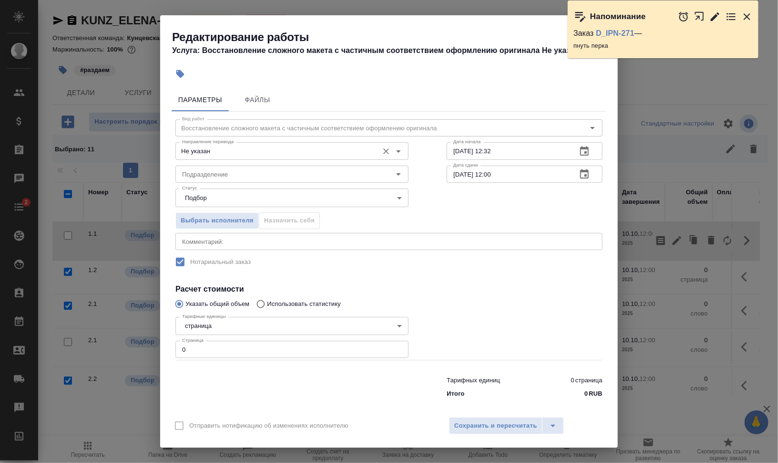
click at [202, 150] on input "Не указан" at bounding box center [276, 150] width 196 height 11
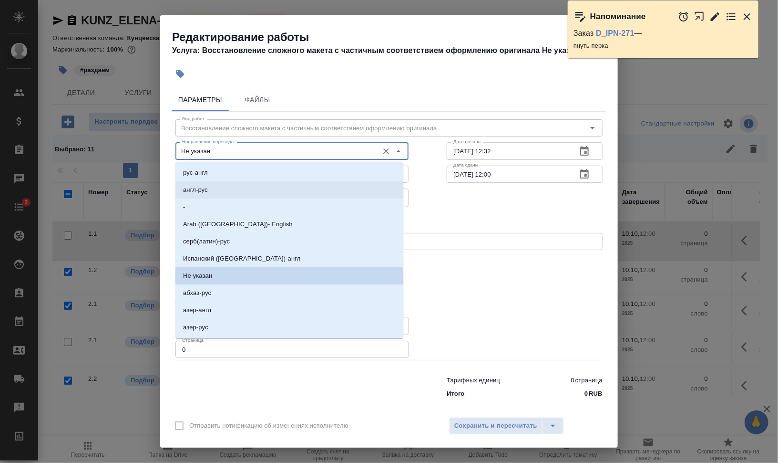
click at [216, 188] on li "англ-рус" at bounding box center [290, 189] width 228 height 17
type input "англ-рус"
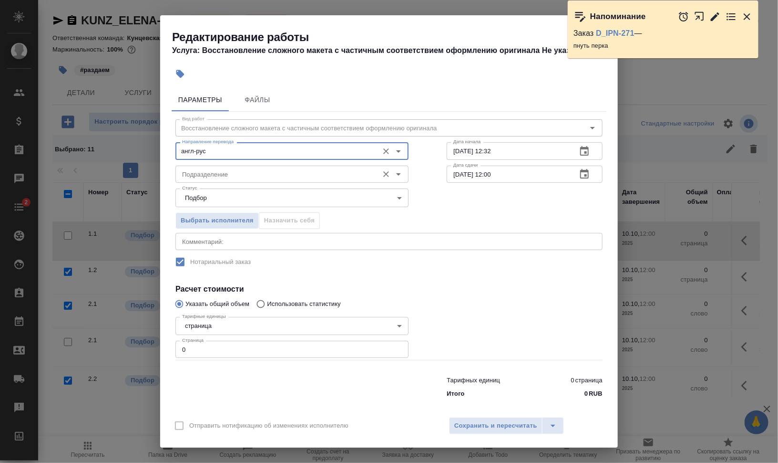
click at [221, 173] on input "Подразделение" at bounding box center [276, 173] width 196 height 11
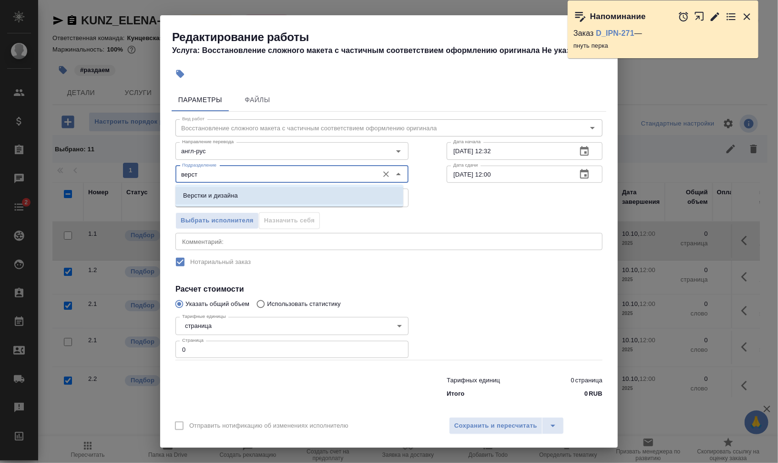
click at [225, 196] on p "Верстки и дизайна" at bounding box center [210, 196] width 55 height 10
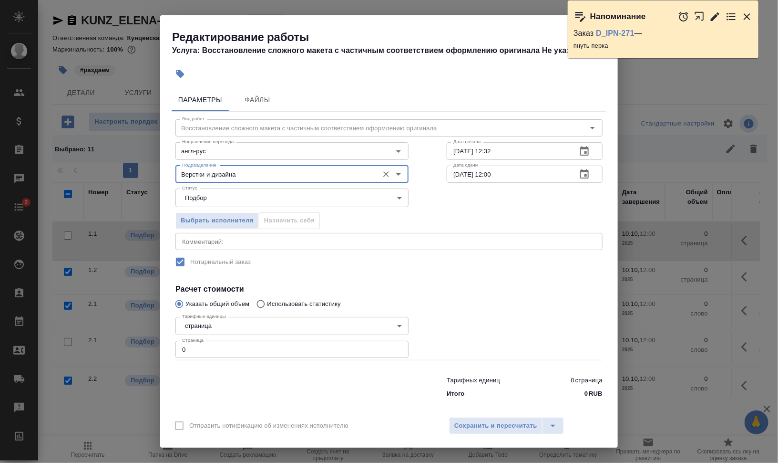
type input "Верстки и дизайна"
click at [135, 344] on div "Редактирование работы Услуга: Восстановление сложного макета с частичным соотве…" at bounding box center [389, 231] width 778 height 463
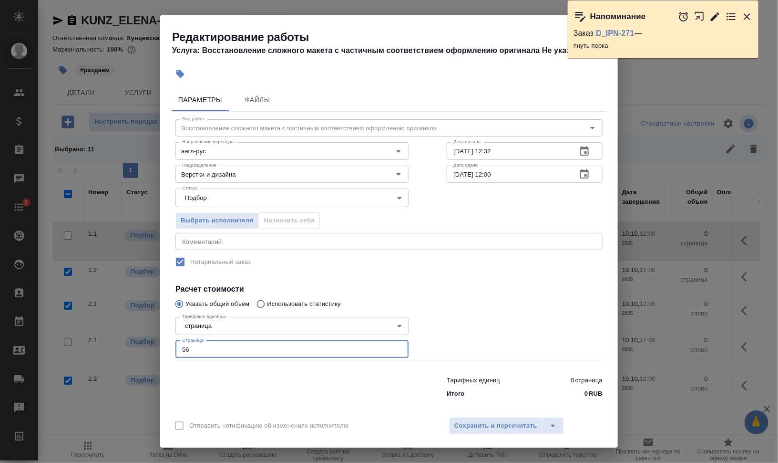
type input "56"
drag, startPoint x: 455, startPoint y: 148, endPoint x: 441, endPoint y: 149, distance: 13.9
click at [441, 149] on div "Вид работ Восстановление сложного макета с частичным соответствием оформлению о…" at bounding box center [389, 257] width 435 height 290
drag, startPoint x: 487, startPoint y: 148, endPoint x: 539, endPoint y: 151, distance: 52.5
click at [538, 151] on input "29.09.2025 12:32" at bounding box center [508, 150] width 123 height 17
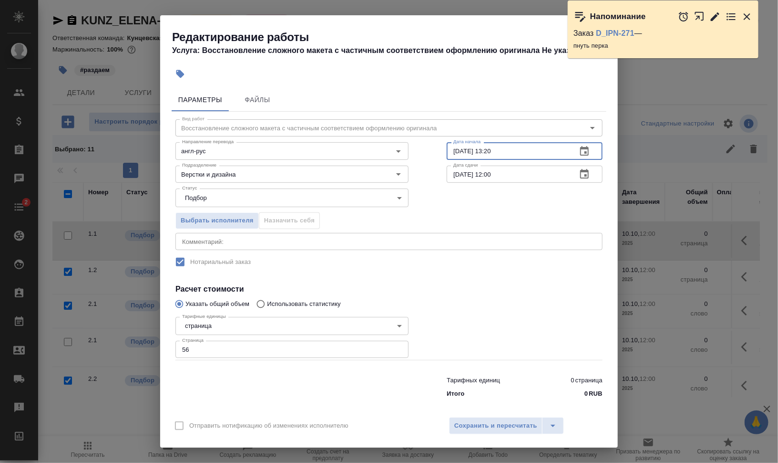
type input "29.09.2025 13:20"
drag, startPoint x: 455, startPoint y: 171, endPoint x: 439, endPoint y: 171, distance: 16.2
click at [439, 171] on div "Вид работ Восстановление сложного макета с частичным соответствием оформлению о…" at bounding box center [389, 257] width 435 height 290
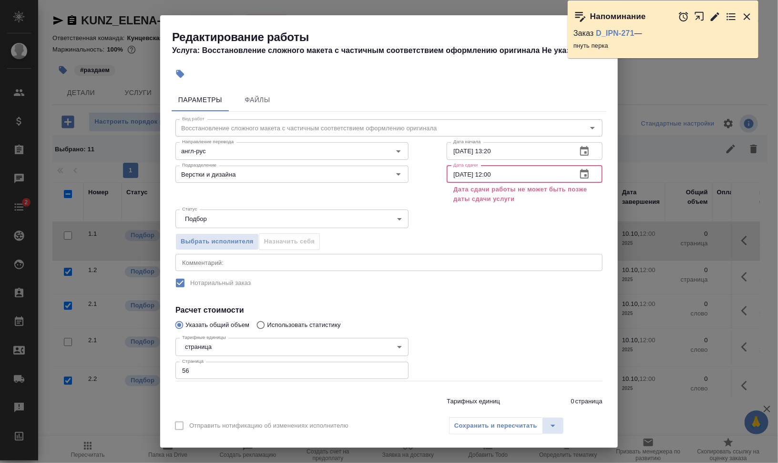
click at [461, 171] on input "30.10.2025 12:00" at bounding box center [508, 174] width 123 height 17
drag, startPoint x: 464, startPoint y: 171, endPoint x: 457, endPoint y: 171, distance: 7.2
click at [457, 171] on input "30.10.2025 12:00" at bounding box center [508, 174] width 123 height 17
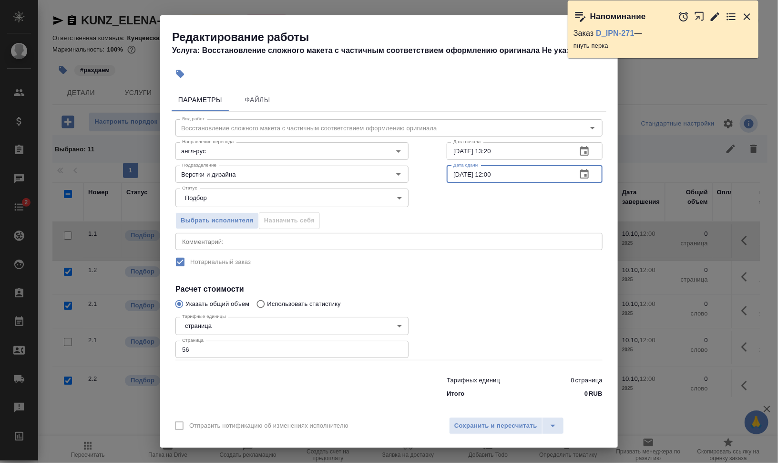
drag, startPoint x: 487, startPoint y: 171, endPoint x: 536, endPoint y: 170, distance: 49.6
click at [536, 170] on input "30.09.2025 12:00" at bounding box center [508, 174] width 123 height 17
type input "30.09.2025 11:00"
click at [491, 417] on button "Сохранить и пересчитать" at bounding box center [495, 425] width 93 height 17
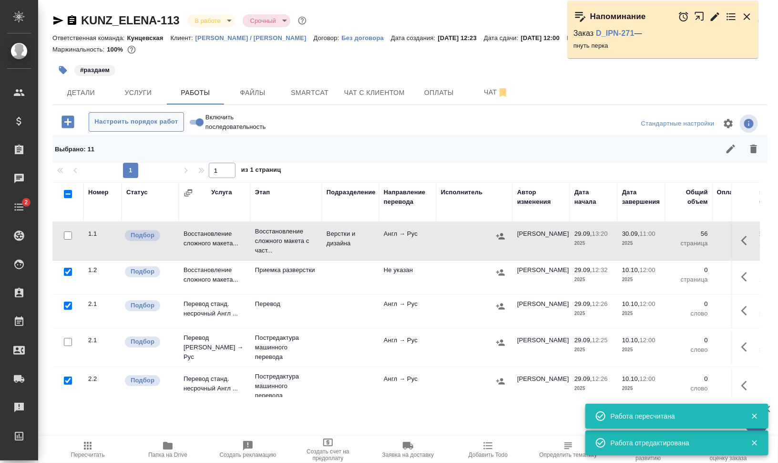
click at [156, 118] on span "Настроить порядок работ" at bounding box center [136, 121] width 85 height 11
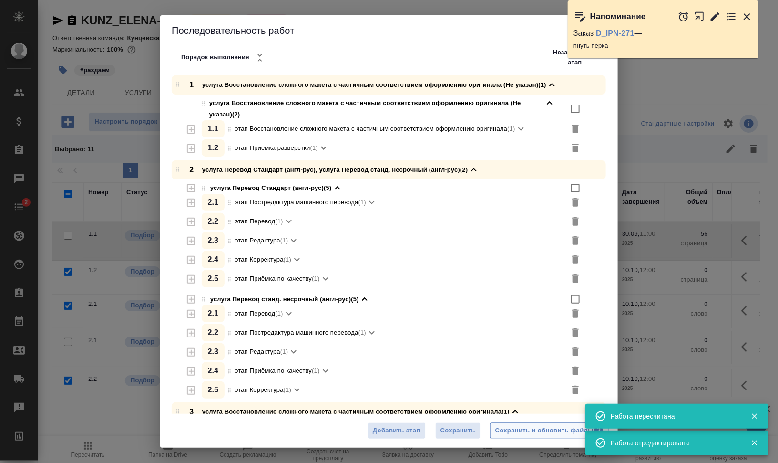
click at [529, 438] on button "Сохранить и обновить файлы" at bounding box center [549, 430] width 119 height 17
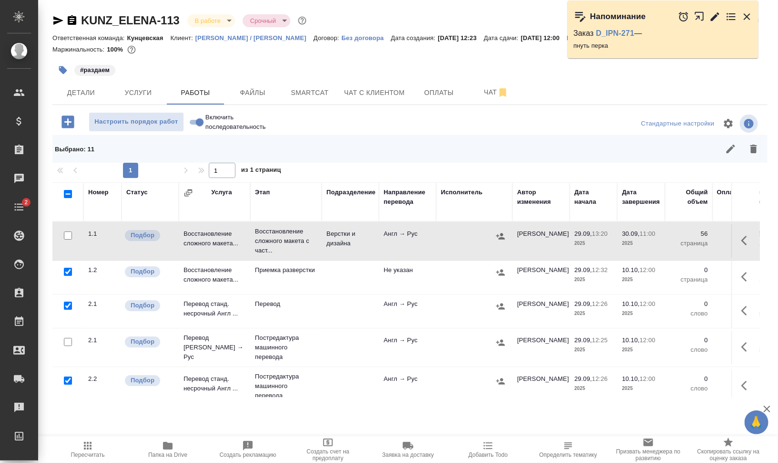
click at [64, 67] on icon "button" at bounding box center [63, 70] width 10 height 10
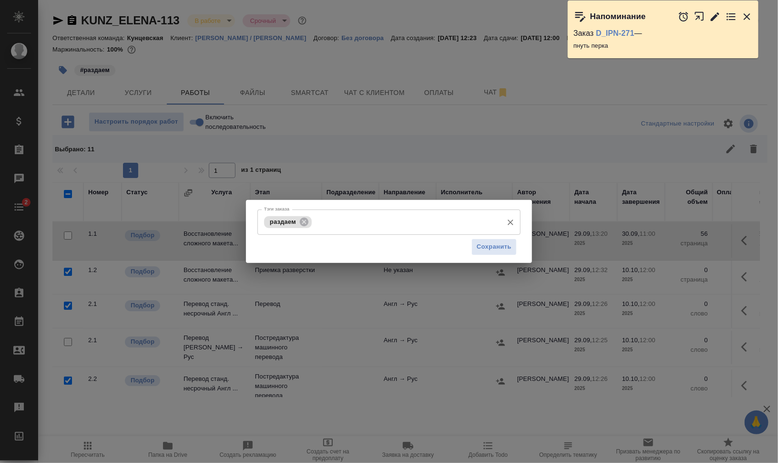
click at [366, 219] on input "Тэги заказа" at bounding box center [406, 222] width 184 height 16
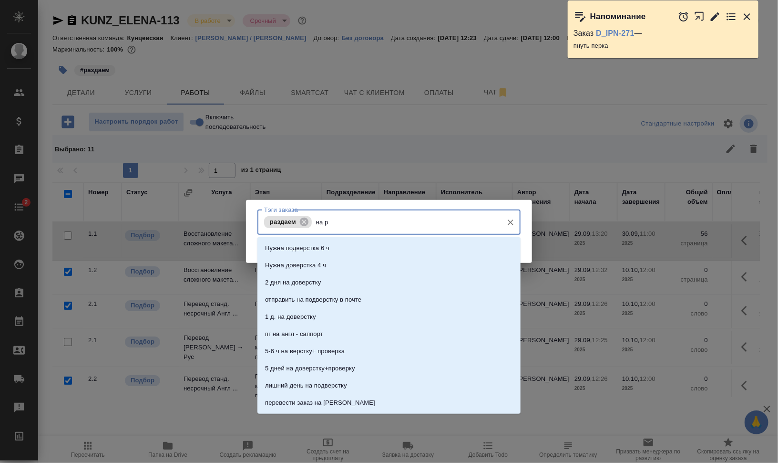
type input "на ра"
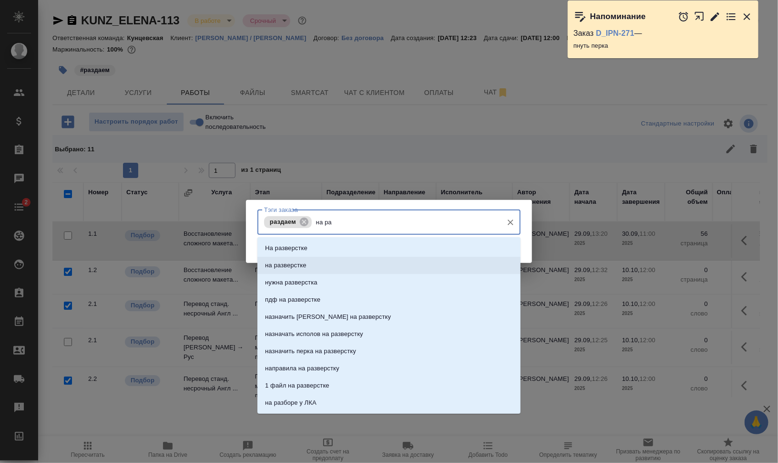
click at [371, 265] on li "на разверстке" at bounding box center [389, 265] width 263 height 17
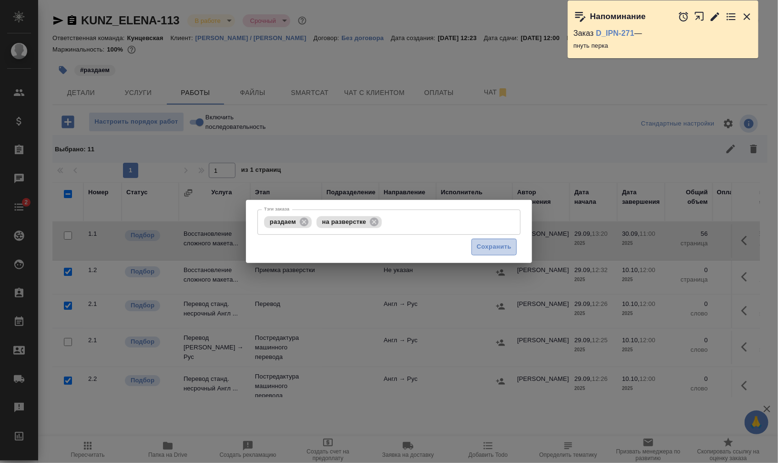
click at [506, 244] on span "Сохранить" at bounding box center [494, 246] width 35 height 11
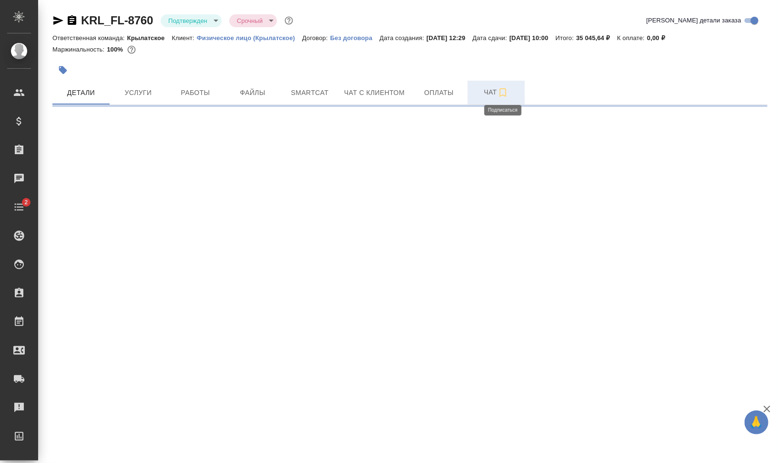
click at [507, 93] on icon "button" at bounding box center [503, 92] width 11 height 11
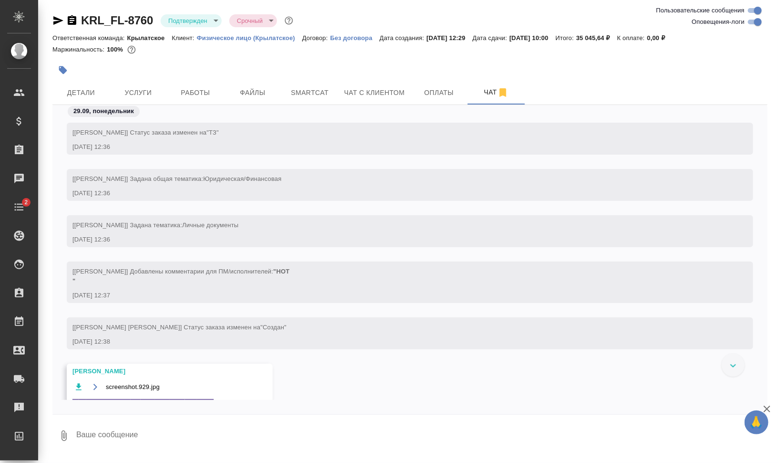
scroll to position [239, 0]
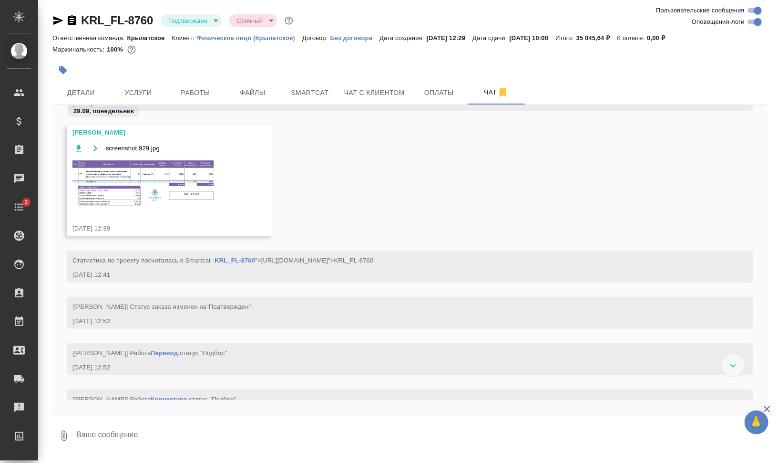
click at [162, 187] on img at bounding box center [144, 183] width 143 height 48
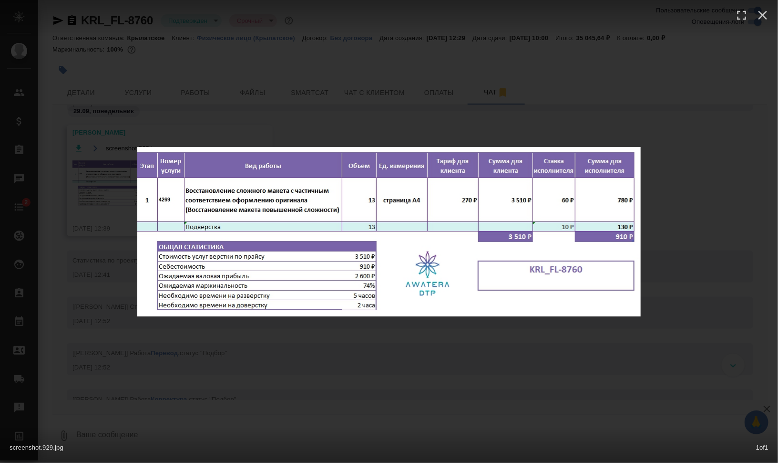
click at [743, 279] on div "screenshot.929.jpg 1 of 1" at bounding box center [389, 231] width 778 height 463
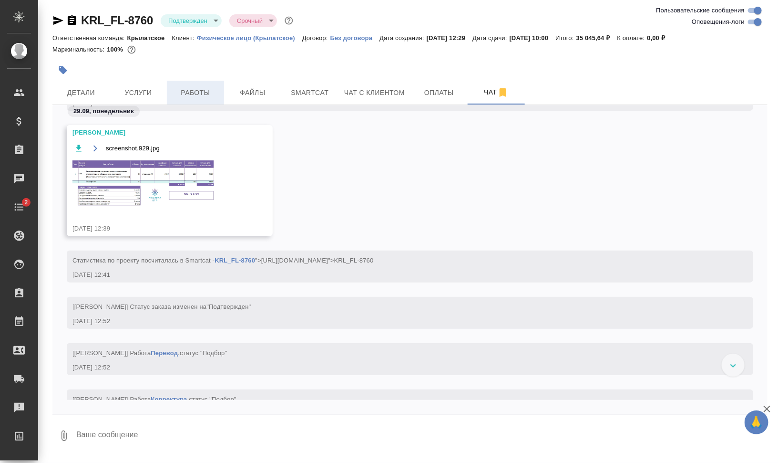
click at [214, 85] on button "Работы" at bounding box center [195, 93] width 57 height 24
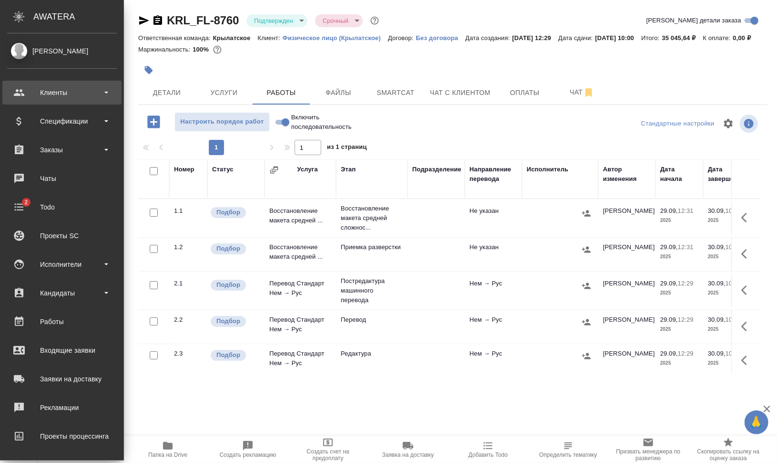
click at [74, 95] on div "Клиенты" at bounding box center [62, 92] width 110 height 14
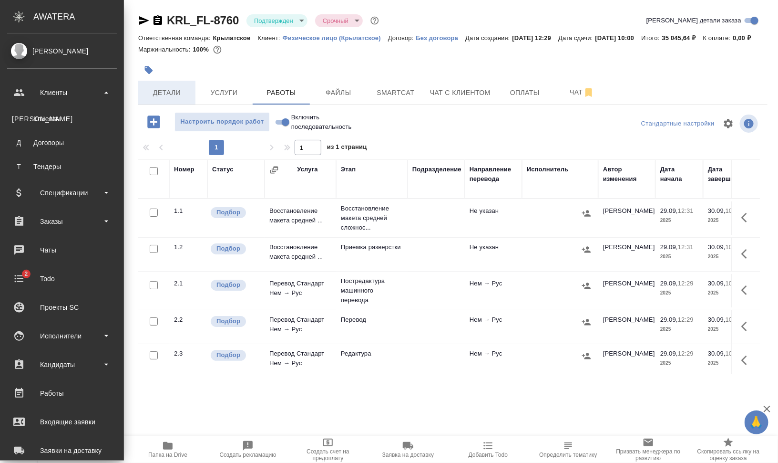
click at [145, 93] on button "Детали" at bounding box center [166, 93] width 57 height 24
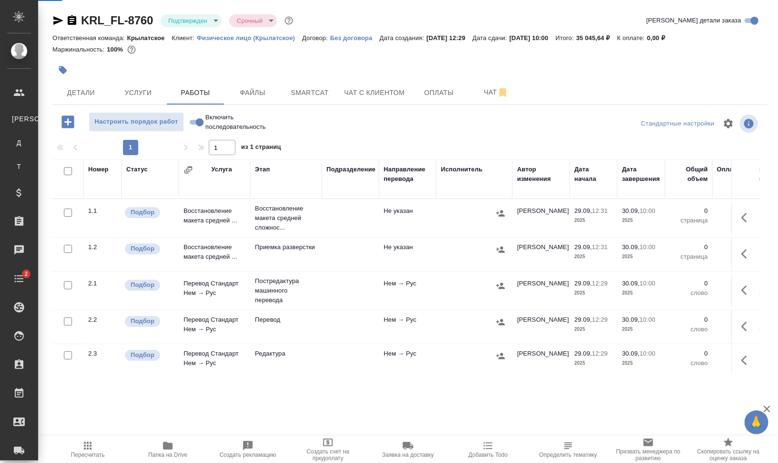
drag, startPoint x: 80, startPoint y: 93, endPoint x: 284, endPoint y: 248, distance: 256.1
click at [80, 93] on span "Детали" at bounding box center [81, 93] width 46 height 12
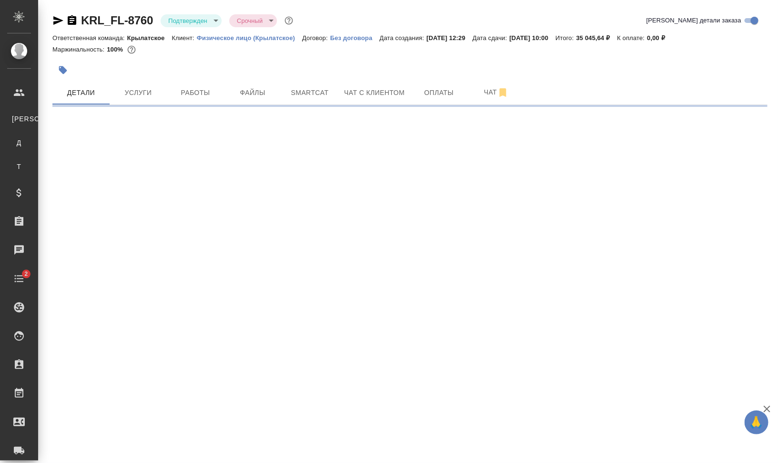
select select "RU"
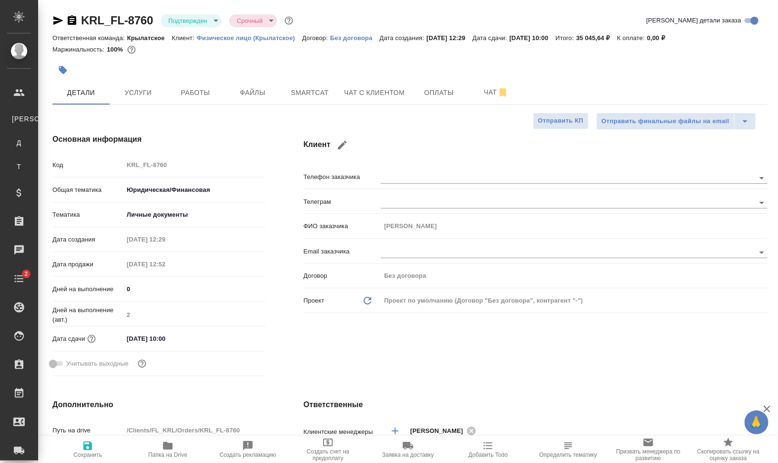
type textarea "x"
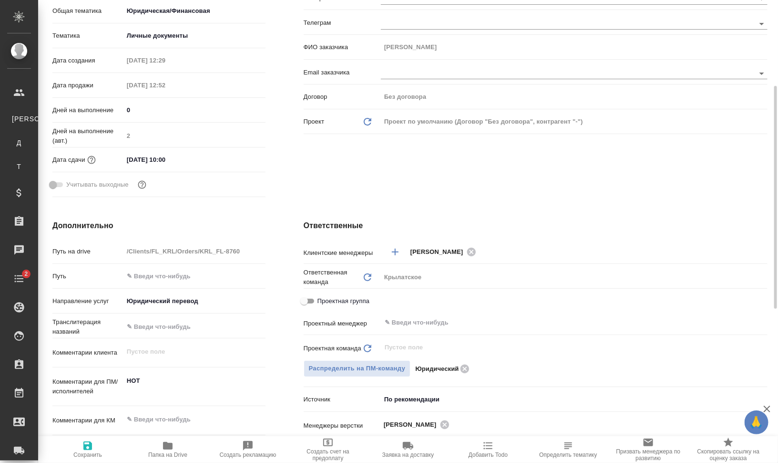
scroll to position [239, 0]
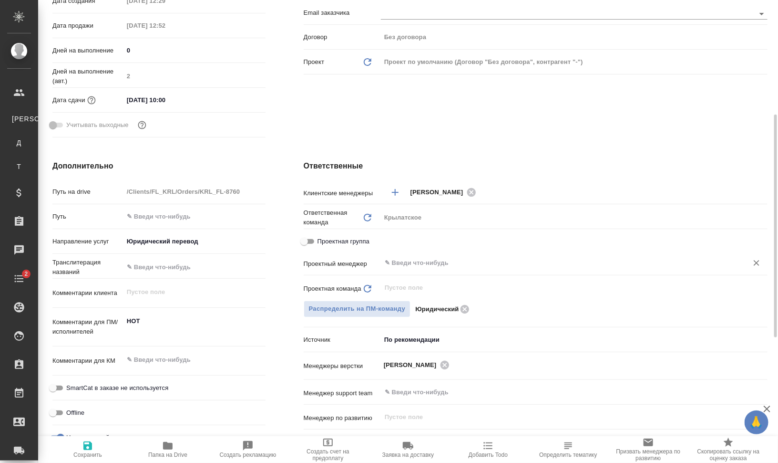
click at [493, 260] on input "text" at bounding box center [558, 262] width 349 height 11
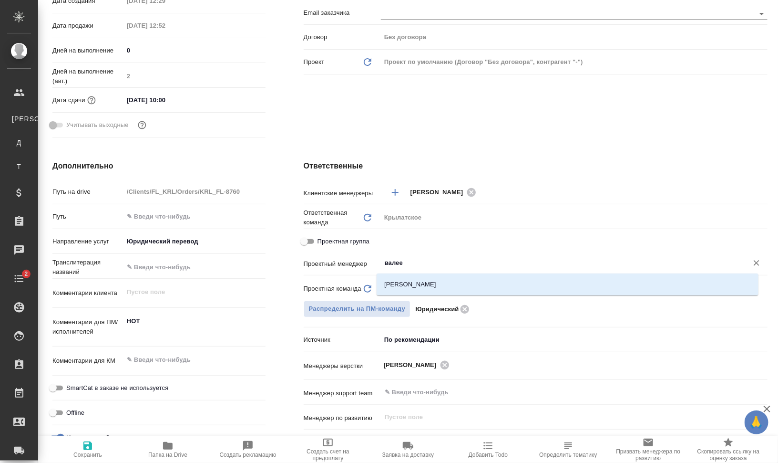
type input "валеев"
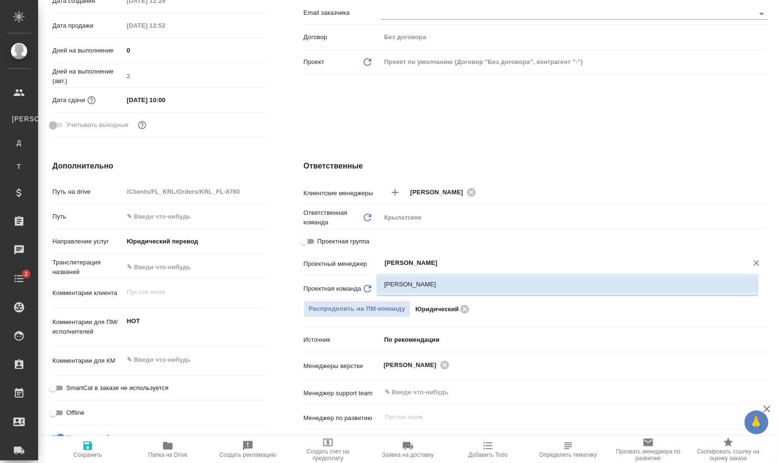
click at [499, 277] on li "[PERSON_NAME]" at bounding box center [568, 284] width 382 height 17
type textarea "x"
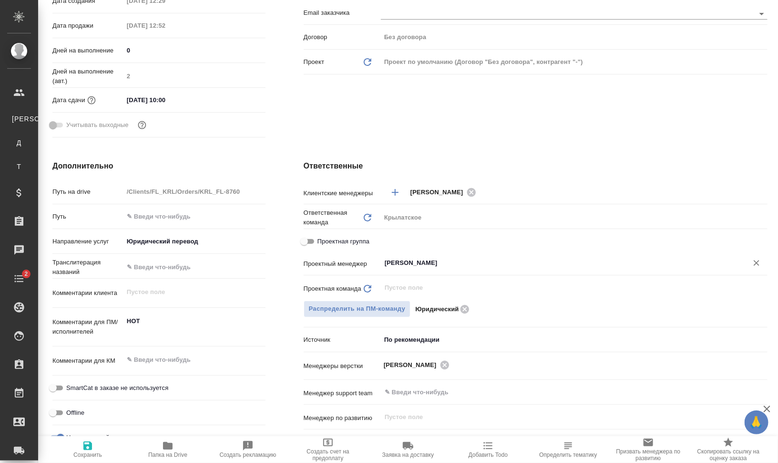
type input "[PERSON_NAME]"
click at [91, 448] on icon "button" at bounding box center [87, 445] width 9 height 9
type textarea "x"
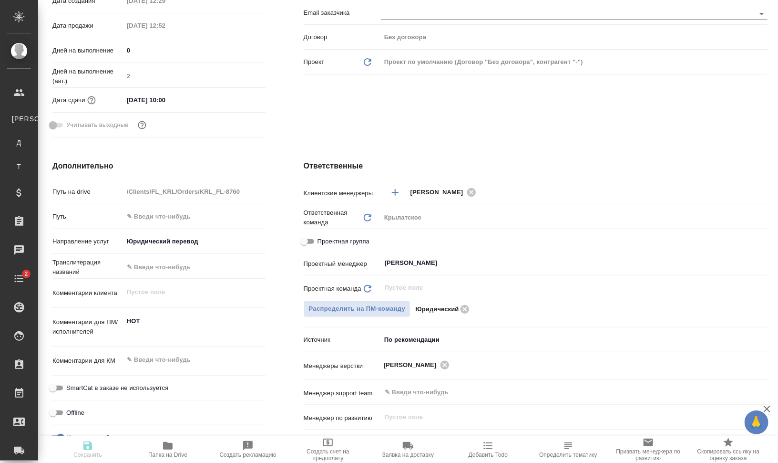
type textarea "x"
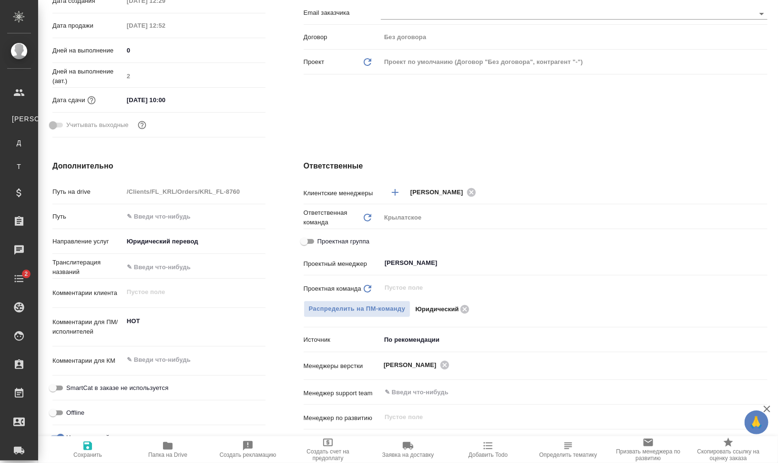
type textarea "x"
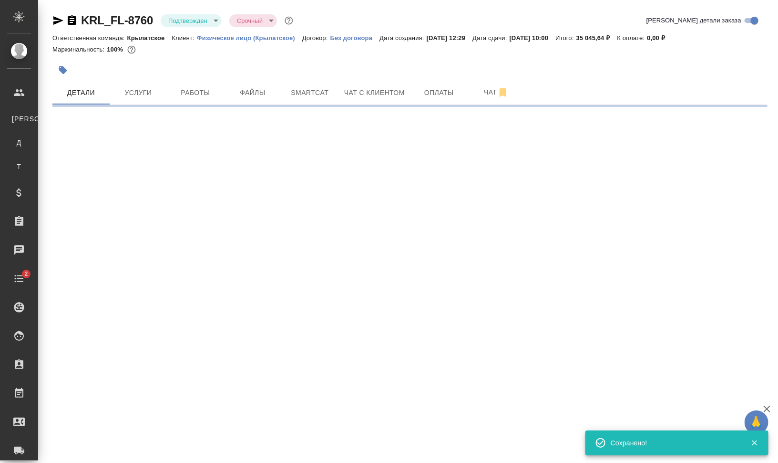
scroll to position [0, 0]
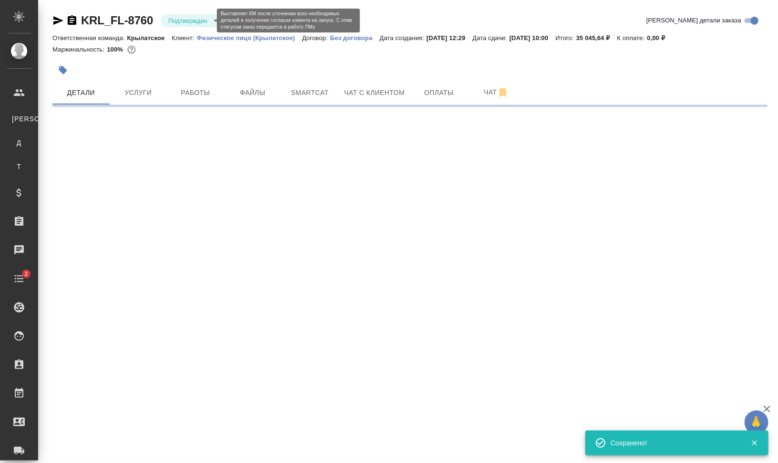
click at [200, 19] on body "🙏 .cls-1 fill:#fff; AWATERA Валеев Динар Клиенты К Клиенты Д Договоры Т Тендеры…" at bounding box center [389, 269] width 778 height 539
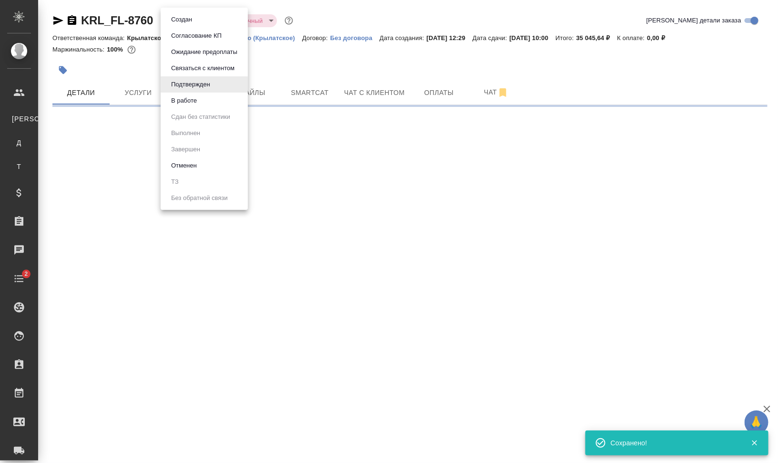
click at [196, 98] on button "В работе" at bounding box center [183, 100] width 31 height 10
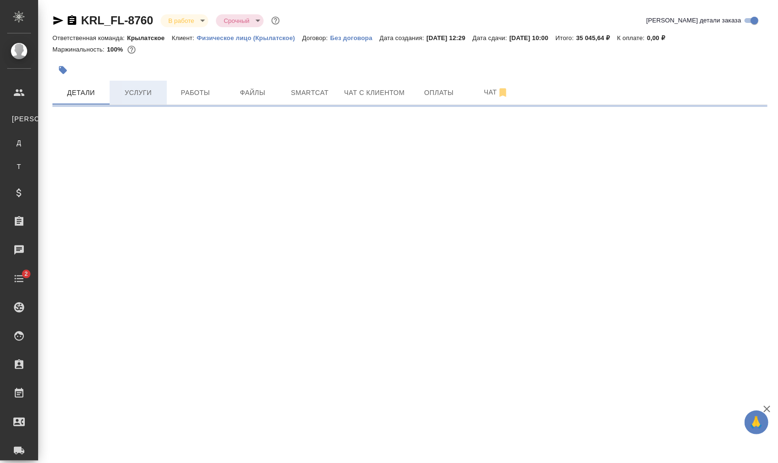
select select "RU"
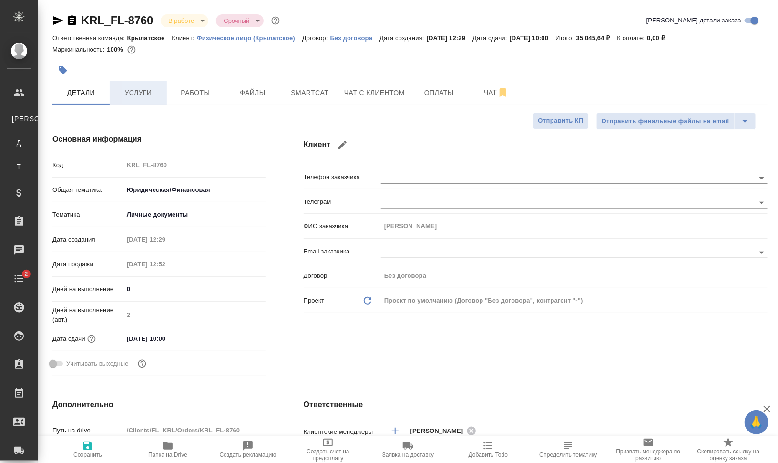
type textarea "x"
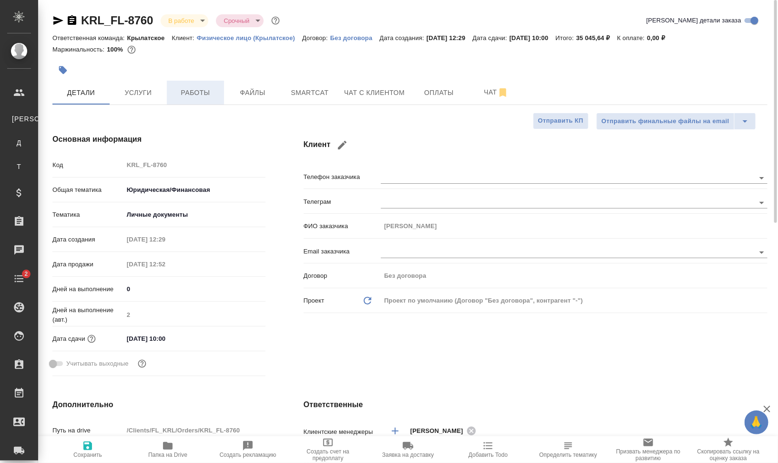
type textarea "x"
click at [73, 67] on div at bounding box center [290, 70] width 477 height 21
click at [67, 68] on icon "button" at bounding box center [63, 70] width 10 height 10
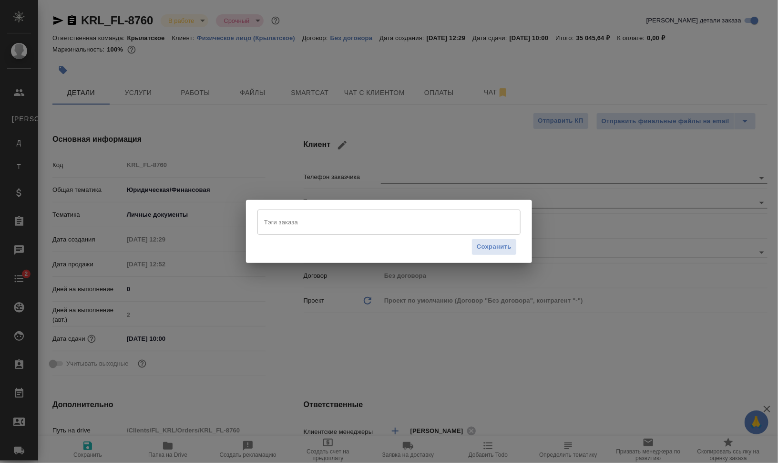
click at [351, 223] on input "Тэги заказа" at bounding box center [380, 222] width 237 height 16
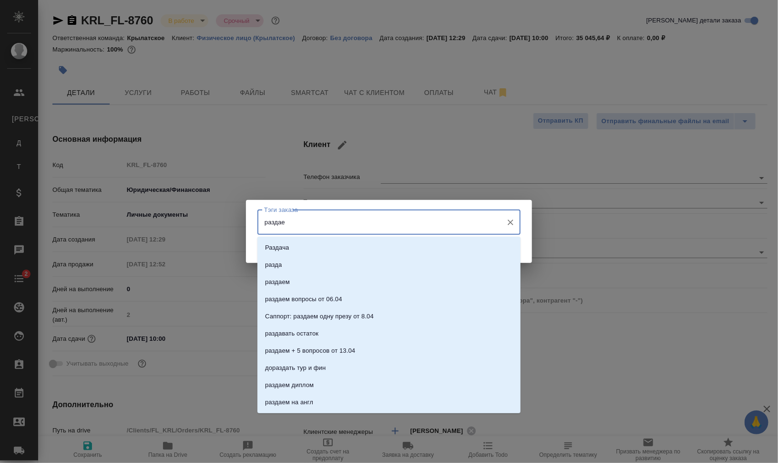
type input "раздаем"
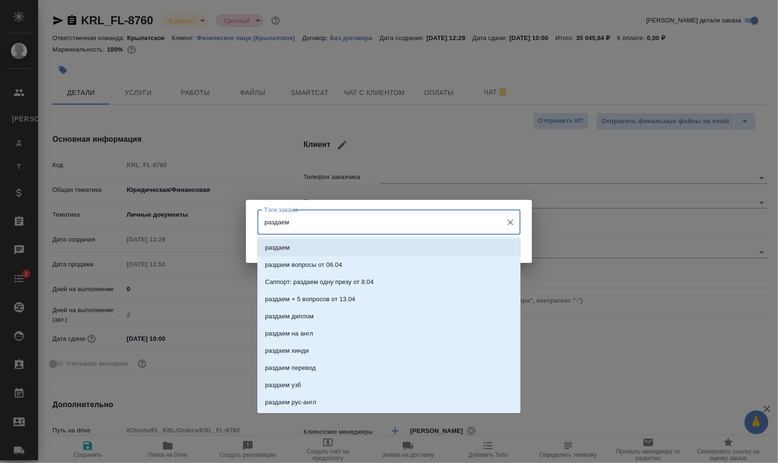
click at [348, 244] on li "раздаем" at bounding box center [389, 247] width 263 height 17
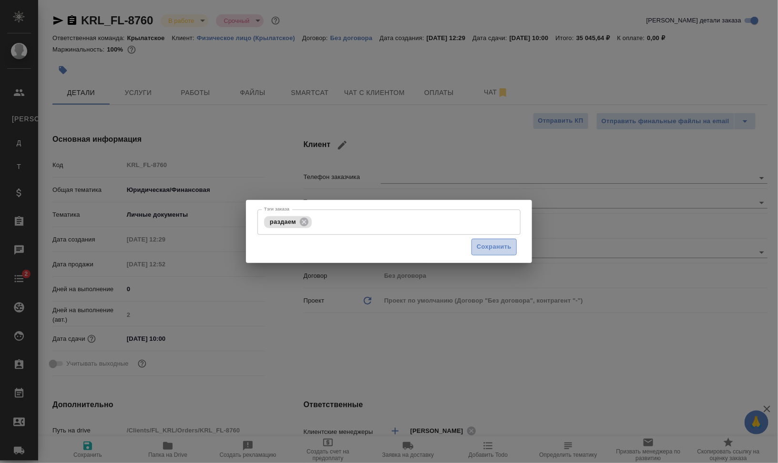
click at [501, 241] on span "Сохранить" at bounding box center [494, 246] width 35 height 11
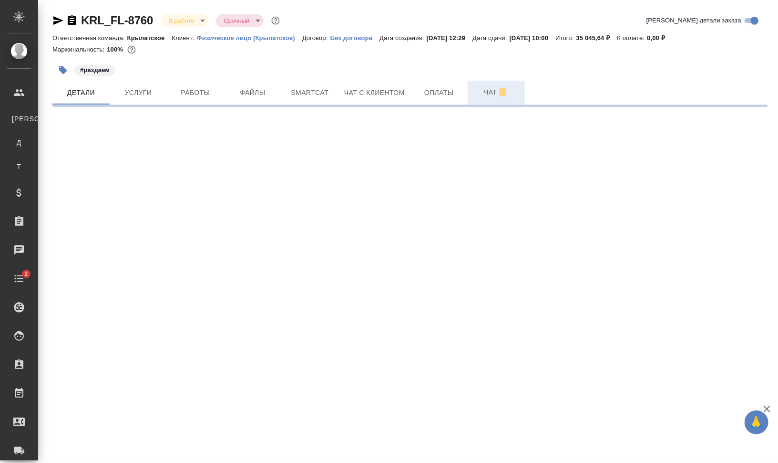
click at [477, 100] on button "Чат" at bounding box center [496, 93] width 57 height 24
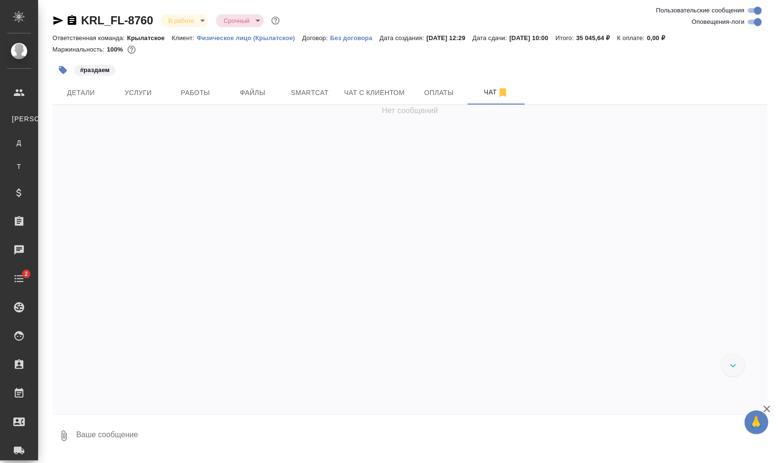
scroll to position [602, 0]
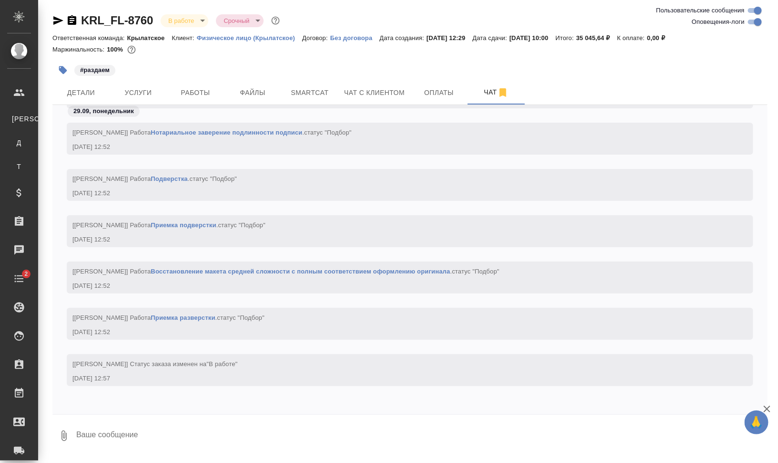
click at [761, 23] on input "Оповещения-логи" at bounding box center [758, 21] width 34 height 11
checkbox input "false"
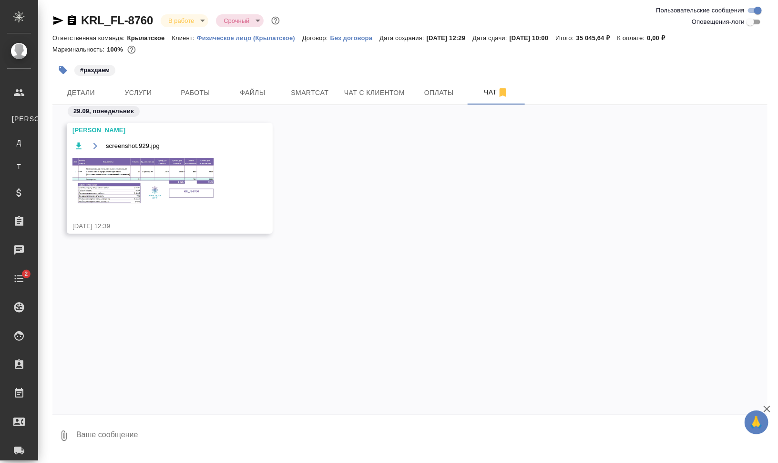
click at [160, 190] on img at bounding box center [144, 180] width 143 height 48
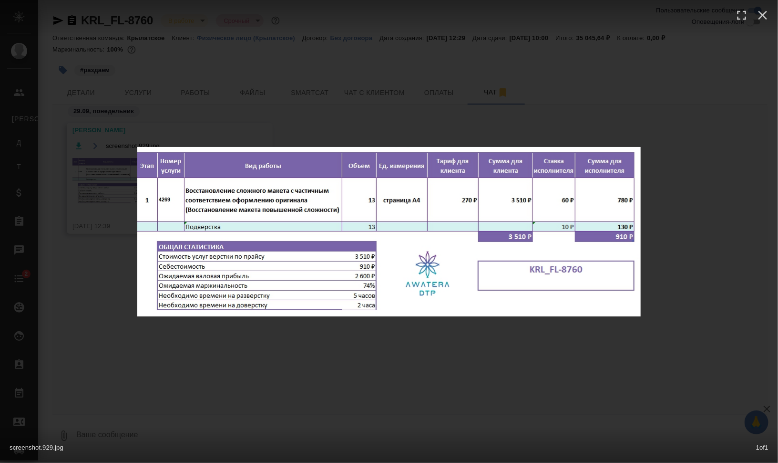
click at [743, 311] on div "screenshot.929.jpg 1 of 1" at bounding box center [389, 231] width 778 height 463
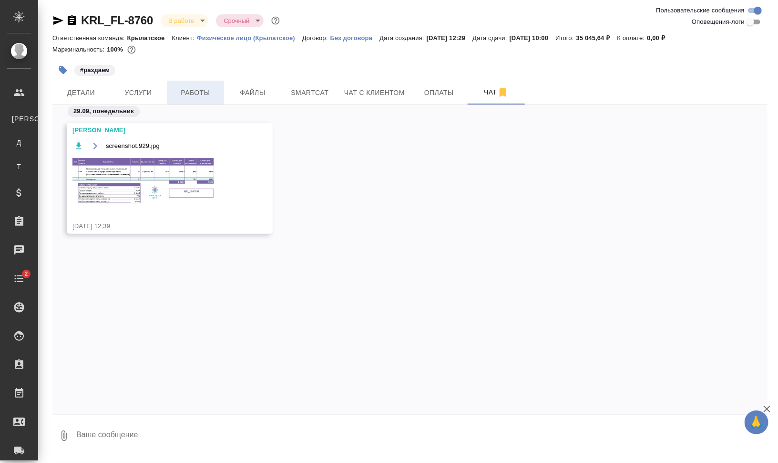
click at [181, 93] on span "Работы" at bounding box center [196, 93] width 46 height 12
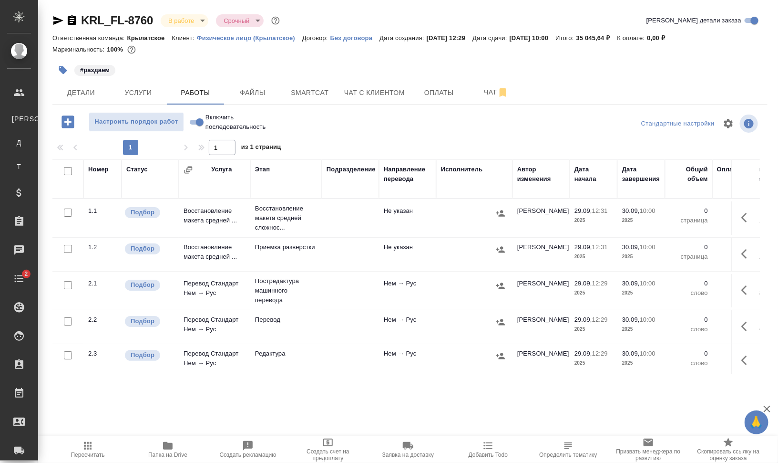
click at [65, 168] on input "checkbox" at bounding box center [68, 171] width 8 height 8
checkbox input "true"
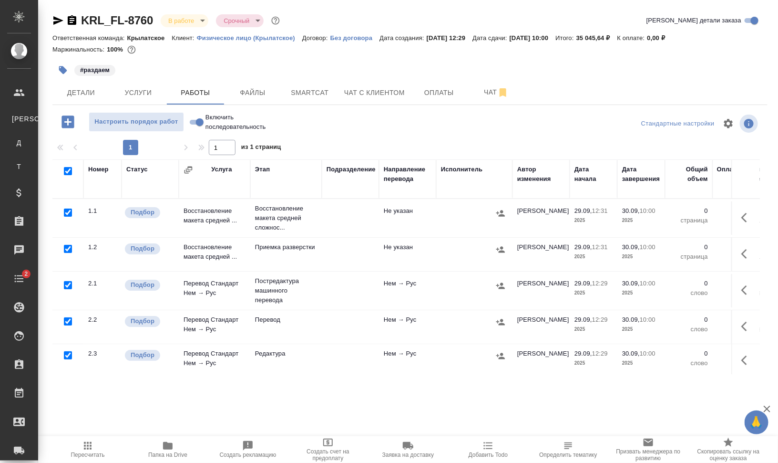
checkbox input "true"
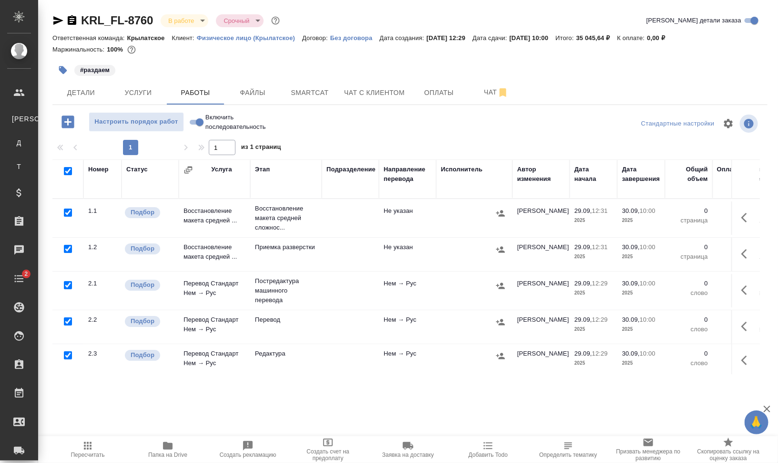
checkbox input "true"
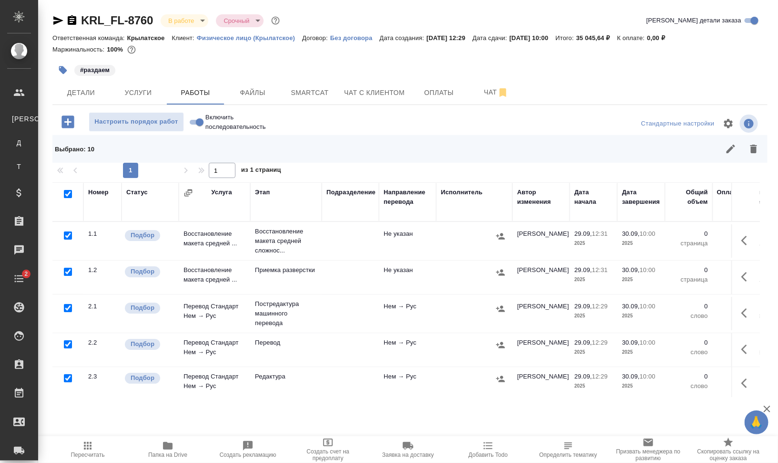
click at [67, 234] on input "checkbox" at bounding box center [68, 235] width 8 height 8
checkbox input "false"
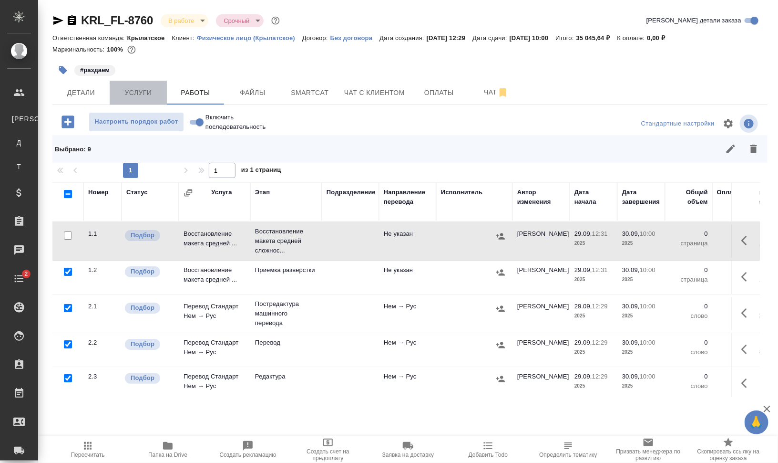
click at [122, 91] on span "Услуги" at bounding box center [138, 93] width 46 height 12
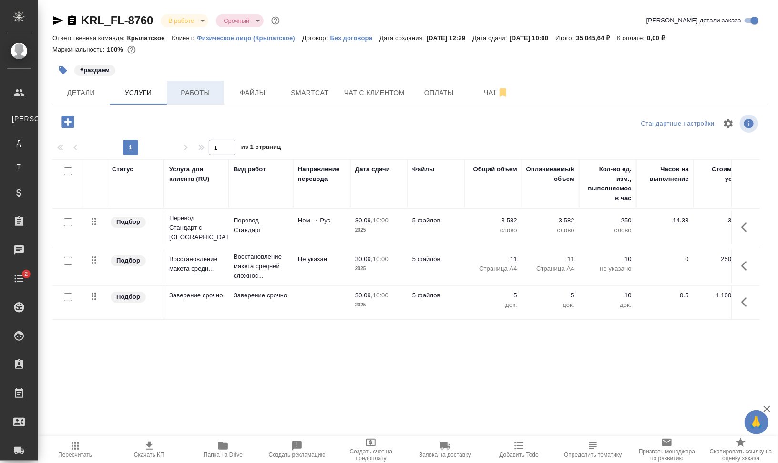
click at [202, 90] on span "Работы" at bounding box center [196, 93] width 46 height 12
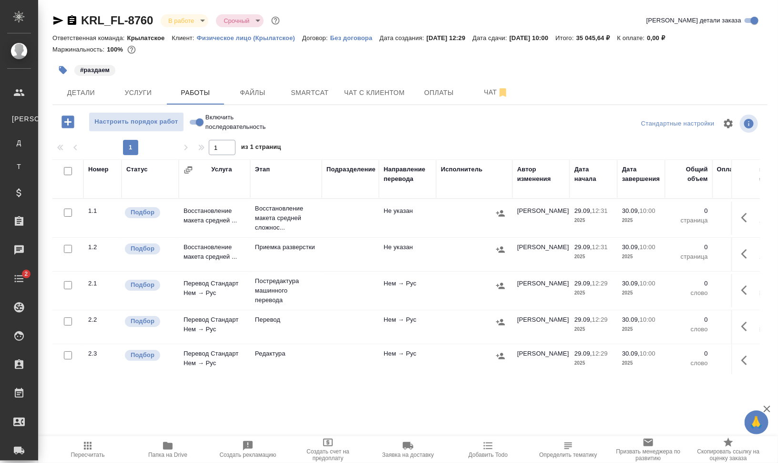
click at [69, 171] on input "checkbox" at bounding box center [68, 171] width 8 height 8
checkbox input "true"
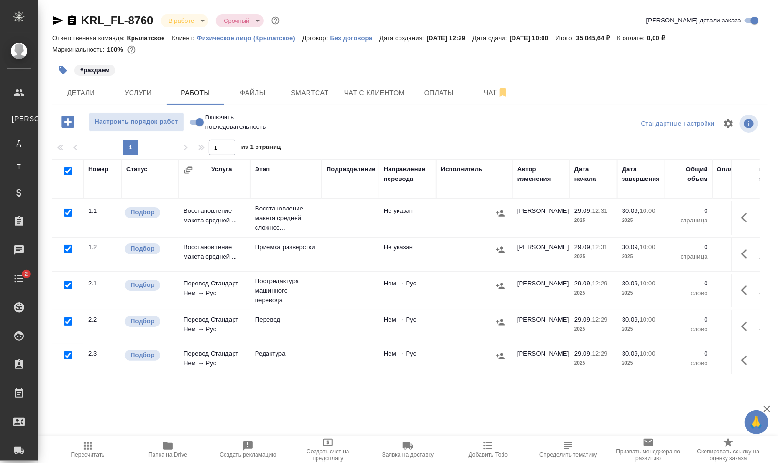
checkbox input "true"
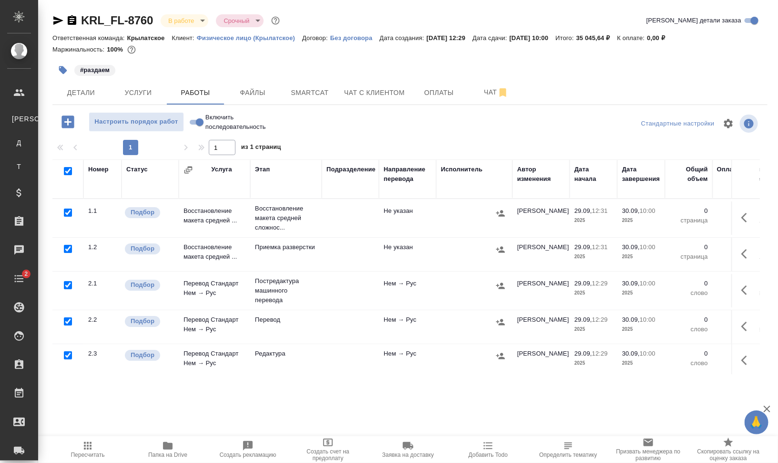
checkbox input "true"
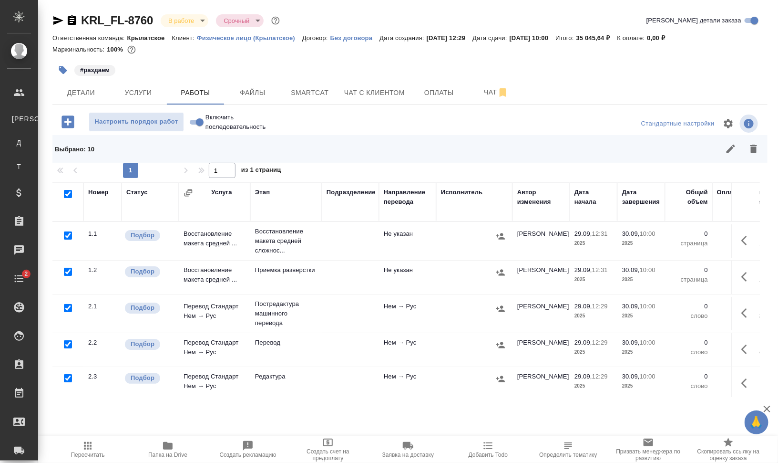
click at [68, 236] on input "checkbox" at bounding box center [68, 235] width 8 height 8
checkbox input "false"
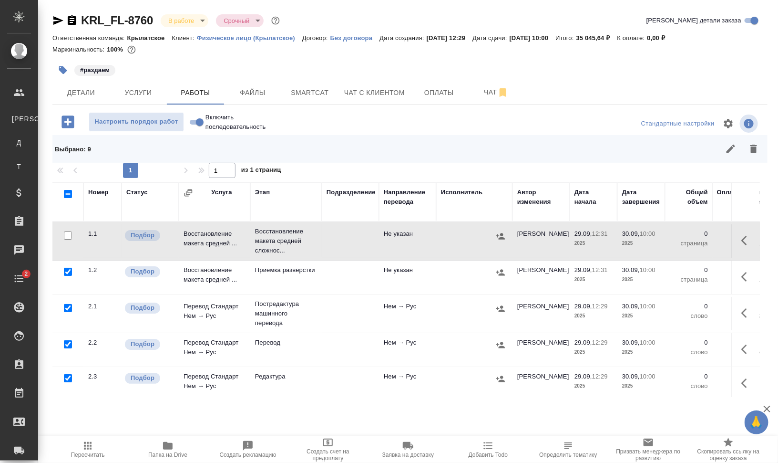
click at [66, 308] on input "checkbox" at bounding box center [68, 308] width 8 height 8
checkbox input "false"
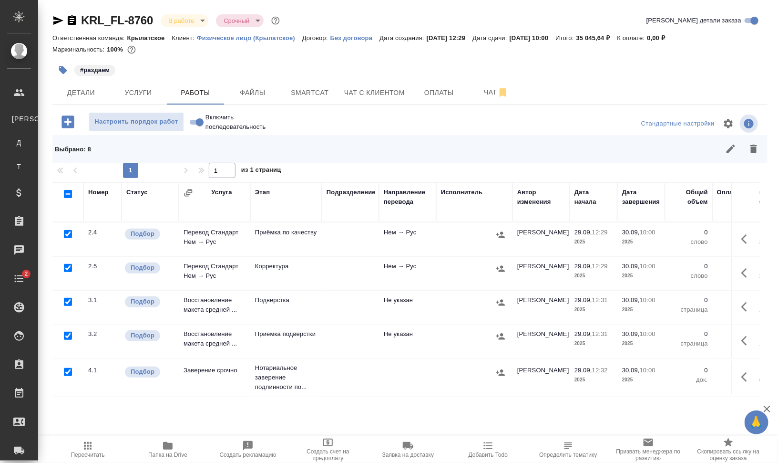
scroll to position [184, 0]
click at [67, 368] on input "checkbox" at bounding box center [68, 372] width 8 height 8
checkbox input "false"
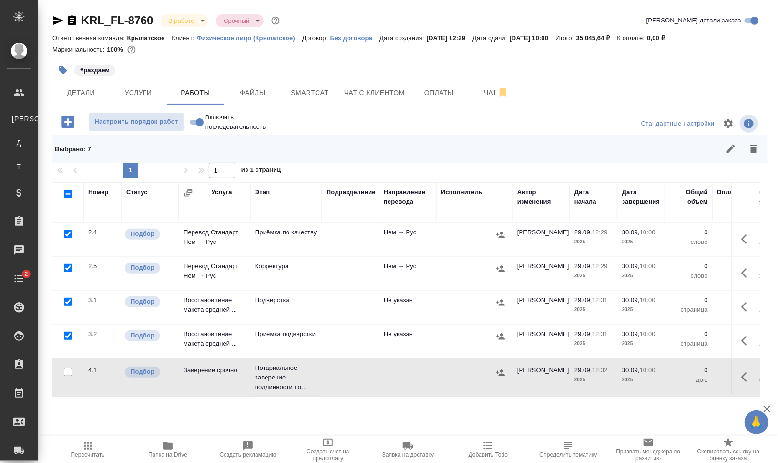
click at [70, 298] on input "checkbox" at bounding box center [68, 302] width 8 height 8
checkbox input "false"
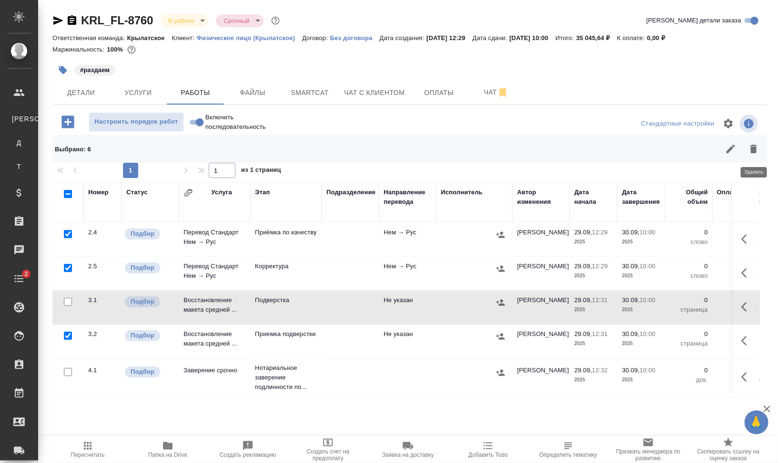
drag, startPoint x: 757, startPoint y: 151, endPoint x: 721, endPoint y: 169, distance: 40.3
click at [757, 151] on icon "button" at bounding box center [754, 149] width 7 height 9
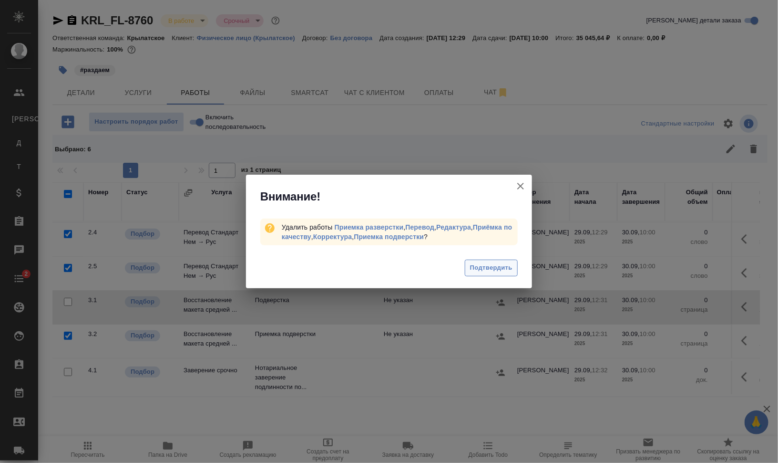
click at [492, 268] on span "Подтвердить" at bounding box center [491, 267] width 42 height 11
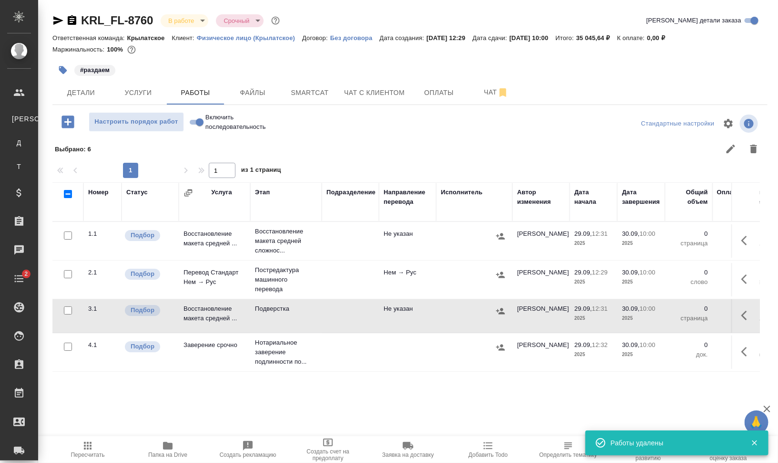
scroll to position [0, 0]
click at [749, 236] on icon "button" at bounding box center [747, 240] width 11 height 11
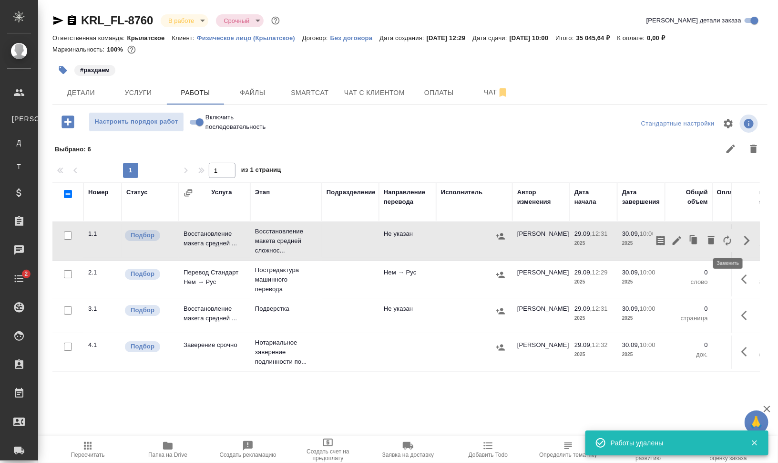
click at [730, 240] on icon "button" at bounding box center [727, 240] width 11 height 11
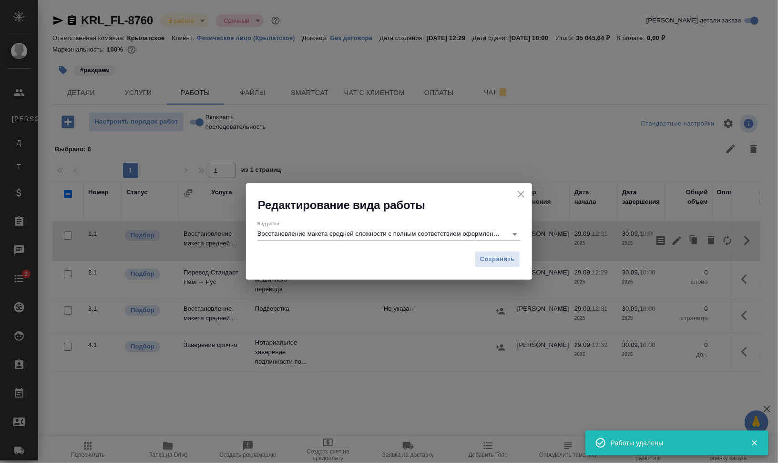
click at [351, 233] on input "Восстановление макета средней сложности с полным соответствием оформлению ориги…" at bounding box center [380, 233] width 245 height 11
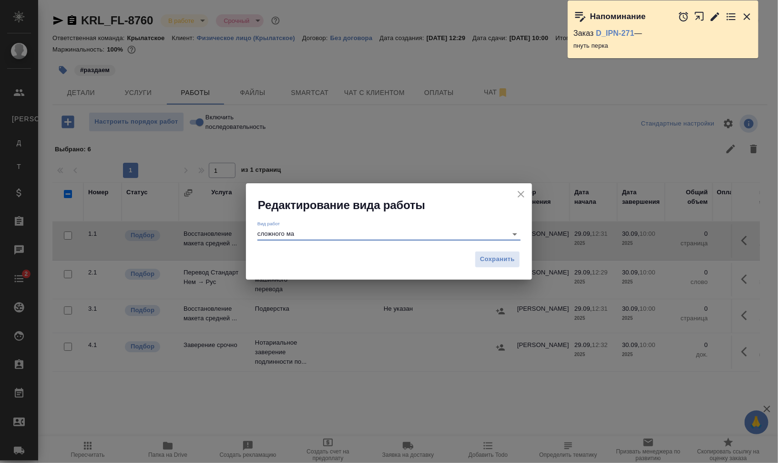
click at [355, 232] on input "сложного ма" at bounding box center [380, 233] width 245 height 11
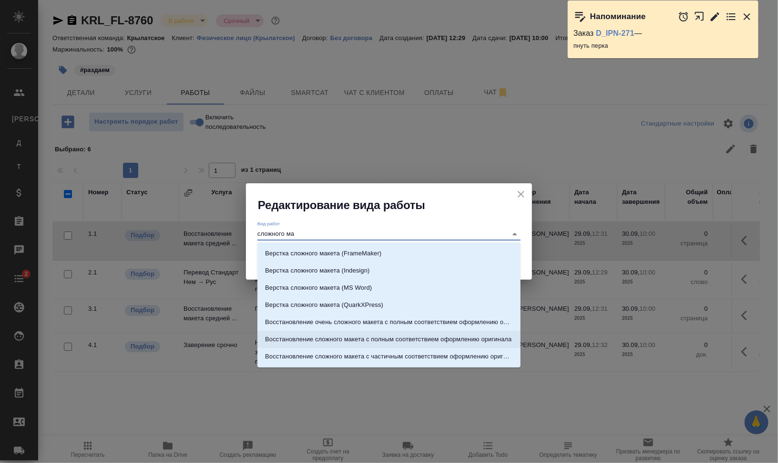
scroll to position [15, 0]
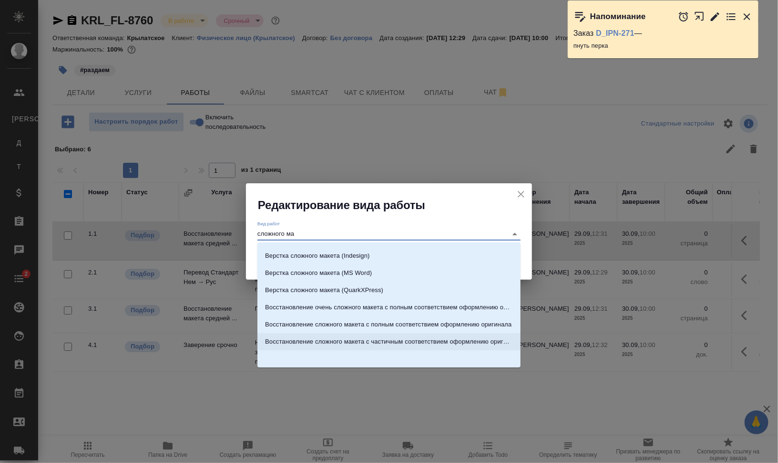
click at [450, 339] on p "Восстановление сложного макета с частичным соответствием оформлению оригинала" at bounding box center [389, 342] width 248 height 10
type input "Восстановление сложного макета с частичным соответствием оформлению оригинала"
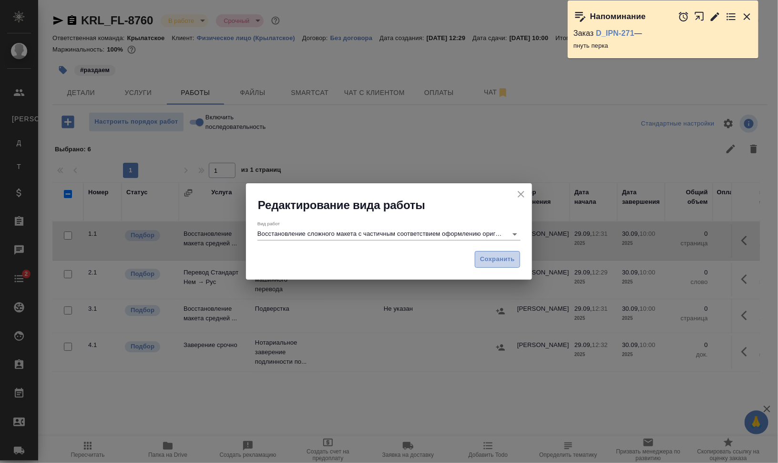
click at [503, 259] on span "Сохранить" at bounding box center [497, 259] width 35 height 11
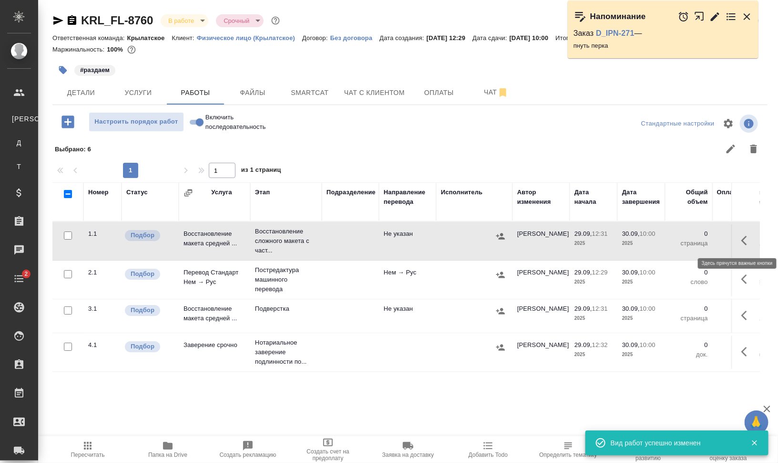
click at [752, 236] on icon "button" at bounding box center [747, 240] width 11 height 11
click at [677, 236] on icon "button" at bounding box center [677, 240] width 11 height 11
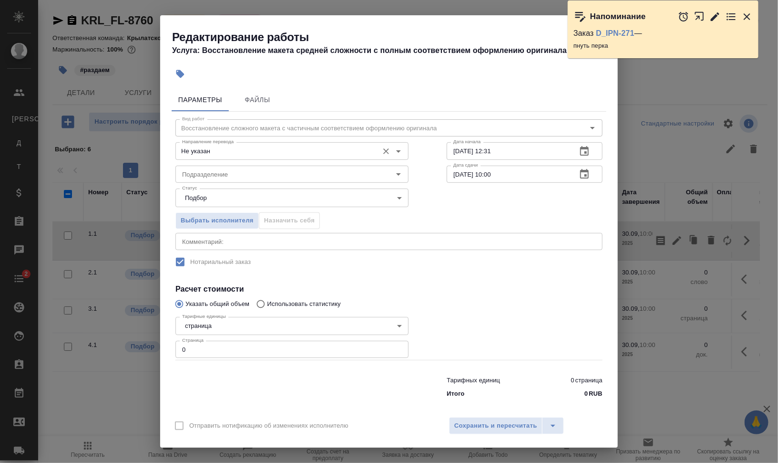
click at [205, 153] on input "Не указан" at bounding box center [276, 150] width 196 height 11
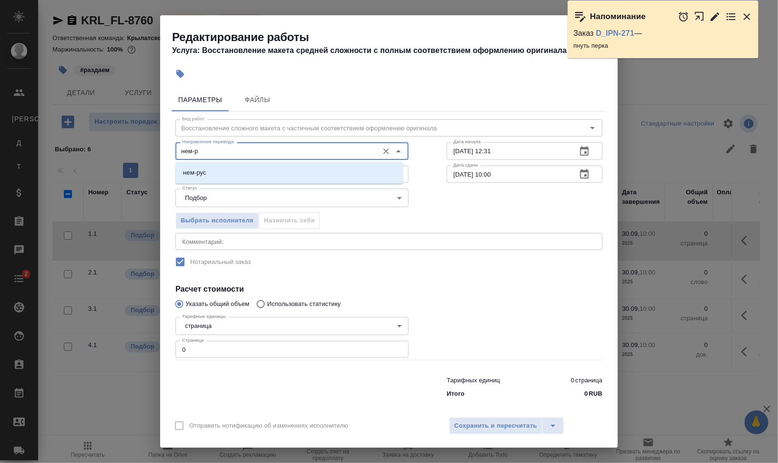
click at [269, 183] on ul "нем-рус" at bounding box center [290, 180] width 228 height 17
click at [272, 172] on li "нем-рус" at bounding box center [290, 172] width 228 height 17
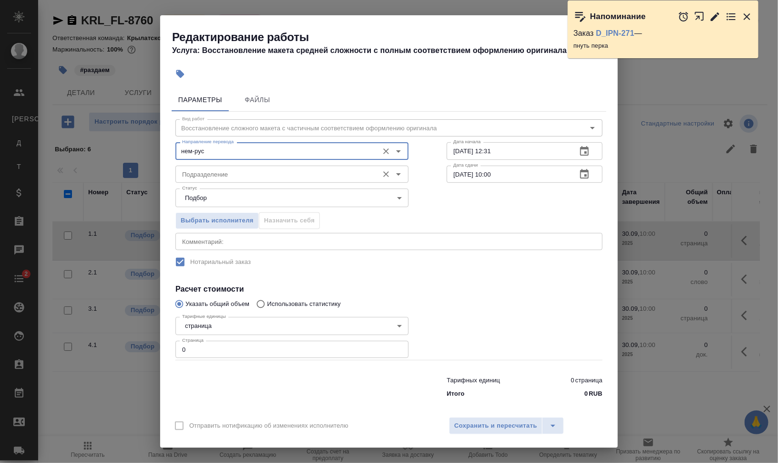
type input "нем-рус"
click at [286, 176] on input "Подразделение" at bounding box center [276, 173] width 196 height 11
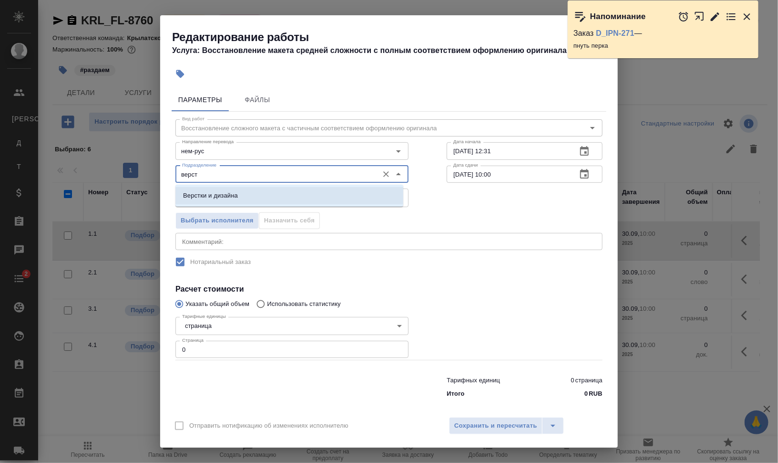
click at [250, 187] on li "Верстки и дизайна" at bounding box center [290, 195] width 228 height 17
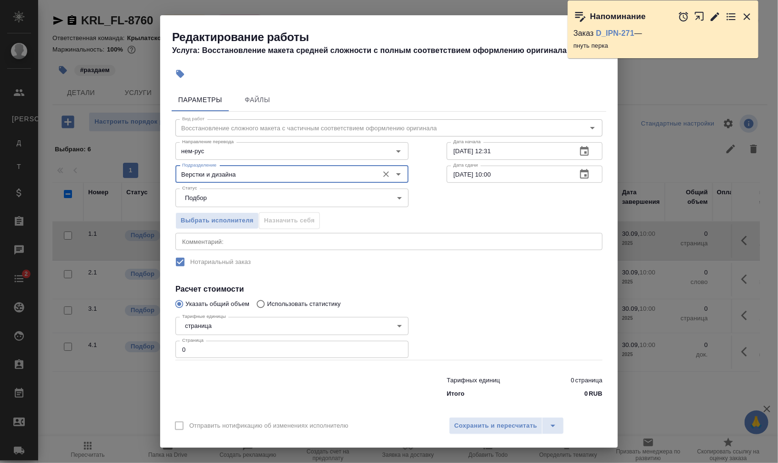
type input "Верстки и дизайна"
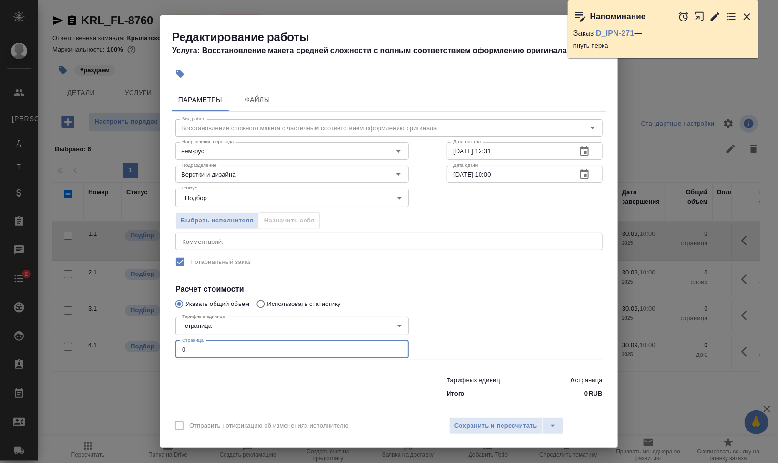
click at [158, 346] on div "Редактирование работы Услуга: Восстановление макета средней сложности с полным …" at bounding box center [389, 231] width 778 height 463
type input "13"
drag, startPoint x: 385, startPoint y: 241, endPoint x: 395, endPoint y: 245, distance: 11.0
click at [384, 241] on textarea at bounding box center [389, 241] width 414 height 7
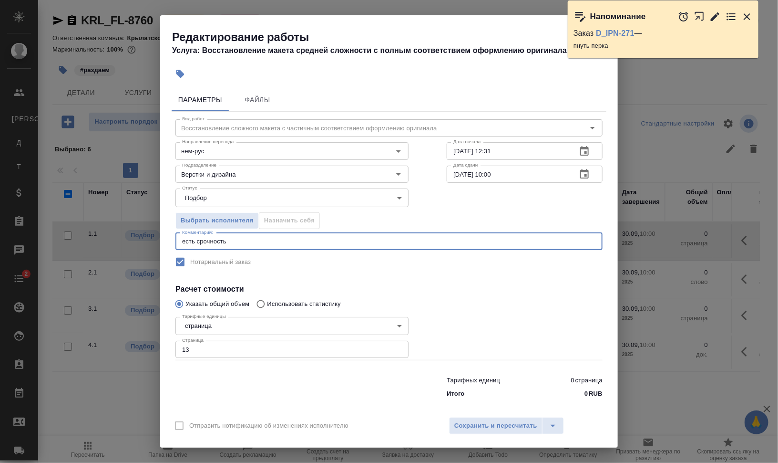
type textarea "есть срочность"
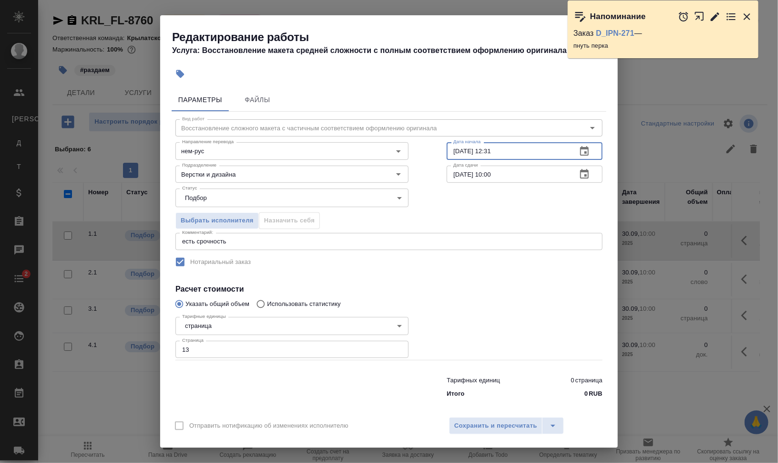
drag, startPoint x: 483, startPoint y: 145, endPoint x: 532, endPoint y: 149, distance: 49.8
click at [532, 149] on input "29.09.2025 12:31" at bounding box center [508, 150] width 123 height 17
click at [531, 150] on input "29.09.2025 12:31" at bounding box center [508, 150] width 123 height 17
type input "29.09.2025 12:59"
drag, startPoint x: 454, startPoint y: 171, endPoint x: 448, endPoint y: 173, distance: 6.2
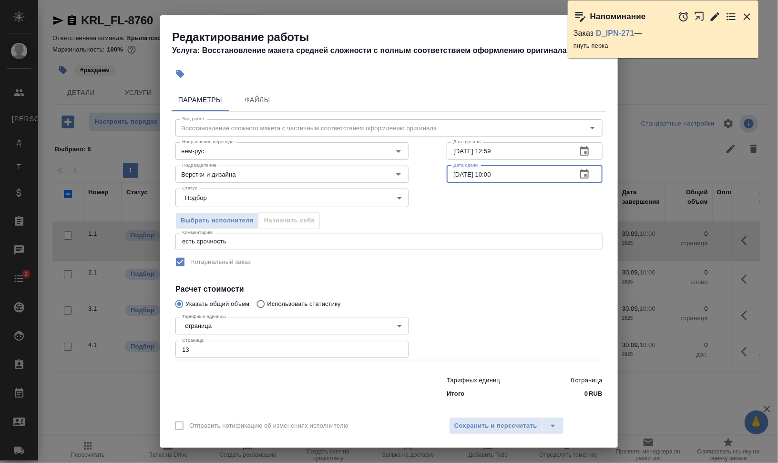
click at [448, 173] on input "30.09.2025 10:00" at bounding box center [508, 174] width 123 height 17
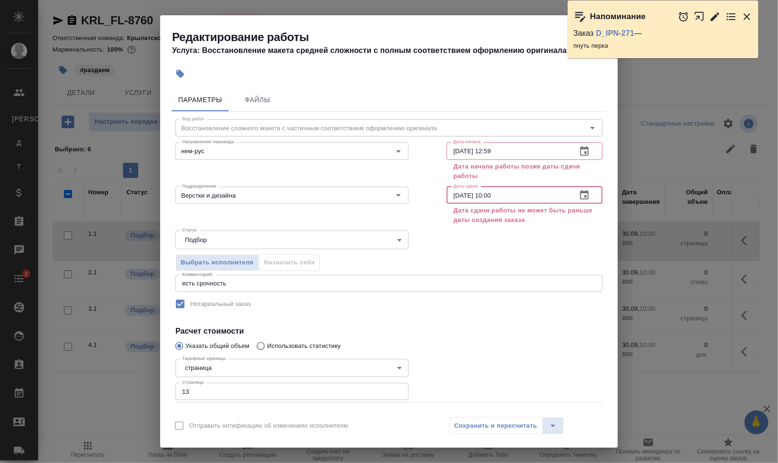
click at [489, 197] on input "29.09.2025 10:00" at bounding box center [508, 195] width 123 height 17
drag, startPoint x: 486, startPoint y: 196, endPoint x: 530, endPoint y: 197, distance: 44.9
click at [524, 196] on input "29.09.2025 10:00" at bounding box center [508, 195] width 123 height 17
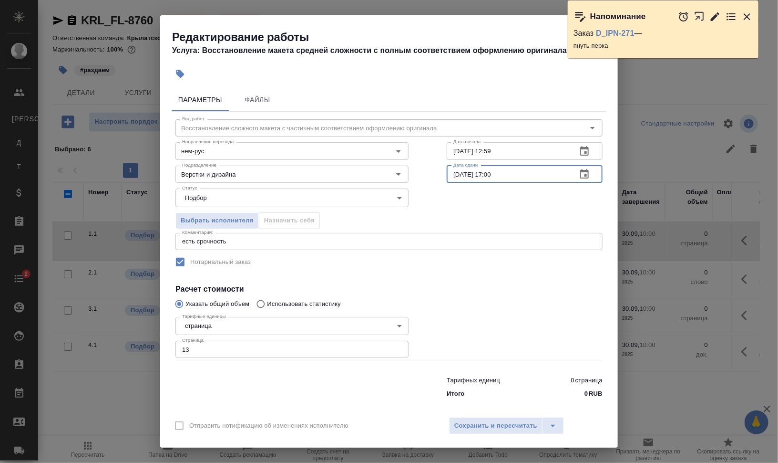
type input "29.09.2025 17:00"
click at [559, 189] on div "Статус Подбор recruiting Статус" at bounding box center [389, 197] width 466 height 62
click at [529, 428] on span "Сохранить и пересчитать" at bounding box center [496, 425] width 83 height 11
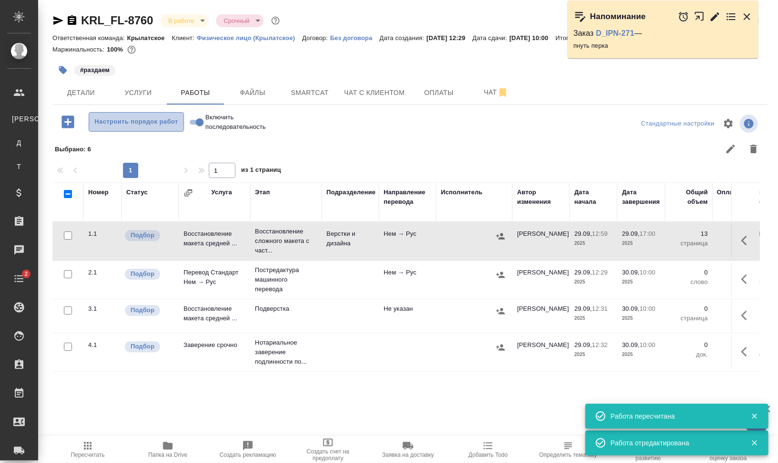
click at [164, 114] on button "Настроить порядок работ" at bounding box center [136, 122] width 95 height 20
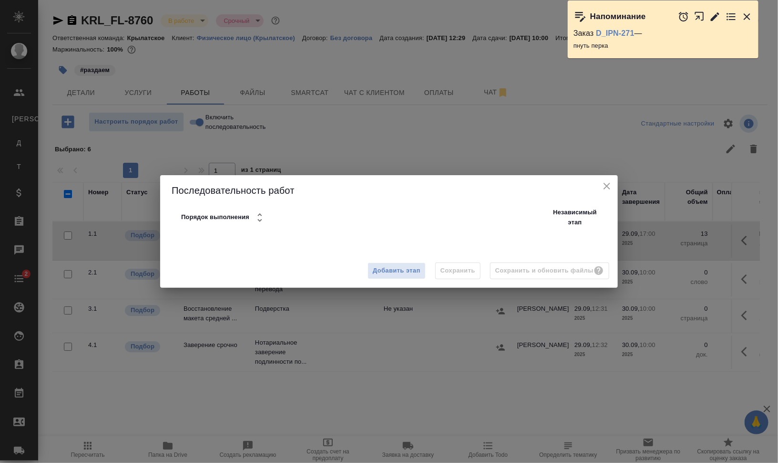
click at [332, 183] on h2 "Последовательность работ Порядок выполнения Независимый этап" at bounding box center [389, 205] width 435 height 45
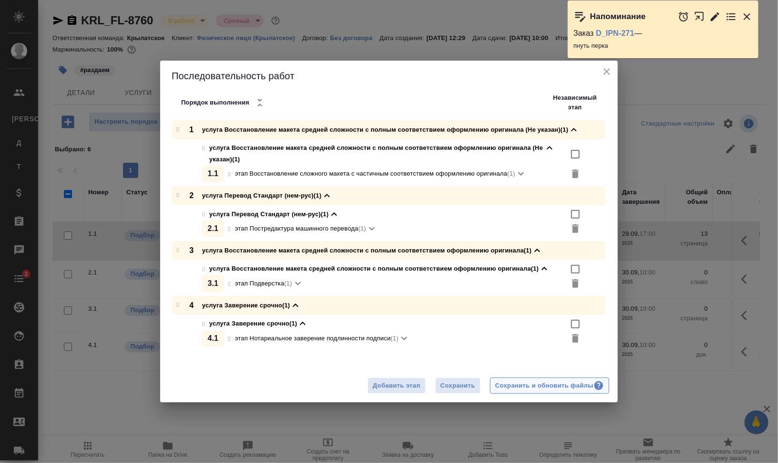
click at [556, 385] on div "Сохранить и обновить файлы" at bounding box center [550, 385] width 109 height 11
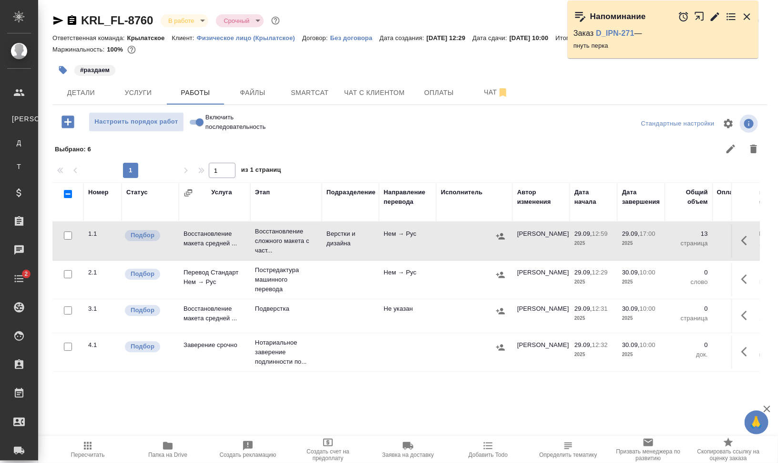
click at [718, 17] on icon "button" at bounding box center [715, 16] width 11 height 11
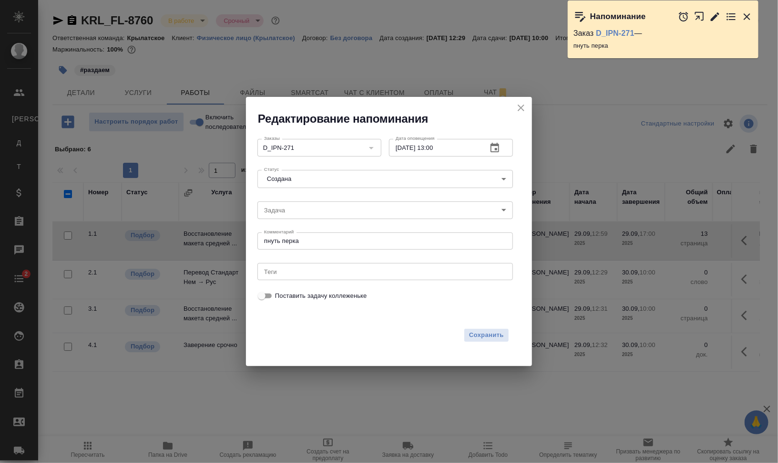
drag, startPoint x: 439, startPoint y: 145, endPoint x: 499, endPoint y: 148, distance: 59.7
click at [494, 148] on div "29.09.2025 13:00 Дата оповещения" at bounding box center [451, 147] width 124 height 17
type input "29.09.2025 13:15"
click at [468, 335] on button "Сохранить" at bounding box center [486, 335] width 45 height 14
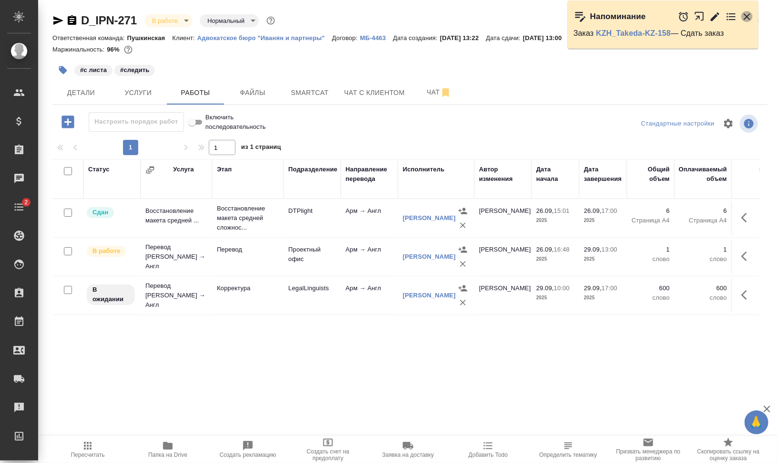
click at [751, 17] on icon "button" at bounding box center [747, 16] width 11 height 11
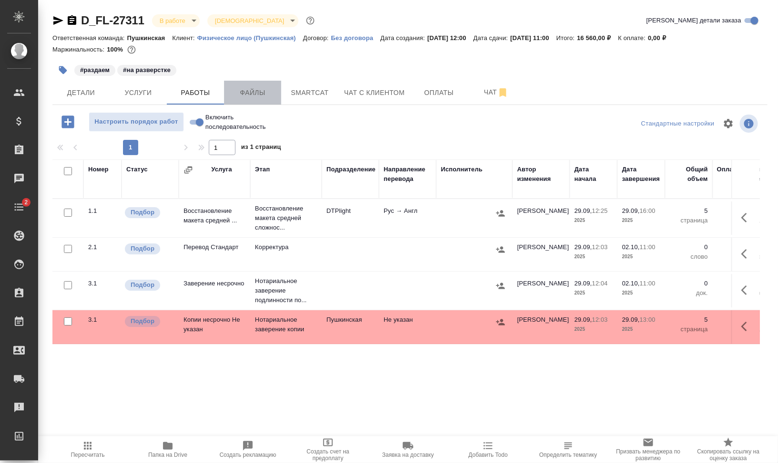
click at [245, 87] on span "Файлы" at bounding box center [253, 93] width 46 height 12
click at [200, 89] on span "Работы" at bounding box center [196, 93] width 46 height 12
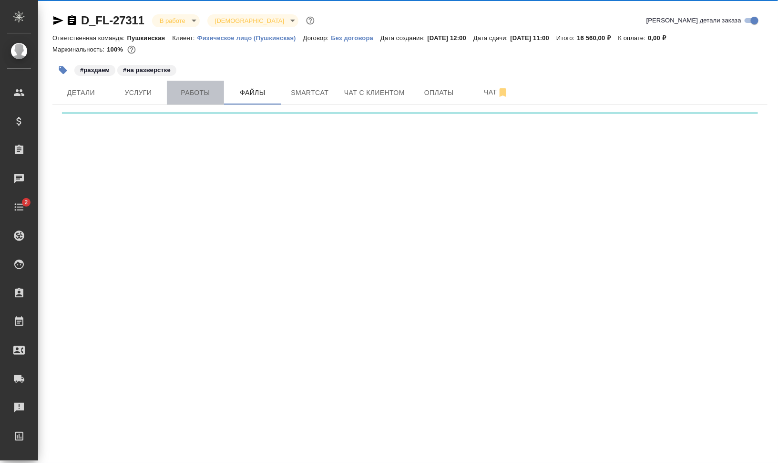
click at [200, 89] on span "Работы" at bounding box center [196, 93] width 46 height 12
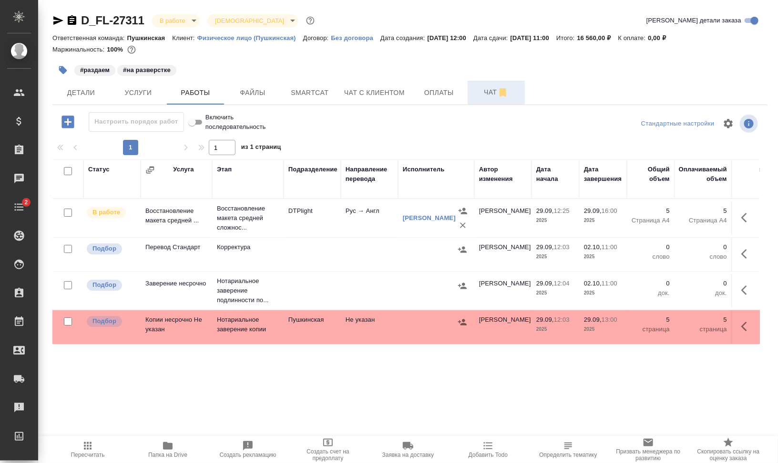
click at [479, 91] on span "Чат" at bounding box center [497, 92] width 46 height 12
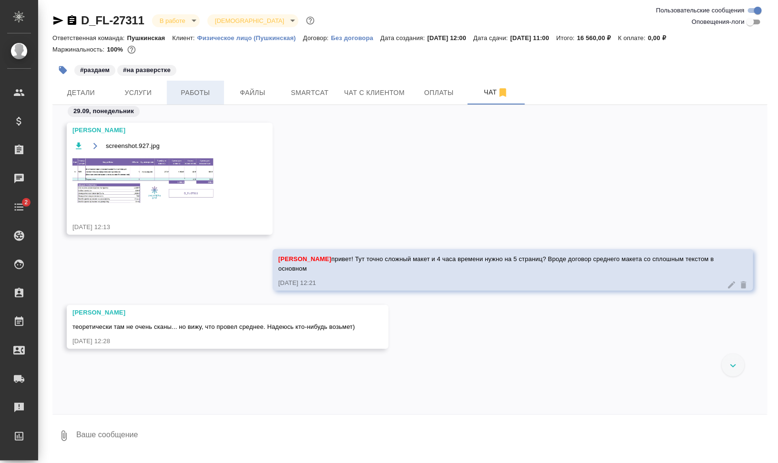
click at [212, 93] on span "Работы" at bounding box center [196, 93] width 46 height 12
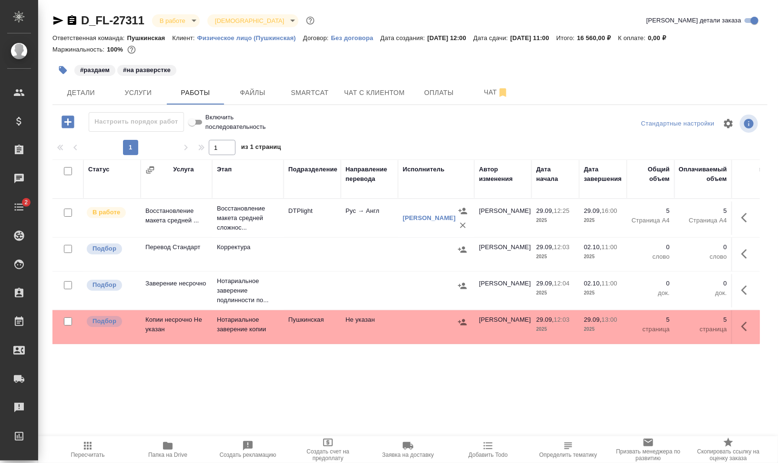
click at [172, 451] on span "Папка на Drive" at bounding box center [167, 454] width 39 height 7
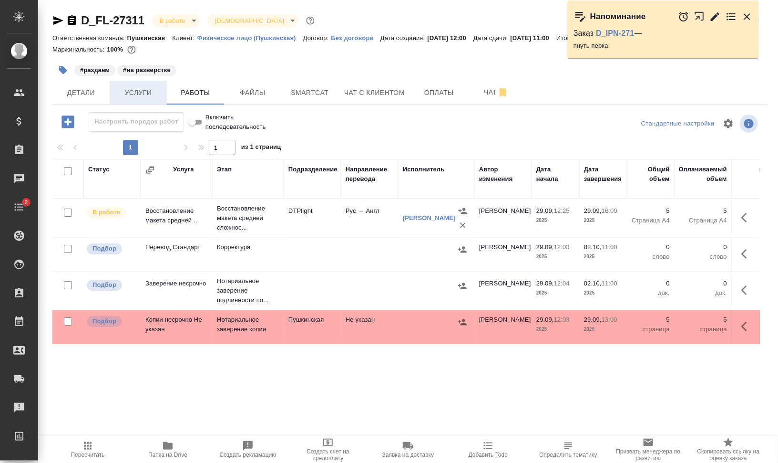
click at [155, 94] on span "Услуги" at bounding box center [138, 93] width 46 height 12
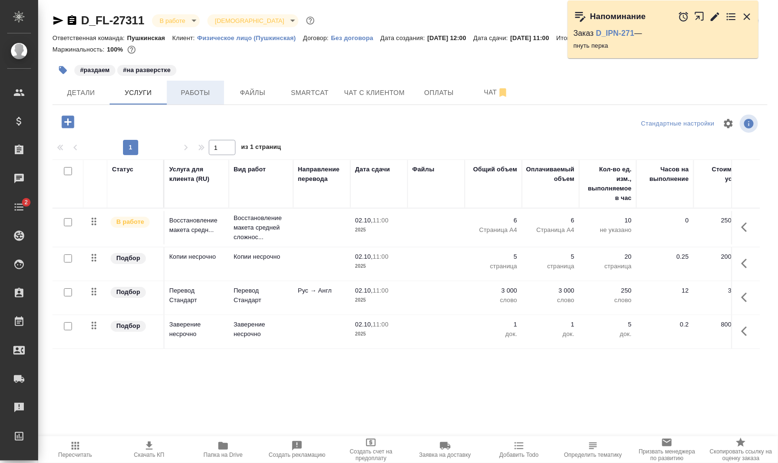
click at [196, 92] on span "Работы" at bounding box center [196, 93] width 46 height 12
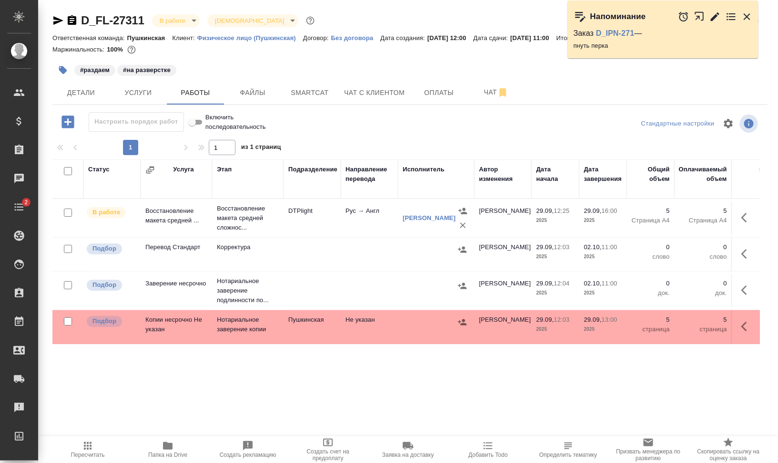
click at [752, 218] on icon "button" at bounding box center [747, 217] width 11 height 11
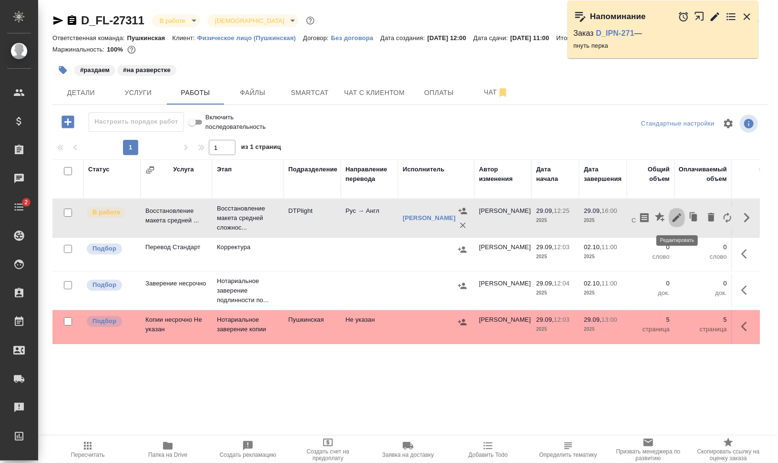
click at [676, 216] on icon "button" at bounding box center [677, 217] width 11 height 11
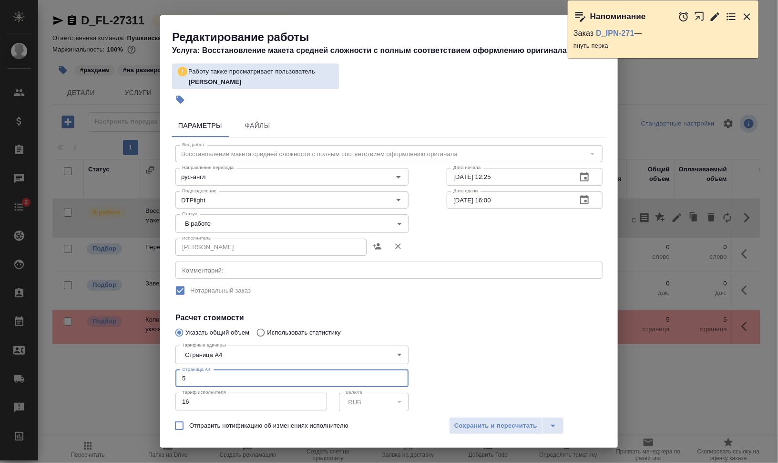
drag, startPoint x: 192, startPoint y: 372, endPoint x: 158, endPoint y: 371, distance: 34.4
click at [158, 371] on div "Редактирование работы Услуга: Восстановление макета средней сложности с полным …" at bounding box center [389, 231] width 778 height 463
type input "6"
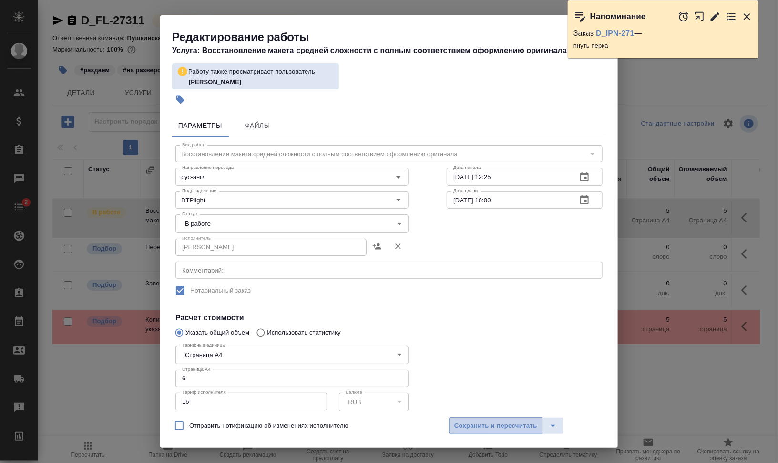
click at [513, 431] on button "Сохранить и пересчитать" at bounding box center [495, 425] width 93 height 17
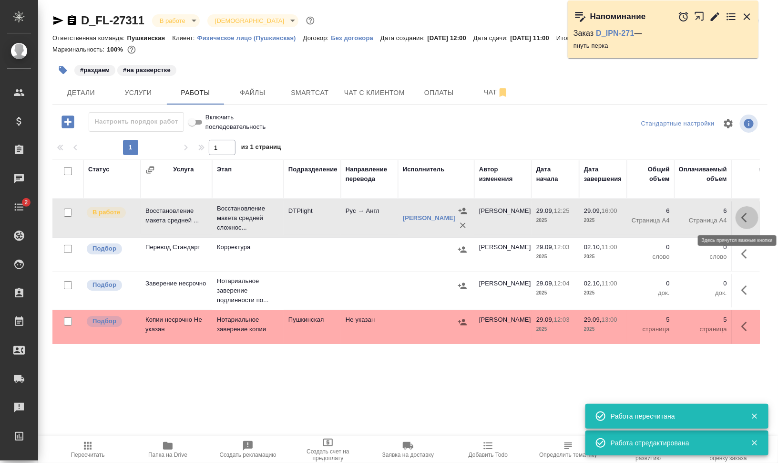
click at [749, 217] on icon "button" at bounding box center [747, 217] width 11 height 11
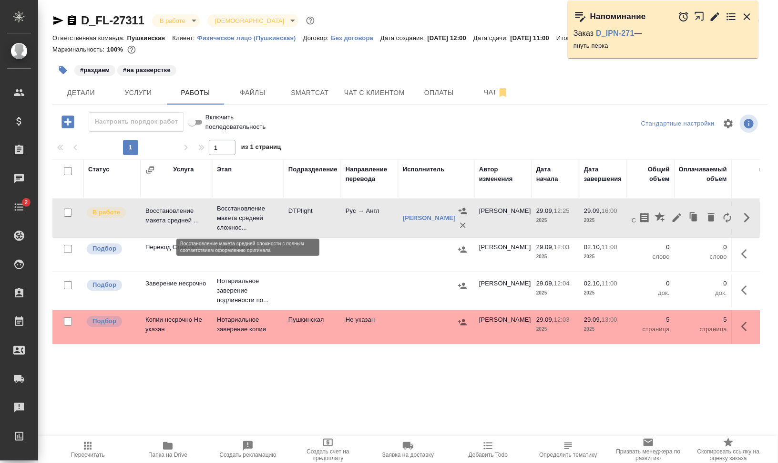
click at [267, 222] on p "Восстановление макета средней сложнос..." at bounding box center [248, 218] width 62 height 29
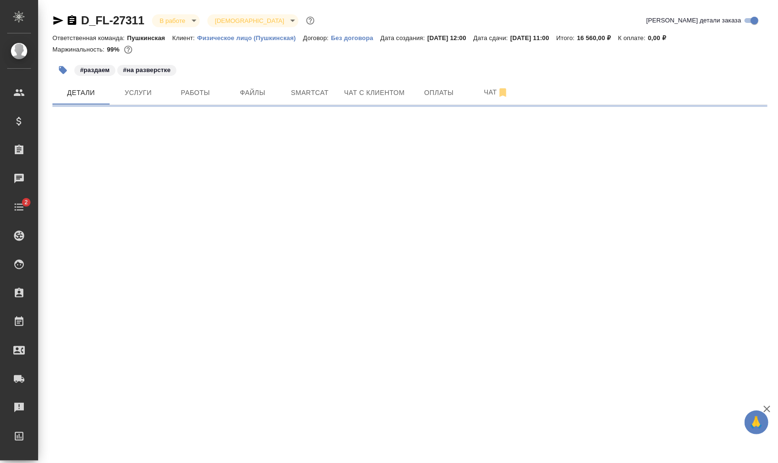
select select "RU"
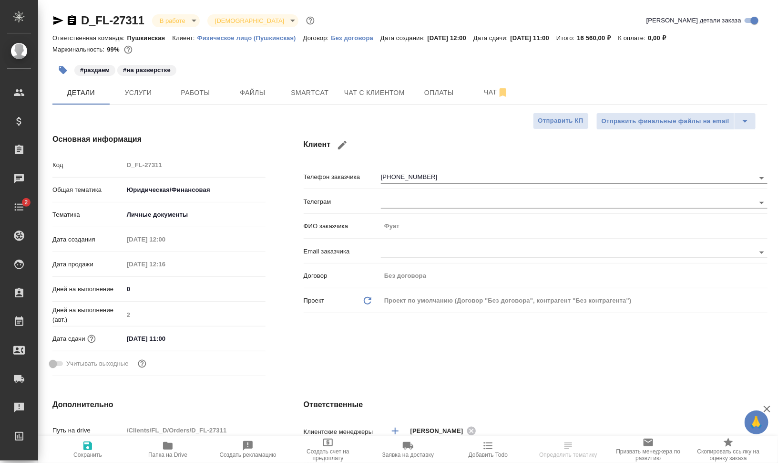
type textarea "x"
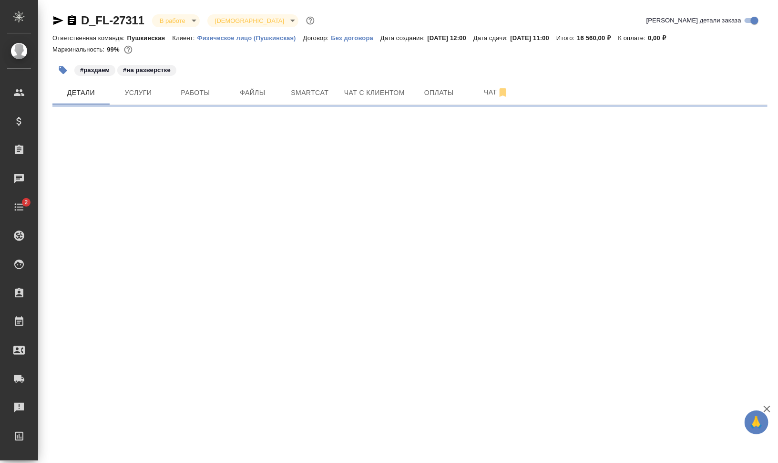
select select "RU"
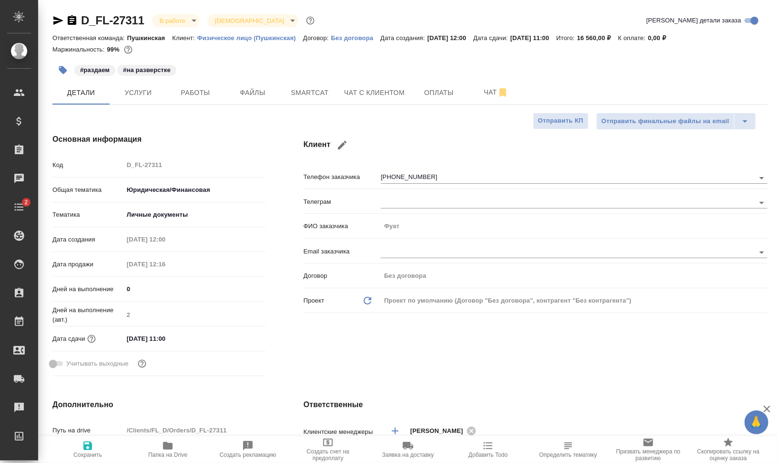
type textarea "x"
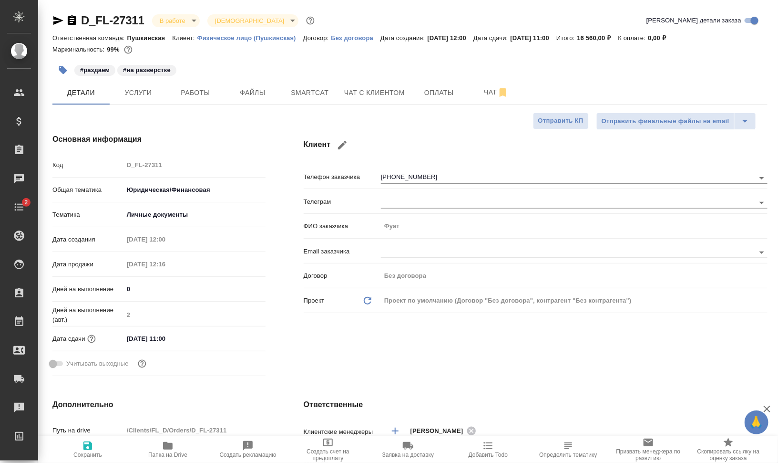
type textarea "x"
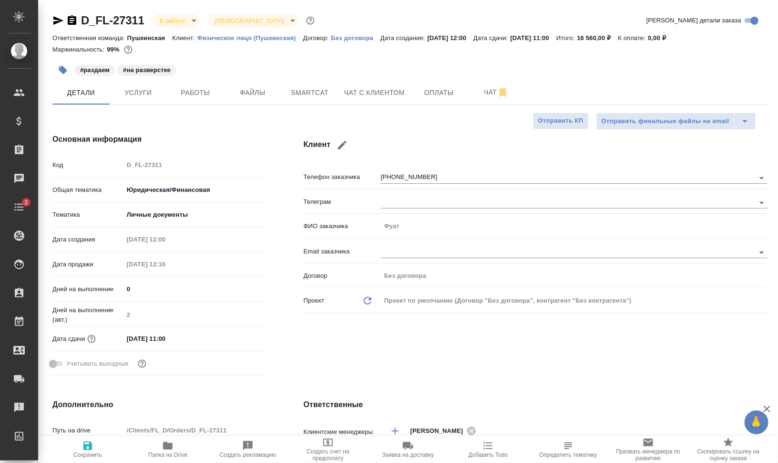
type textarea "x"
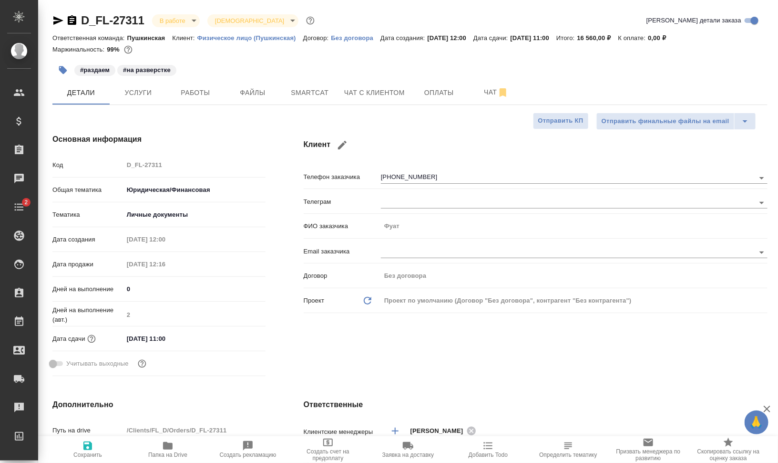
type textarea "x"
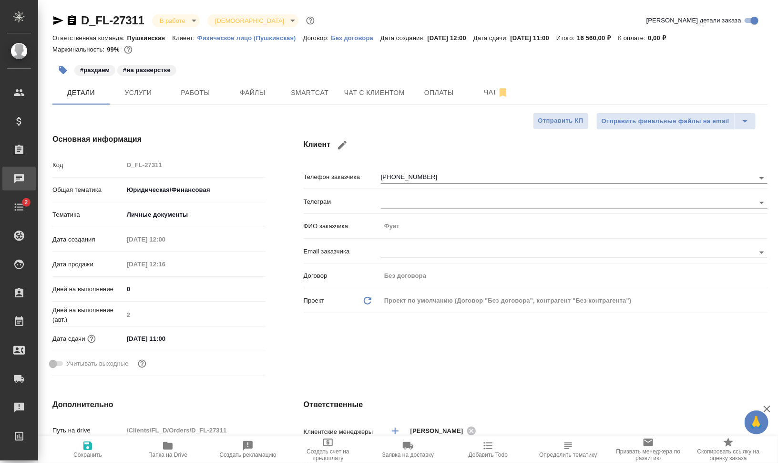
type textarea "x"
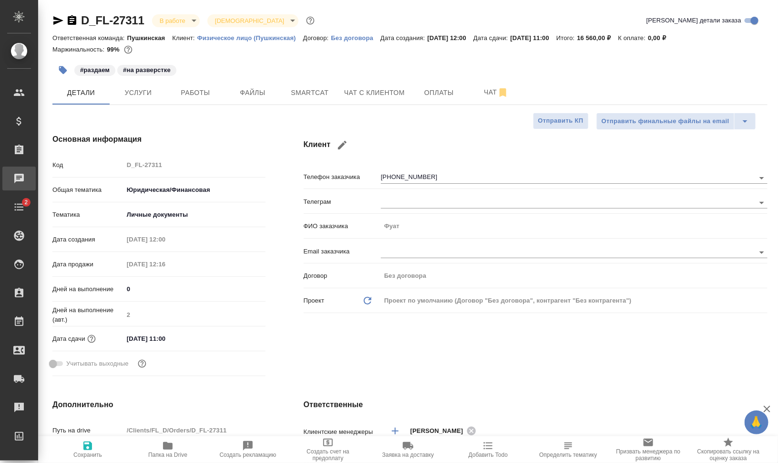
type textarea "x"
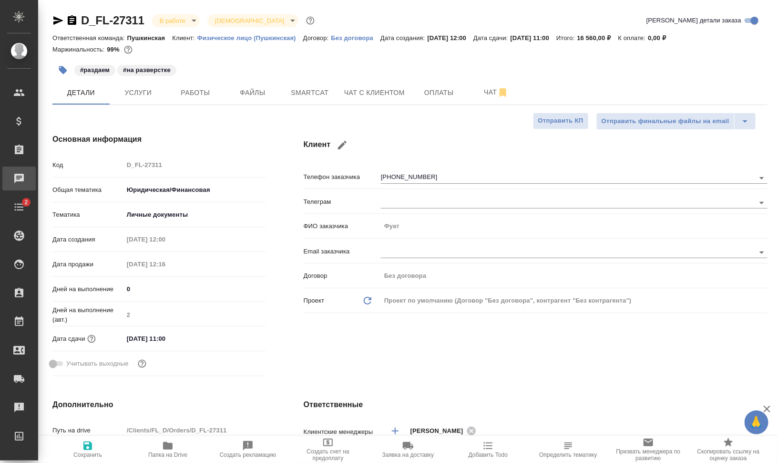
type textarea "x"
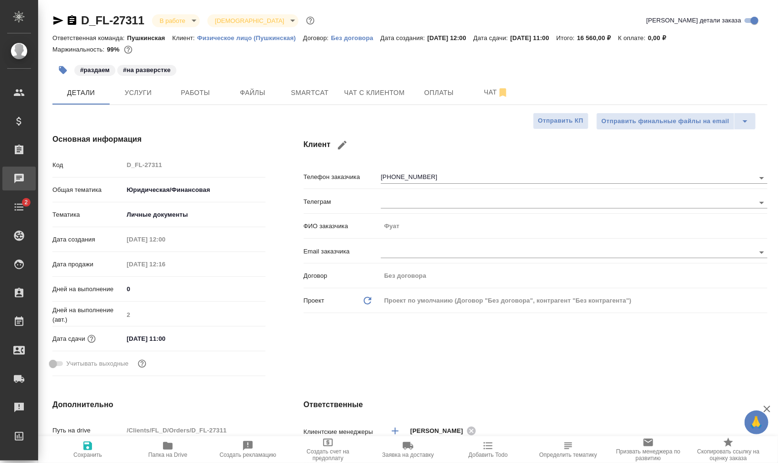
type textarea "x"
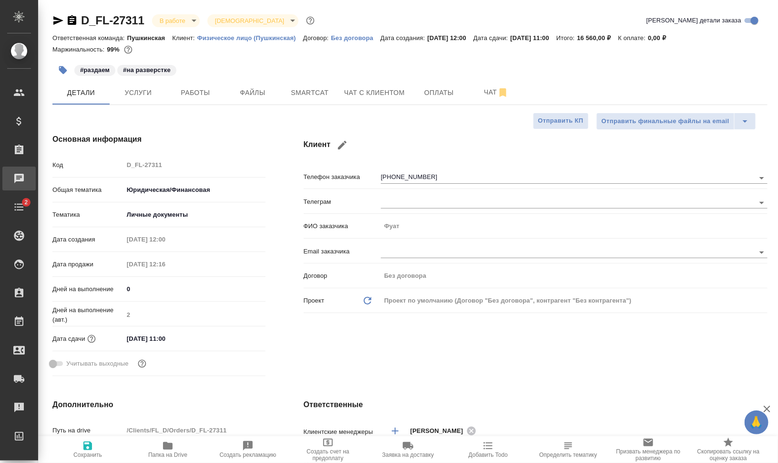
type textarea "x"
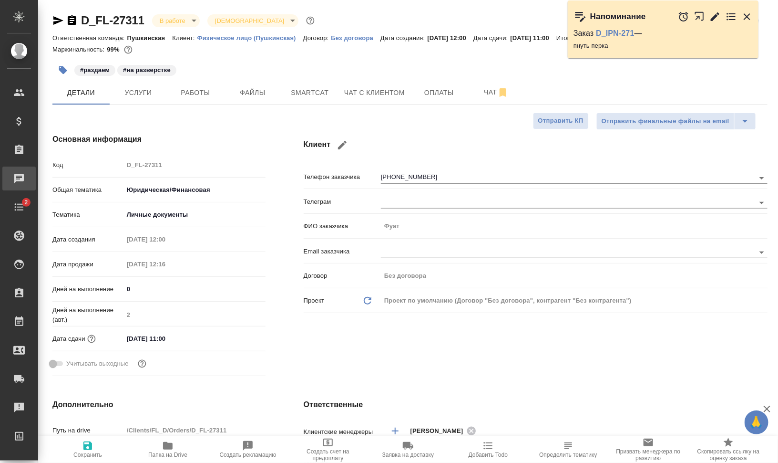
type textarea "x"
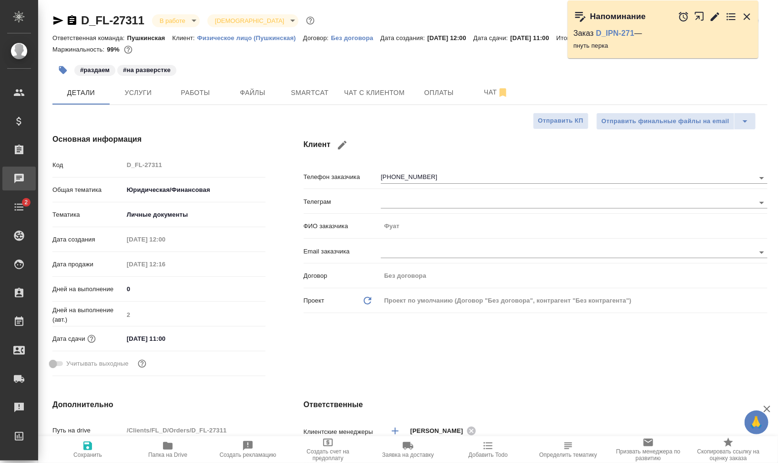
type textarea "x"
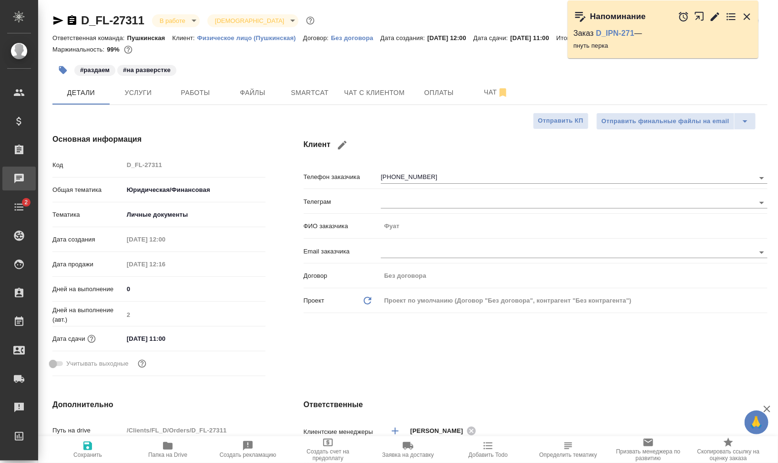
type textarea "x"
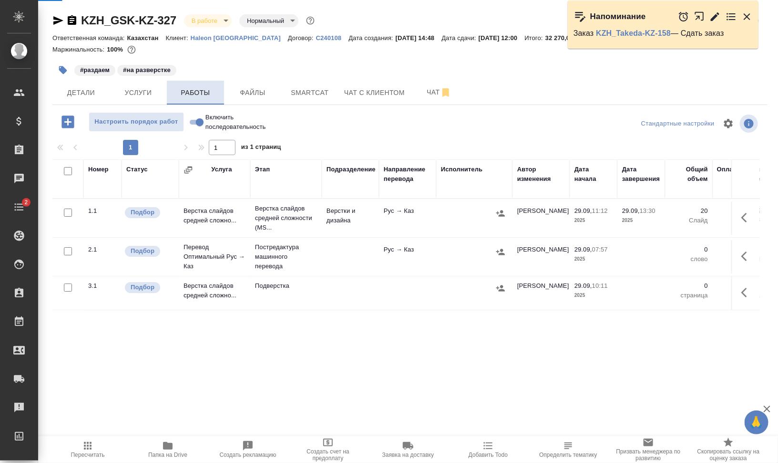
click at [207, 89] on span "Работы" at bounding box center [196, 93] width 46 height 12
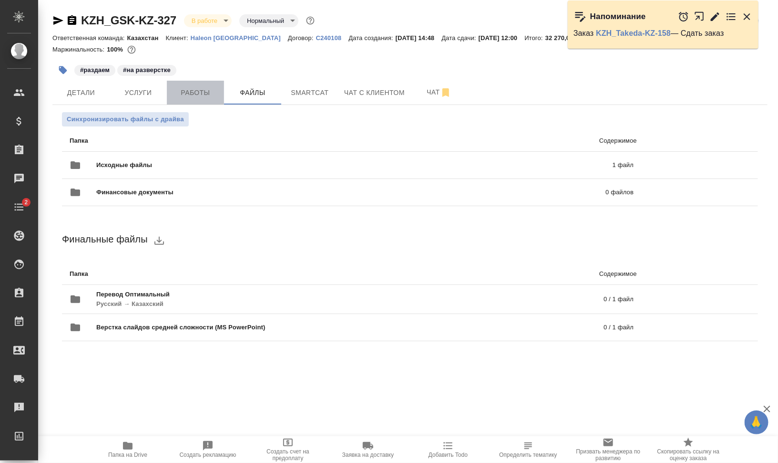
click at [207, 89] on span "Работы" at bounding box center [196, 93] width 46 height 12
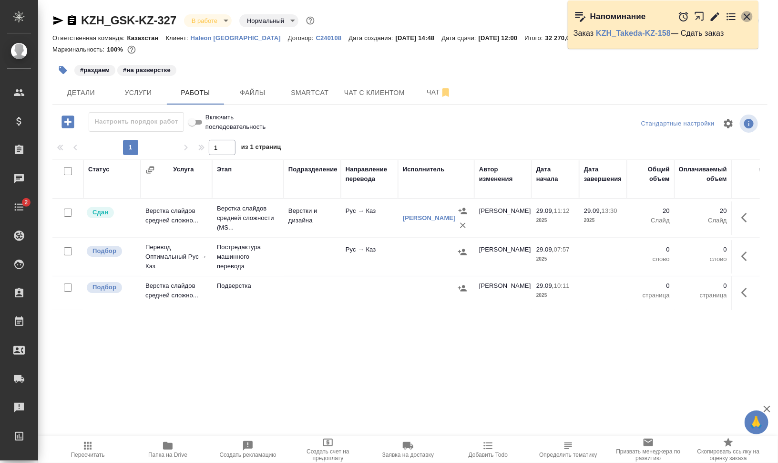
click at [746, 16] on icon "button" at bounding box center [747, 16] width 11 height 11
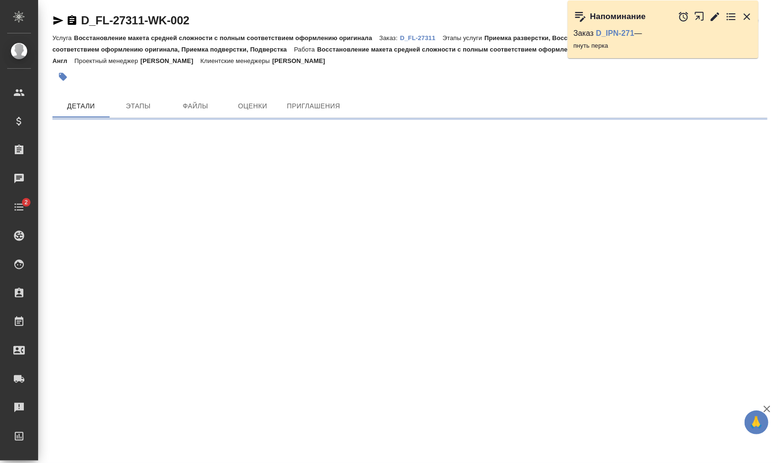
click at [56, 21] on icon "button" at bounding box center [58, 20] width 10 height 9
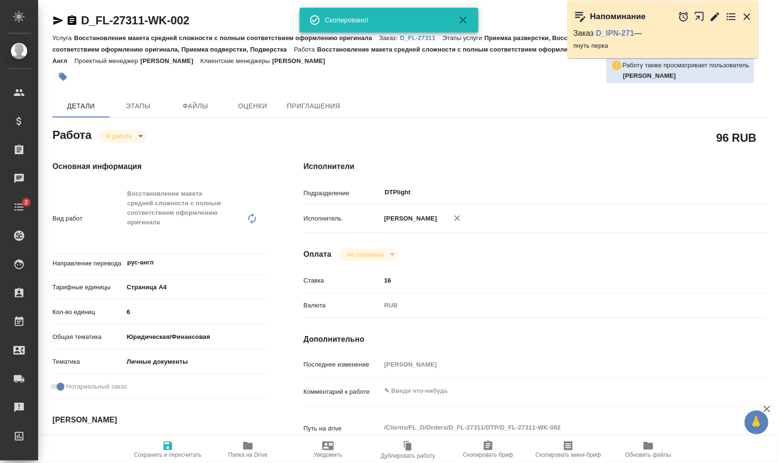
type textarea "x"
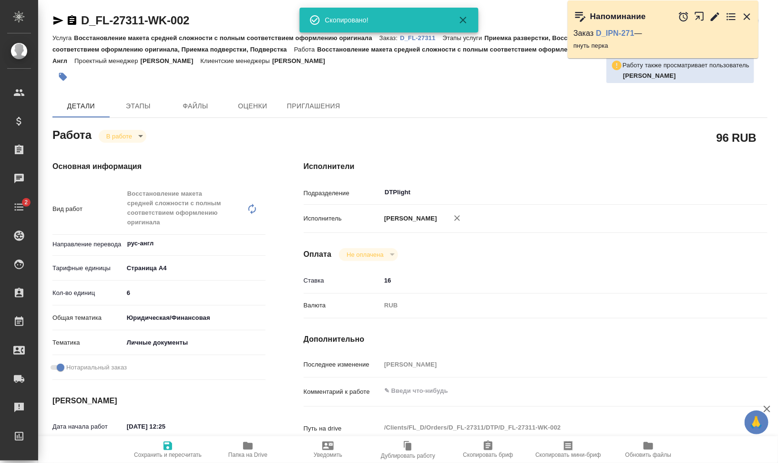
type textarea "x"
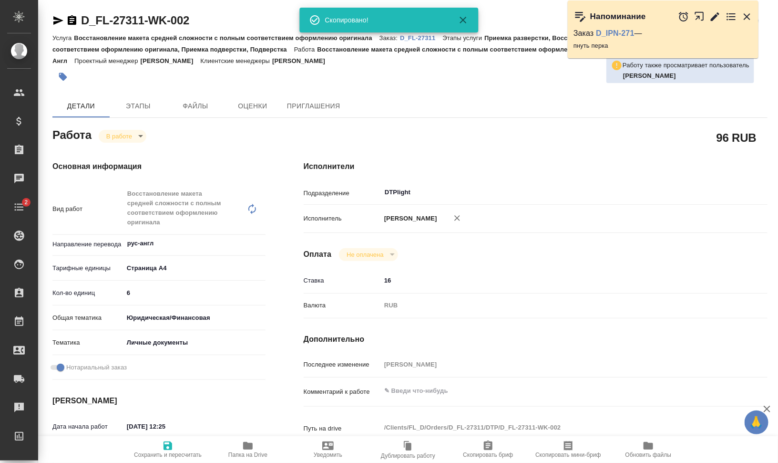
type textarea "x"
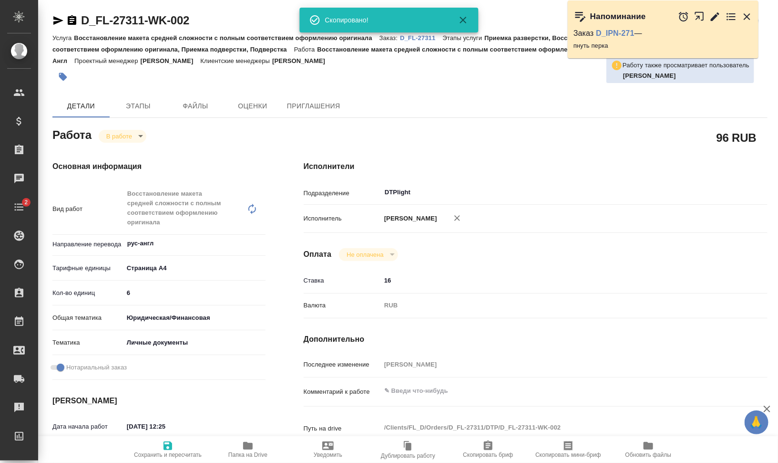
type textarea "x"
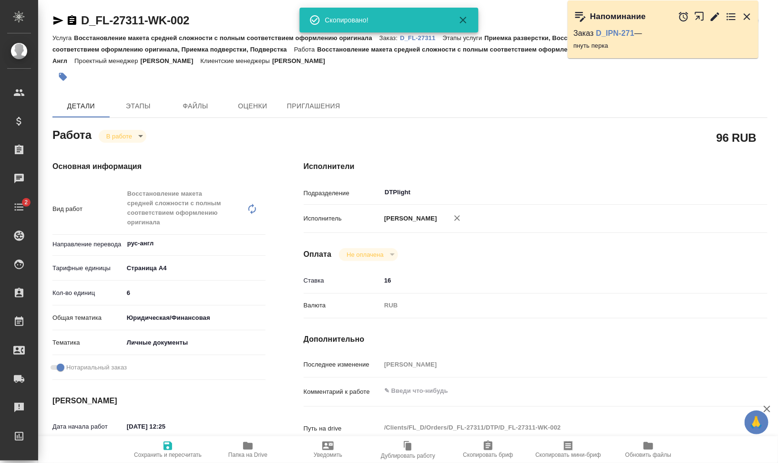
type textarea "x"
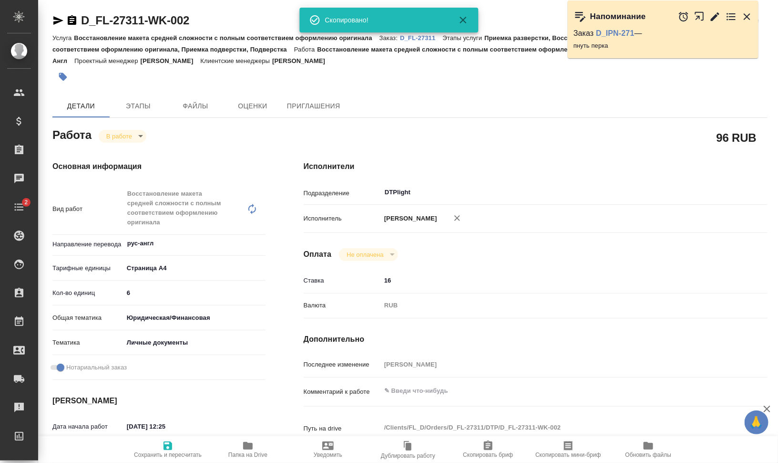
type textarea "x"
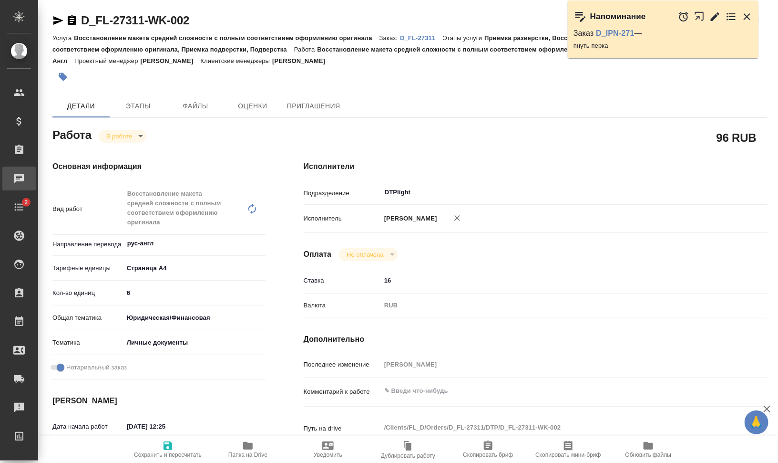
type textarea "x"
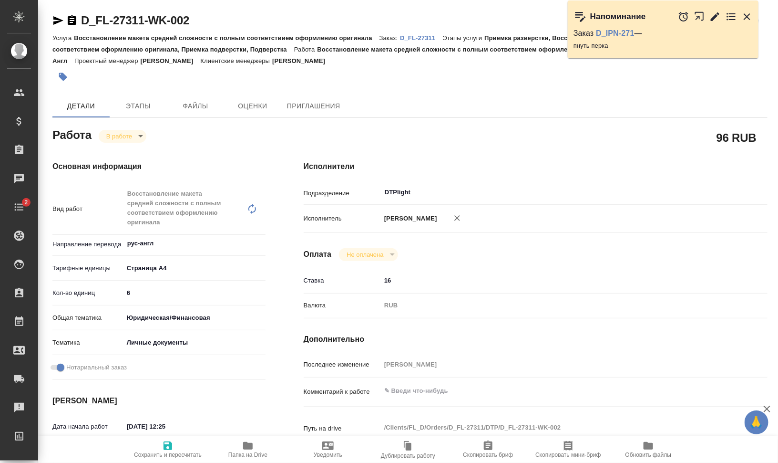
type textarea "x"
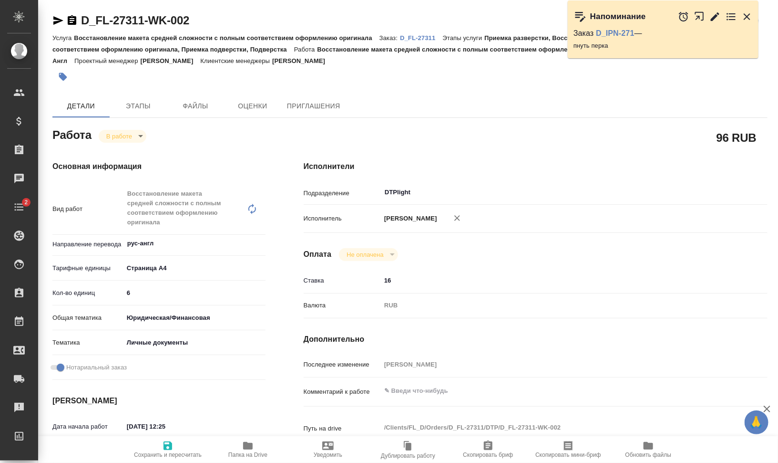
type textarea "x"
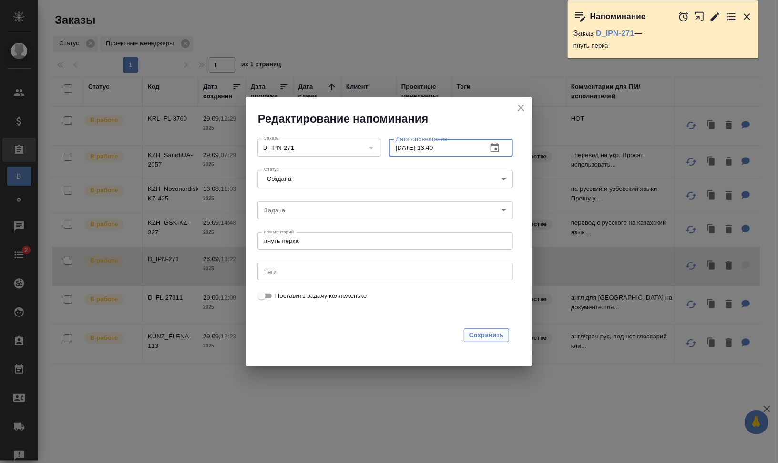
type input "[DATE] 13:40"
click at [484, 335] on span "Сохранить" at bounding box center [486, 335] width 35 height 11
click at [496, 334] on span "Сохранить" at bounding box center [486, 335] width 35 height 11
